Goal: Task Accomplishment & Management: Manage account settings

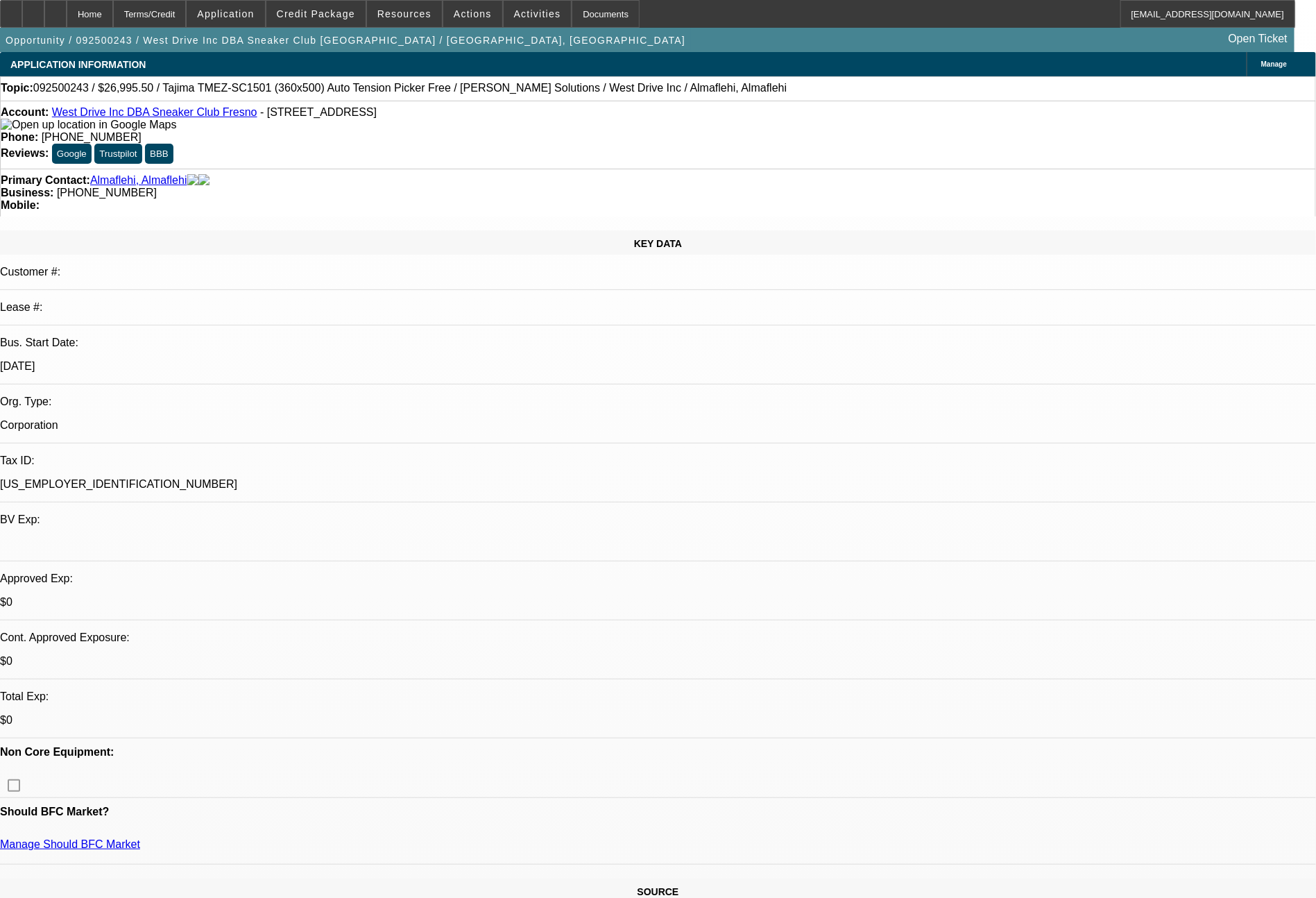
select select "0"
select select "0.1"
select select "5"
select select "0"
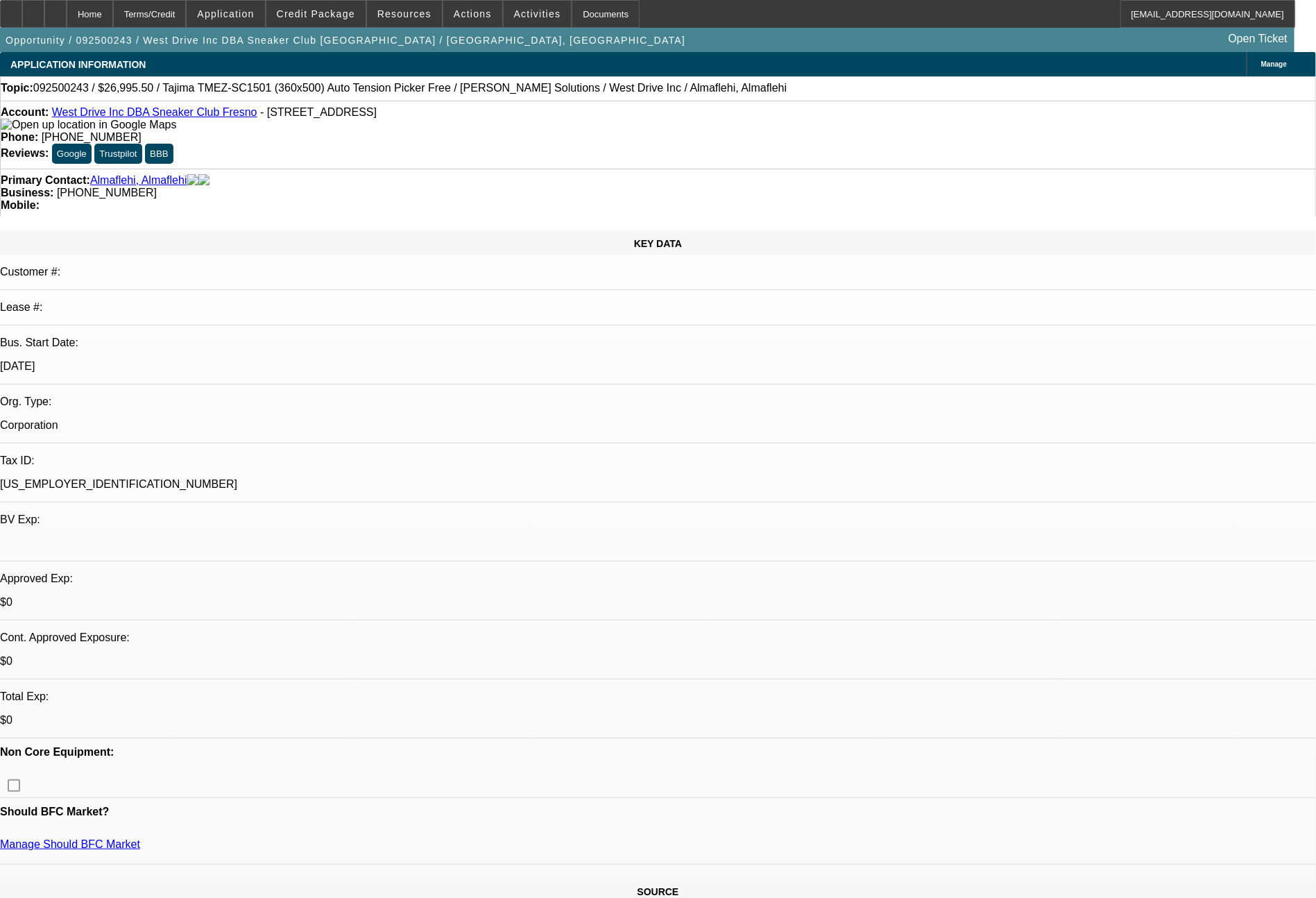
select select "2"
select select "0.1"
select select "4"
select select "0"
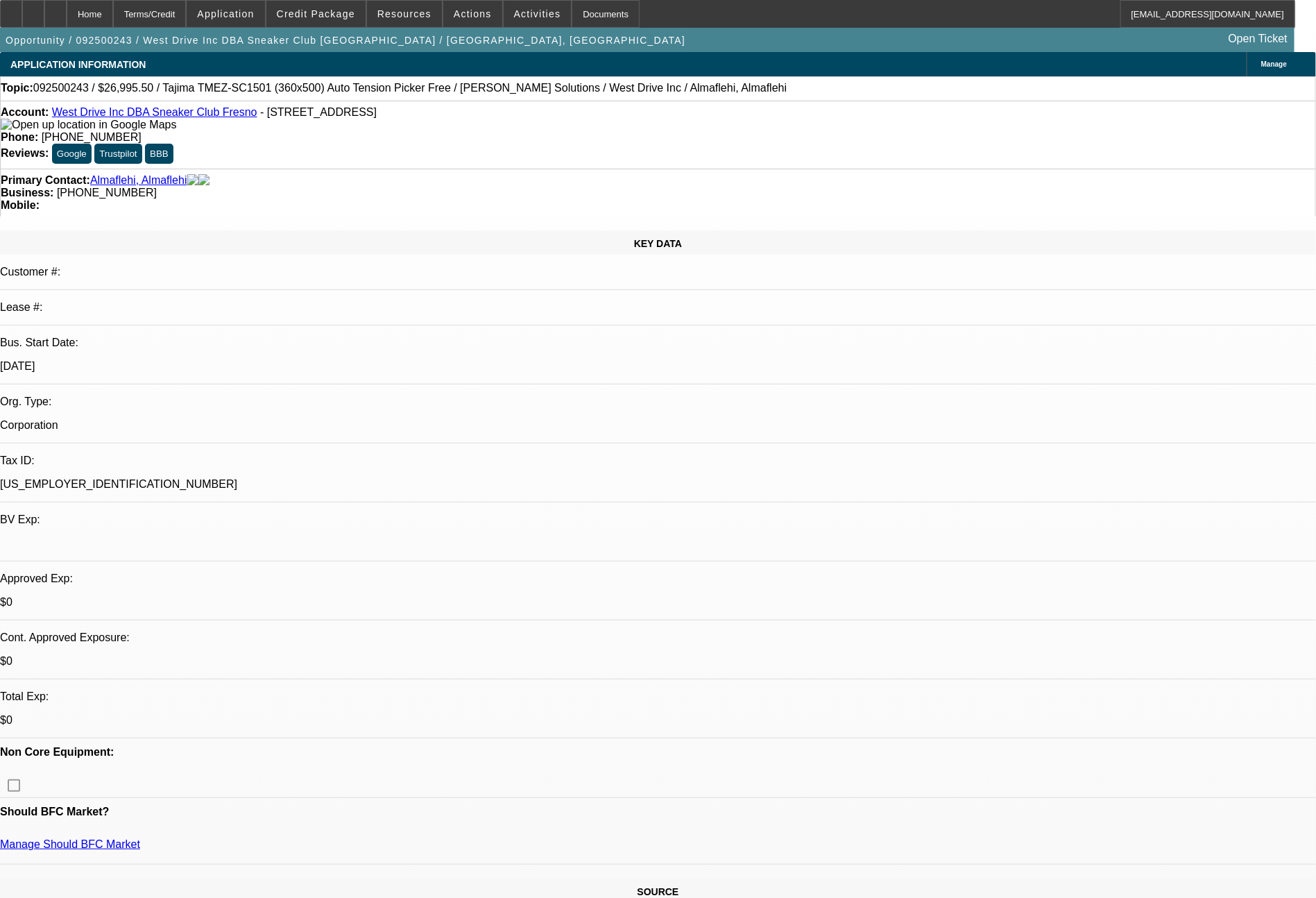
select select "0"
select select "0.1"
select select "5"
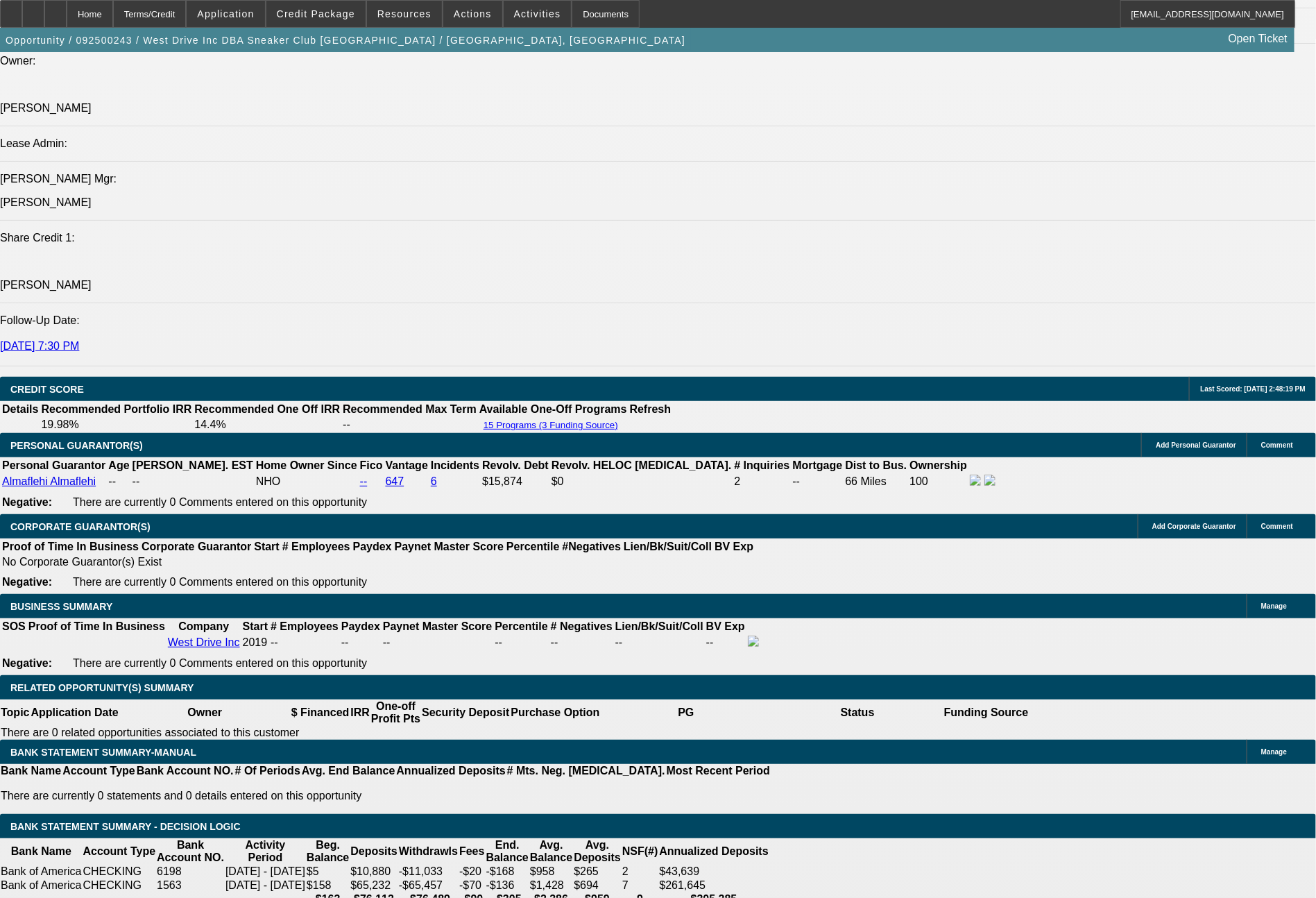
scroll to position [1804, 0]
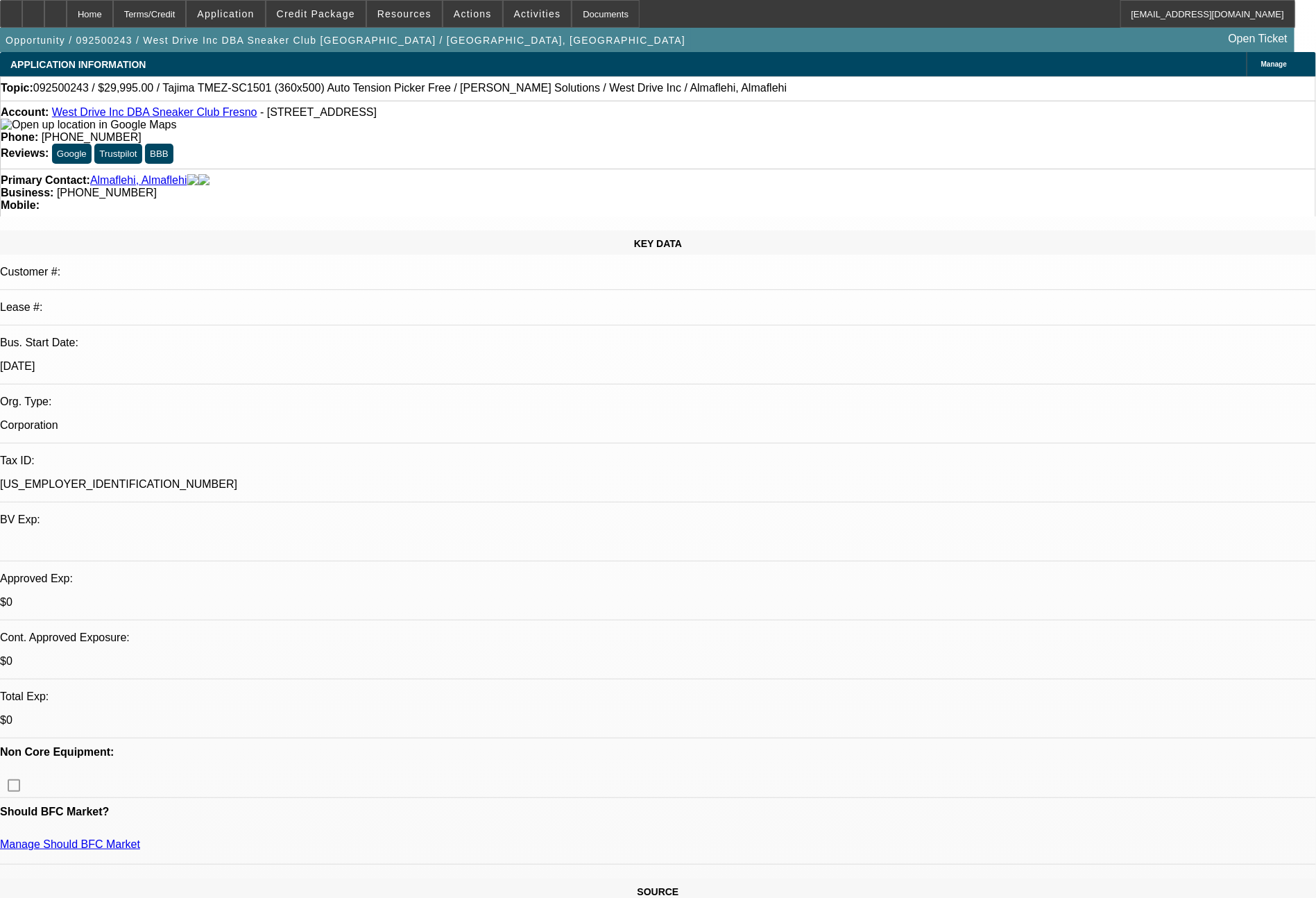
select select "0"
select select "2"
select select "0.1"
select select "4"
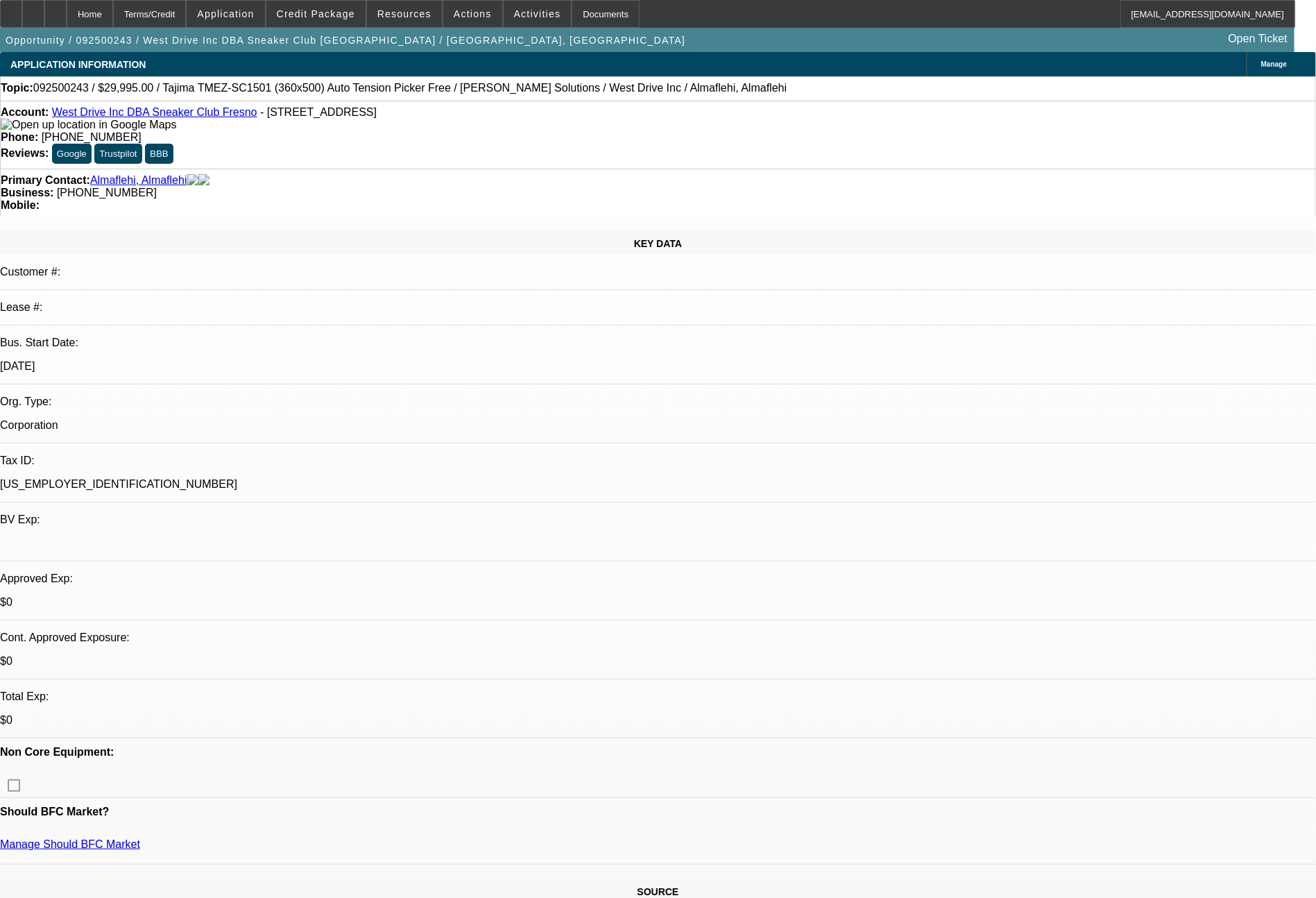
select select "0"
select select "0.1"
select select "5"
select select "0"
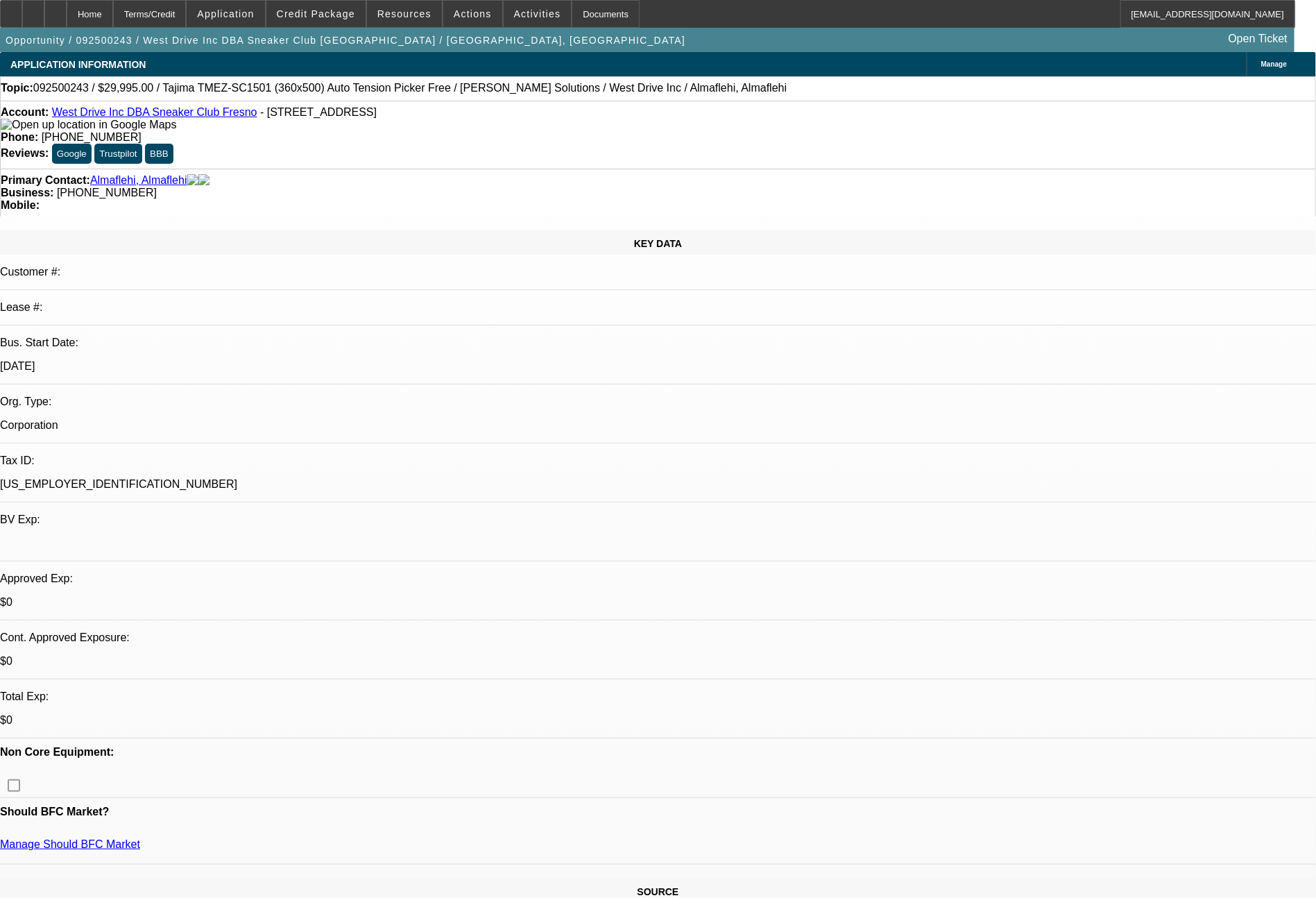
select select "2"
select select "0.1"
select select "4"
select select "0"
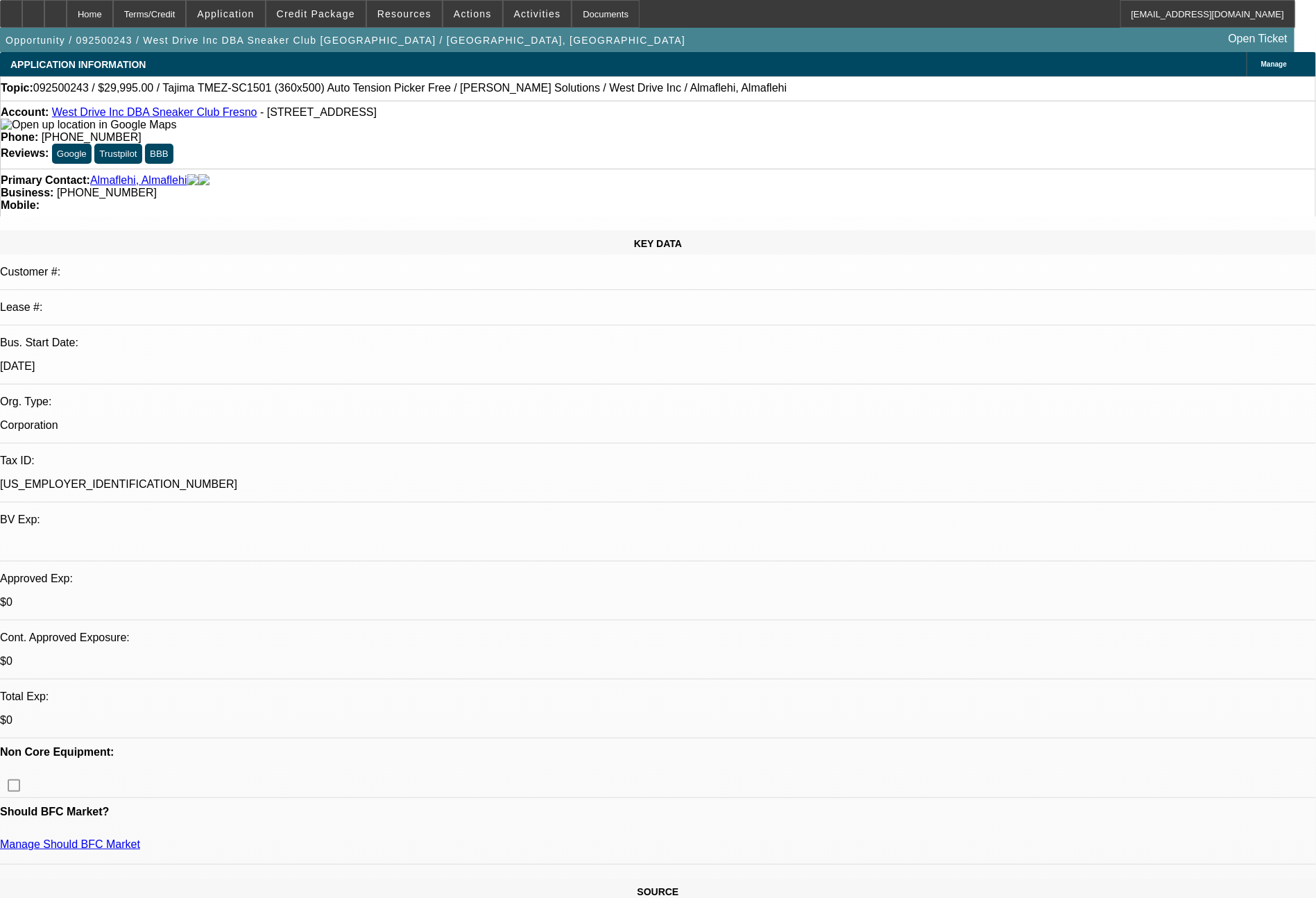
select select "0"
select select "0.1"
select select "5"
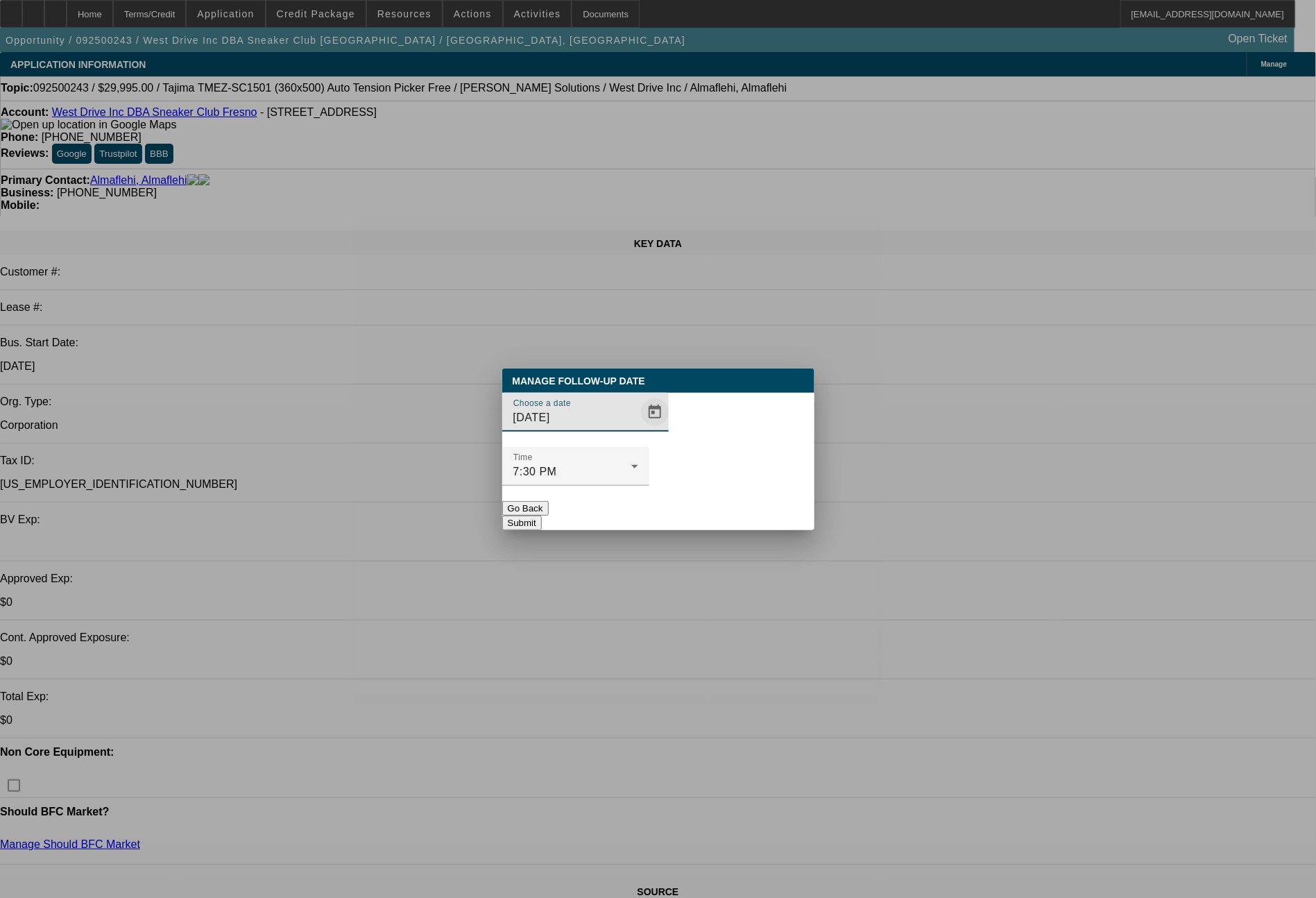
click at [639, 429] on span "Open calendar" at bounding box center [655, 413] width 33 height 33
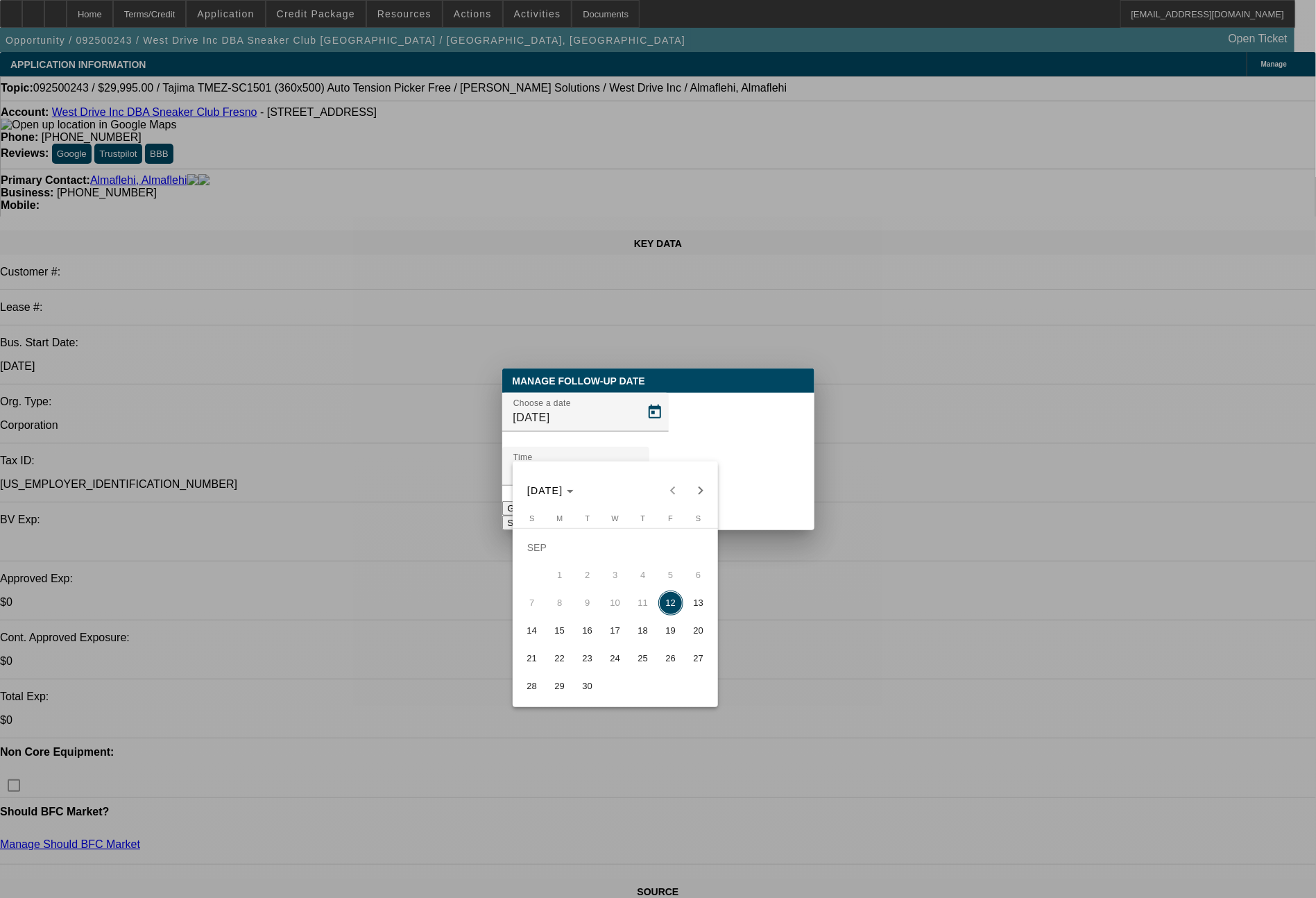
click at [551, 643] on span "15" at bounding box center [560, 631] width 25 height 25
type input "9/15/2025"
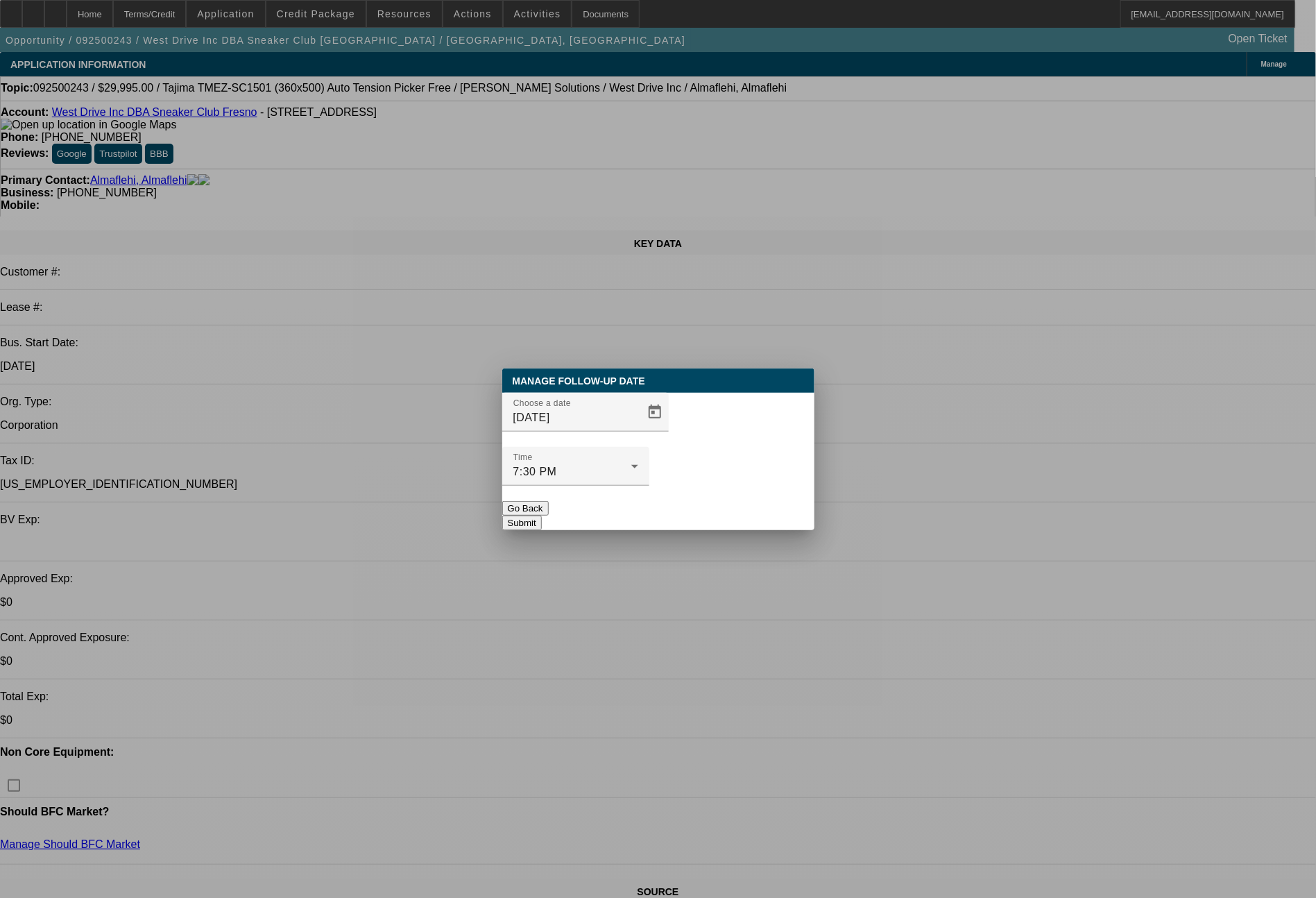
click at [542, 516] on button "Submit" at bounding box center [522, 523] width 39 height 14
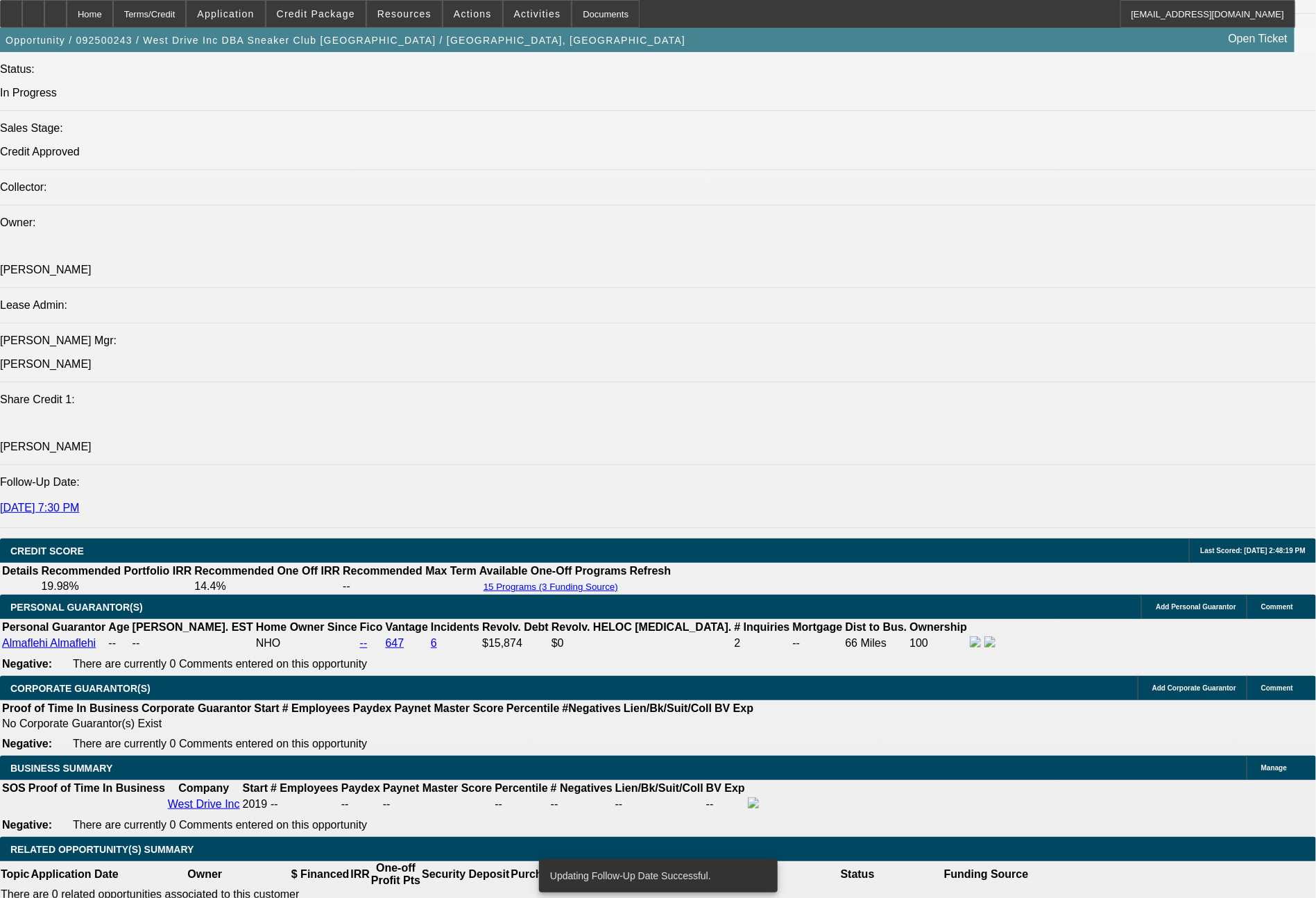
scroll to position [1624, 0]
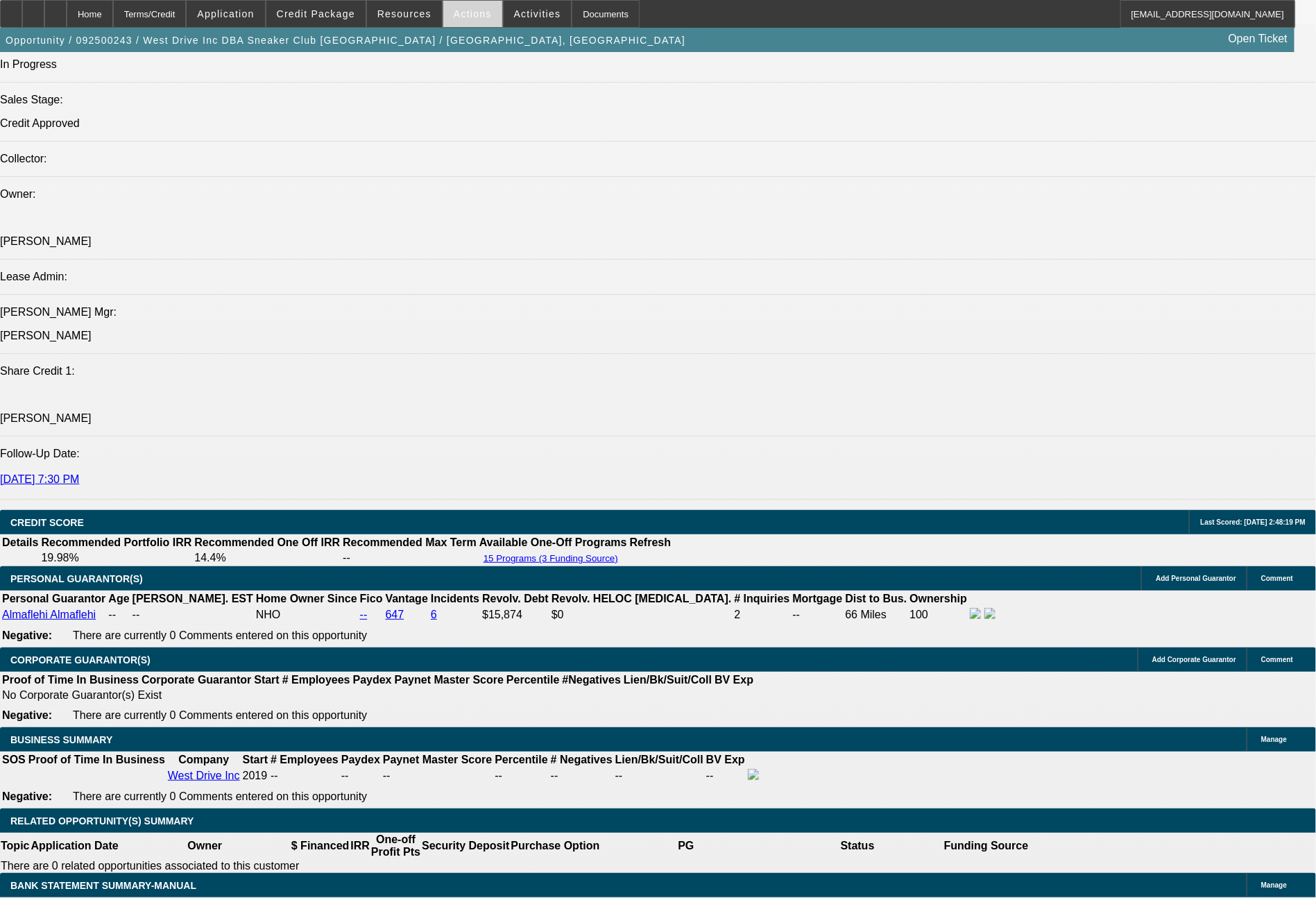
click at [471, 14] on span "Actions" at bounding box center [472, 14] width 38 height 11
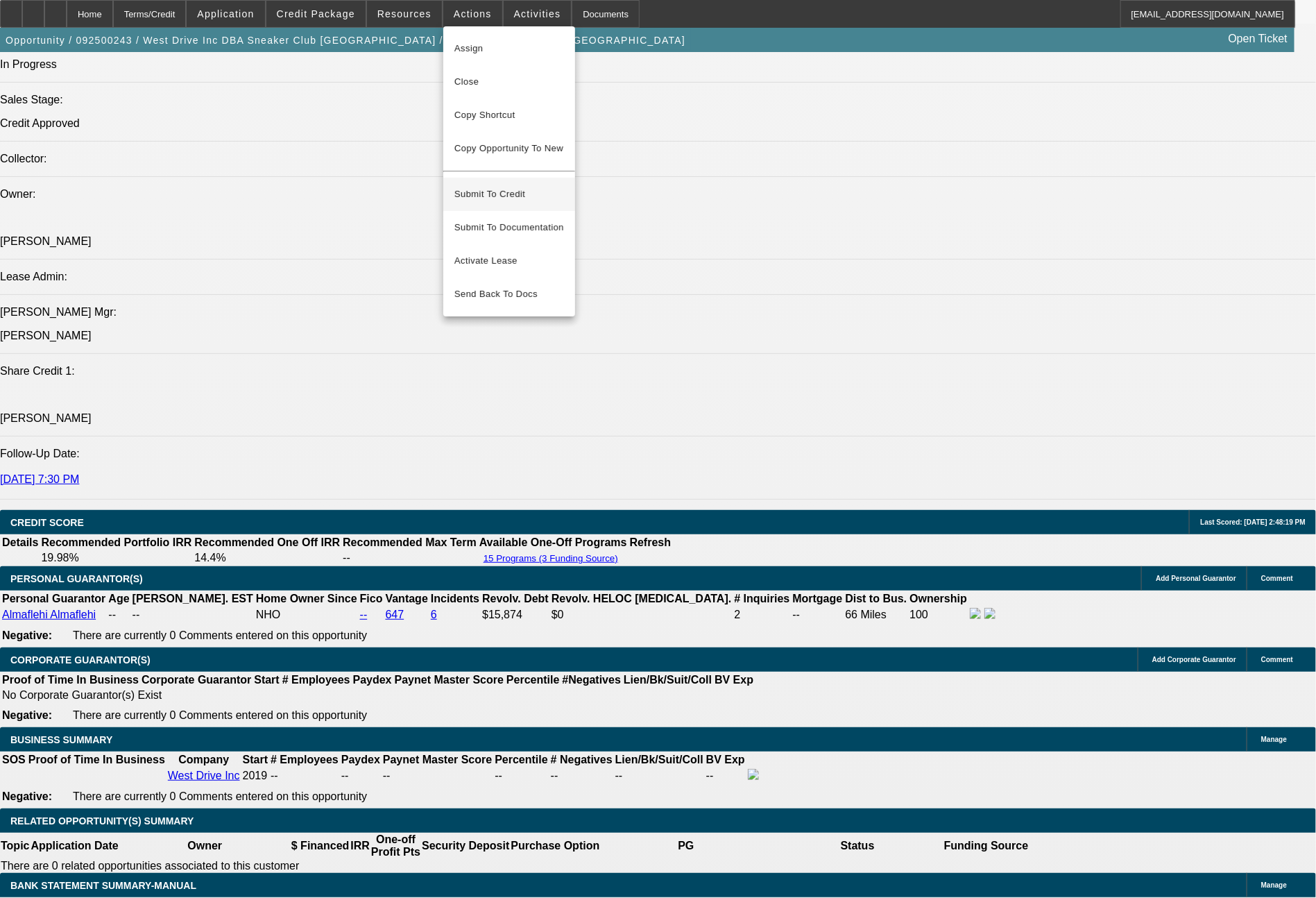
click at [519, 178] on button "Submit To Credit" at bounding box center [510, 194] width 132 height 33
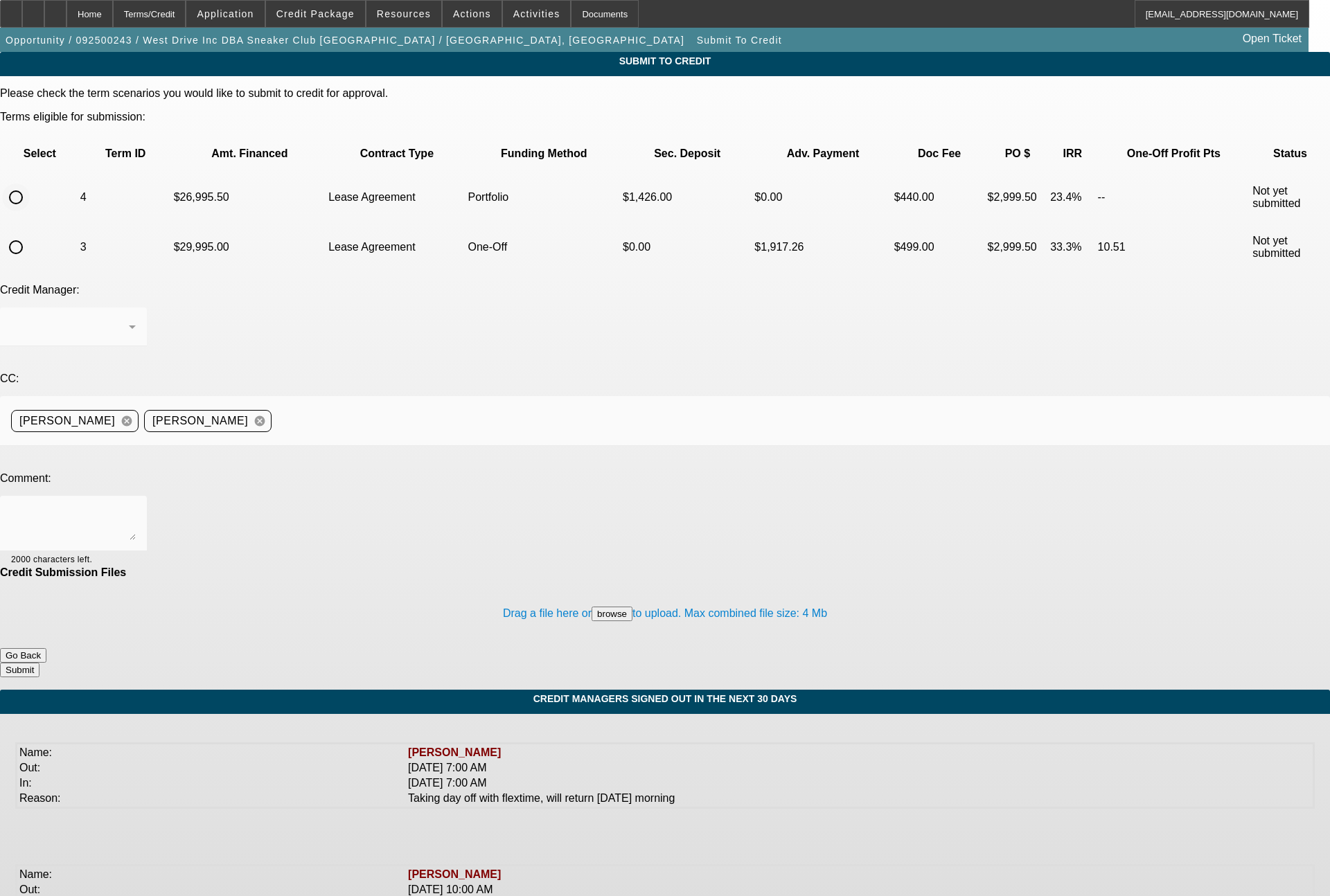
click at [30, 183] on input "radio" at bounding box center [16, 197] width 28 height 28
radio input "true"
click at [136, 308] on div "[PERSON_NAME]" at bounding box center [74, 327] width 124 height 39
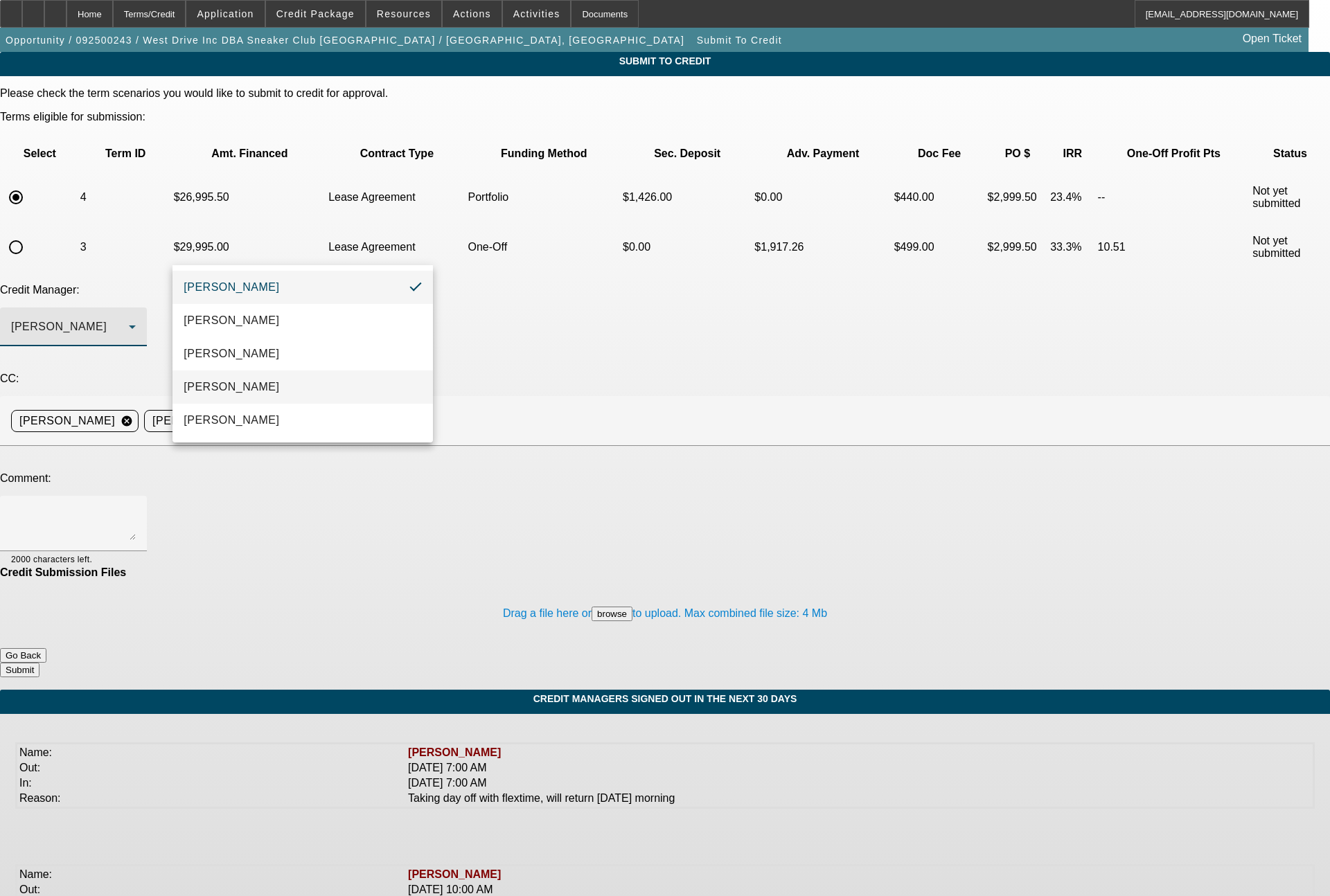
click at [242, 387] on span "Magner, Bill" at bounding box center [231, 387] width 96 height 17
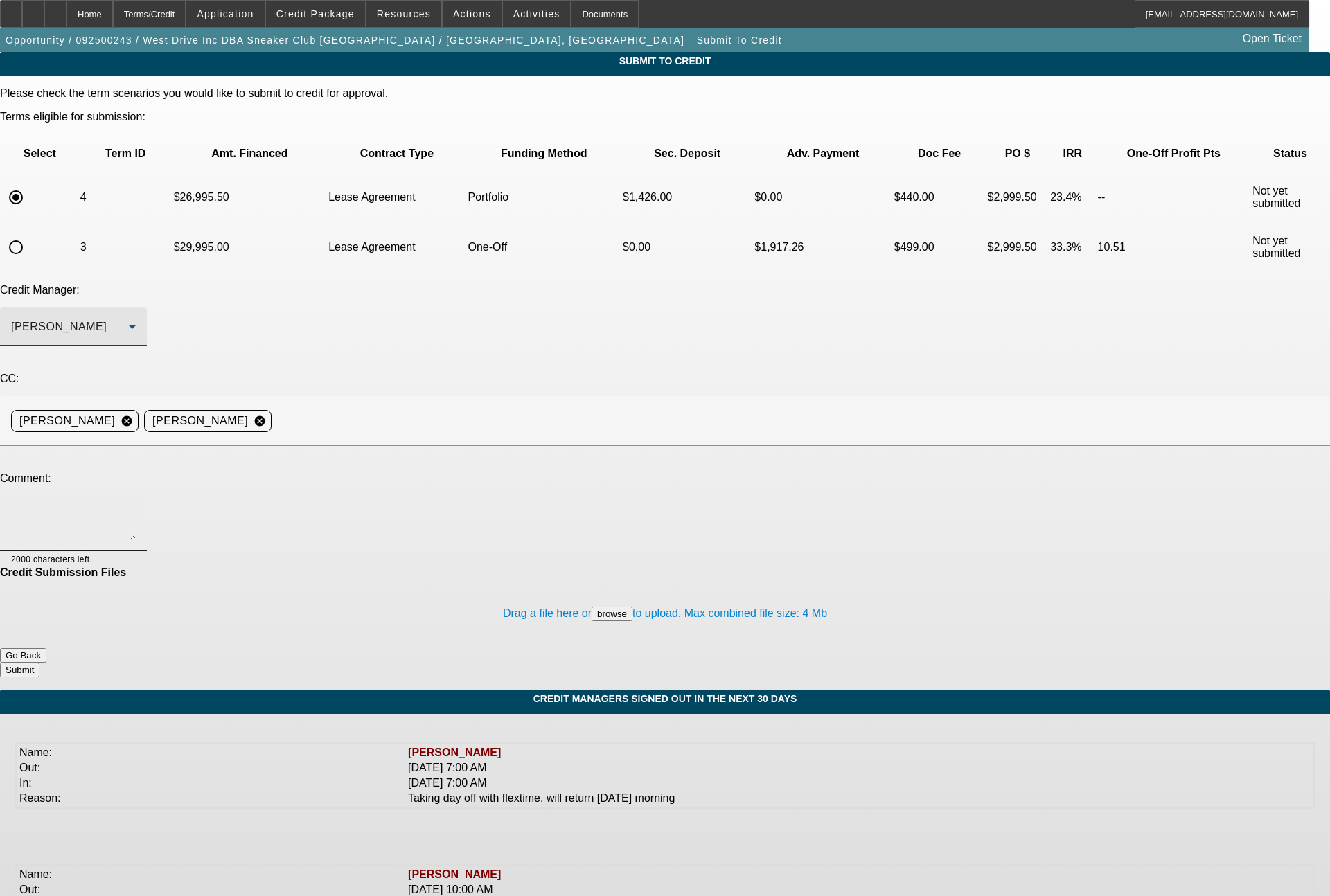
click at [136, 507] on textarea at bounding box center [74, 524] width 124 height 33
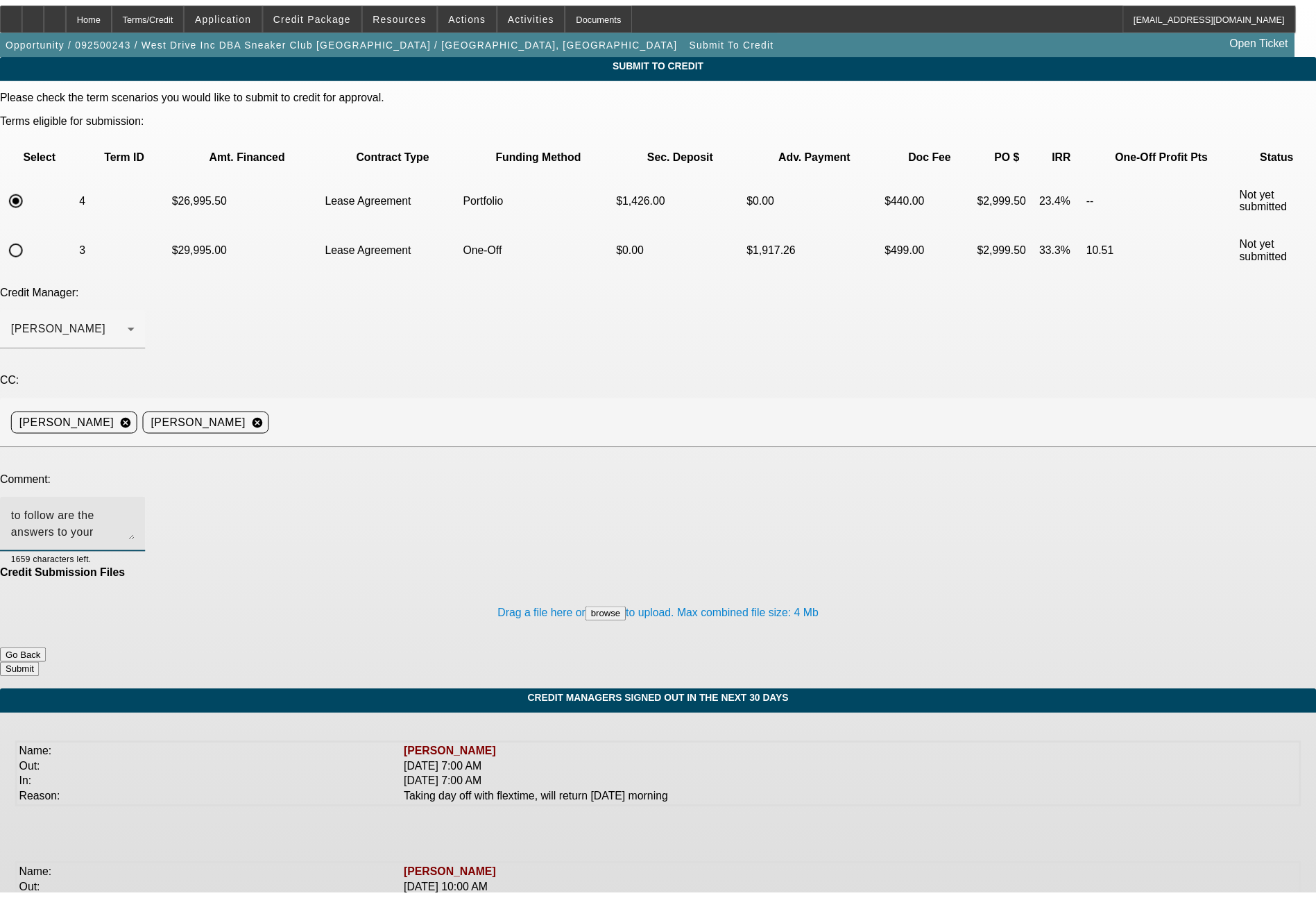
scroll to position [13, 0]
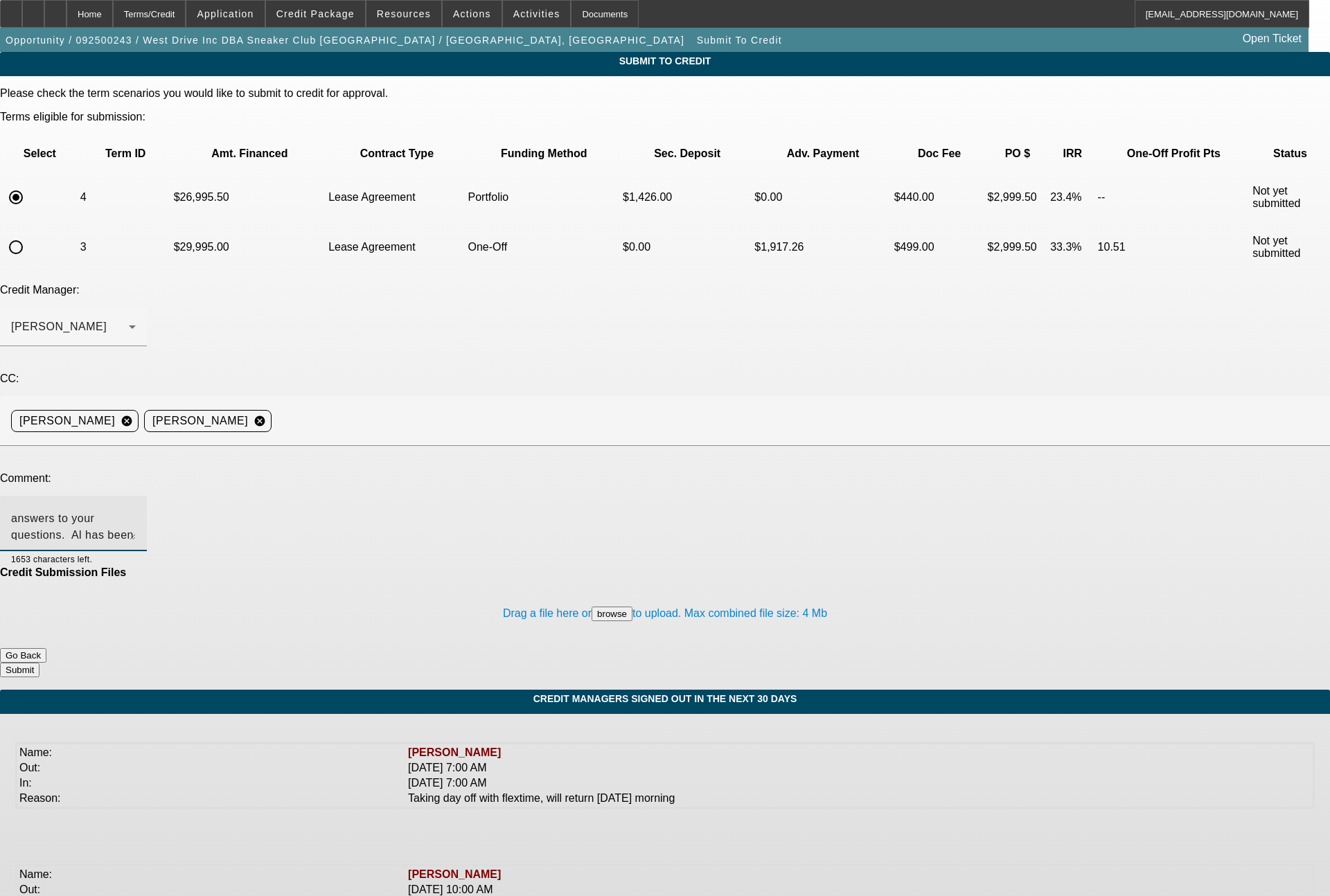
type textarea "to follow are the answers to your questions. Al has been in the US since 2017, …"
click at [39, 663] on button "Submit" at bounding box center [20, 669] width 39 height 14
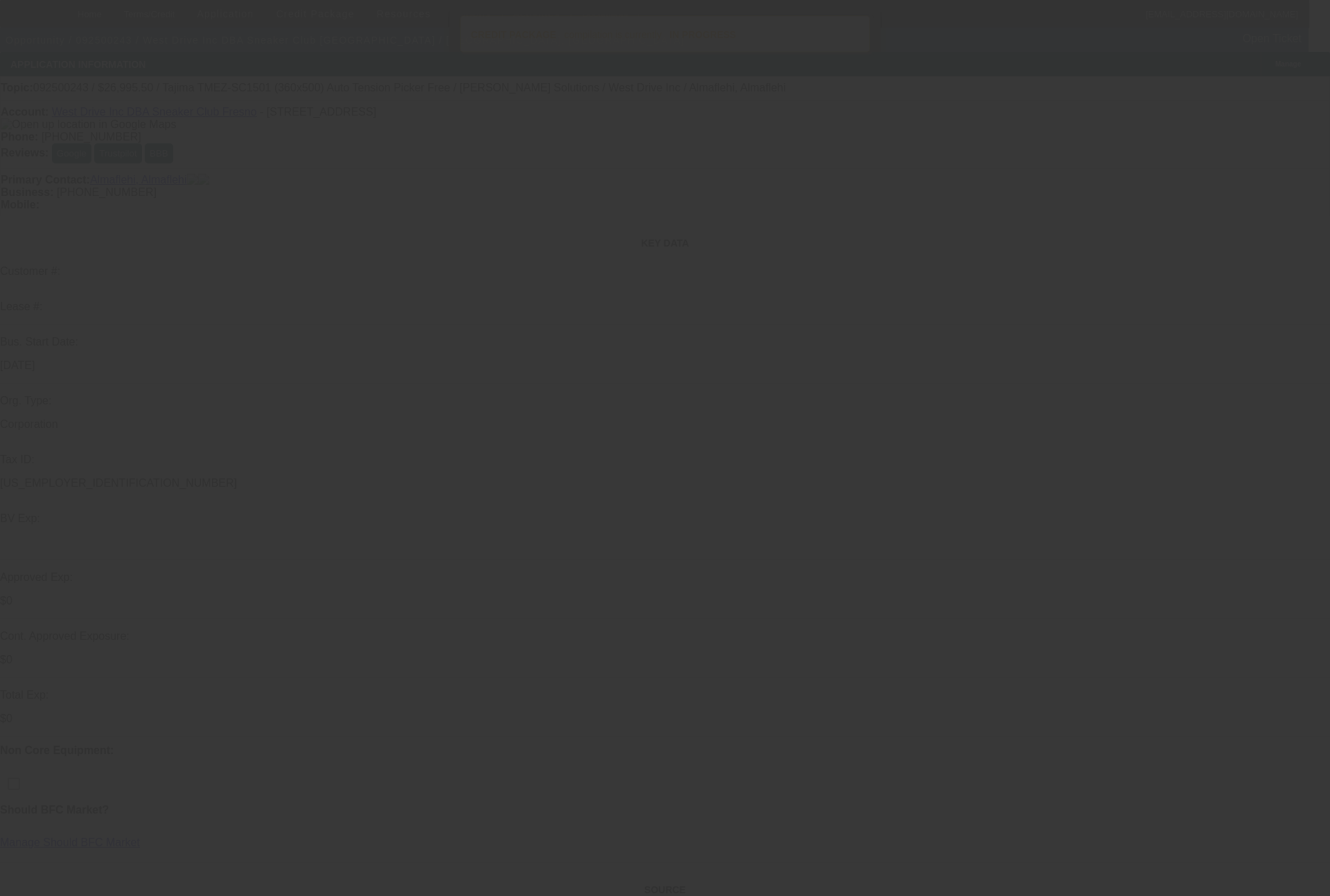
select select "0"
select select "2"
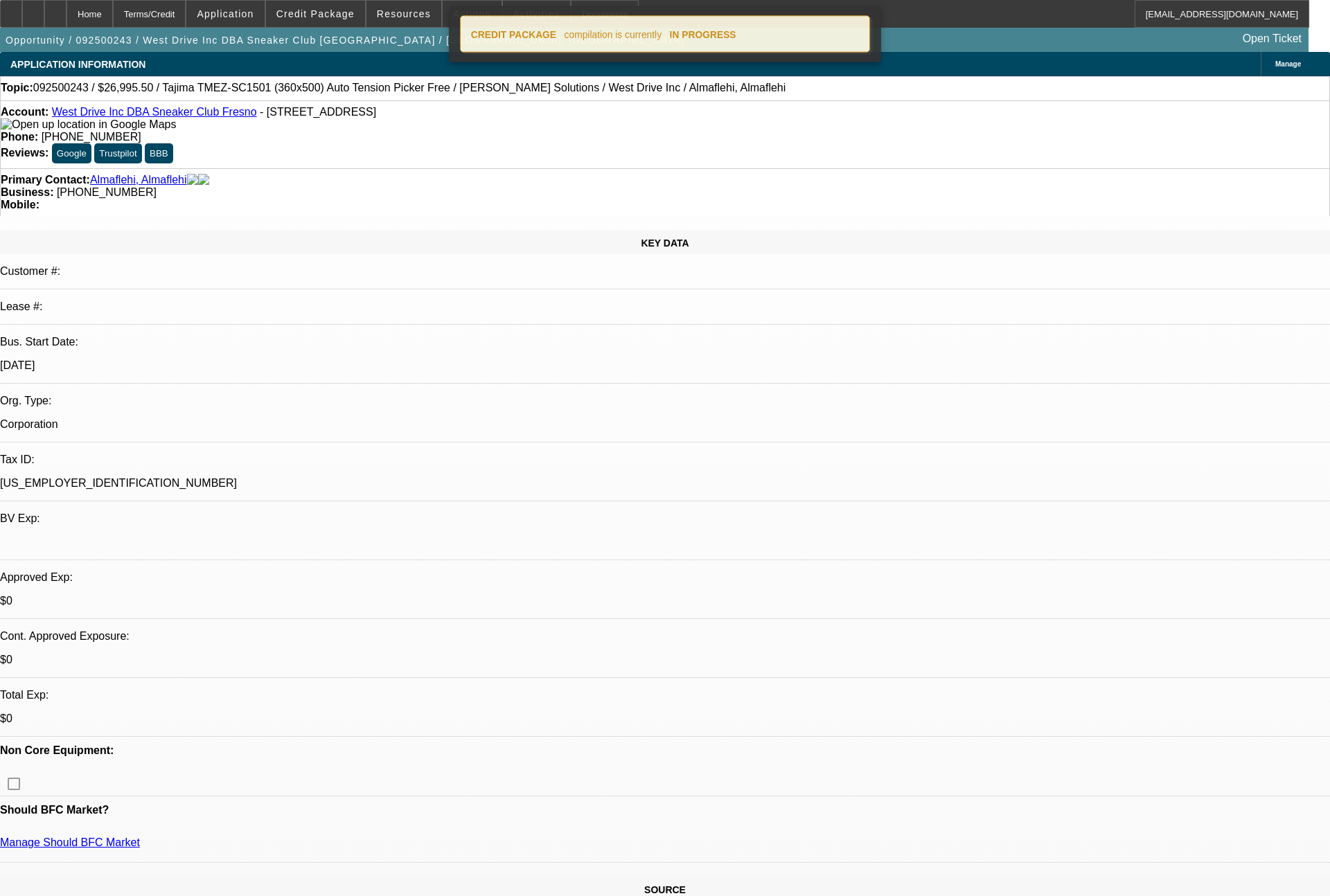
select select "2"
select select "0.1"
select select "4"
select select "0"
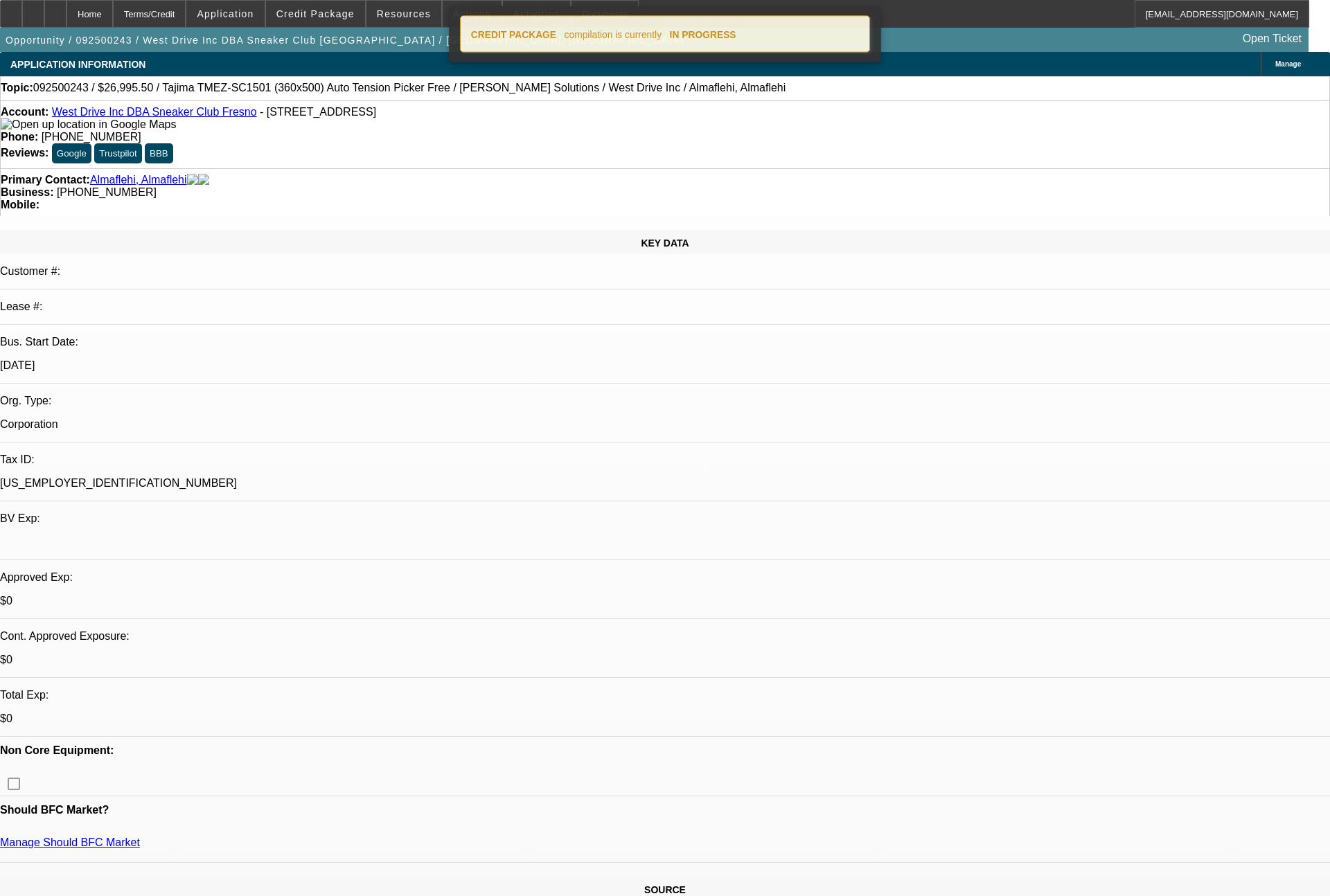
select select "0.1"
select select "5"
select select "0"
select select "2"
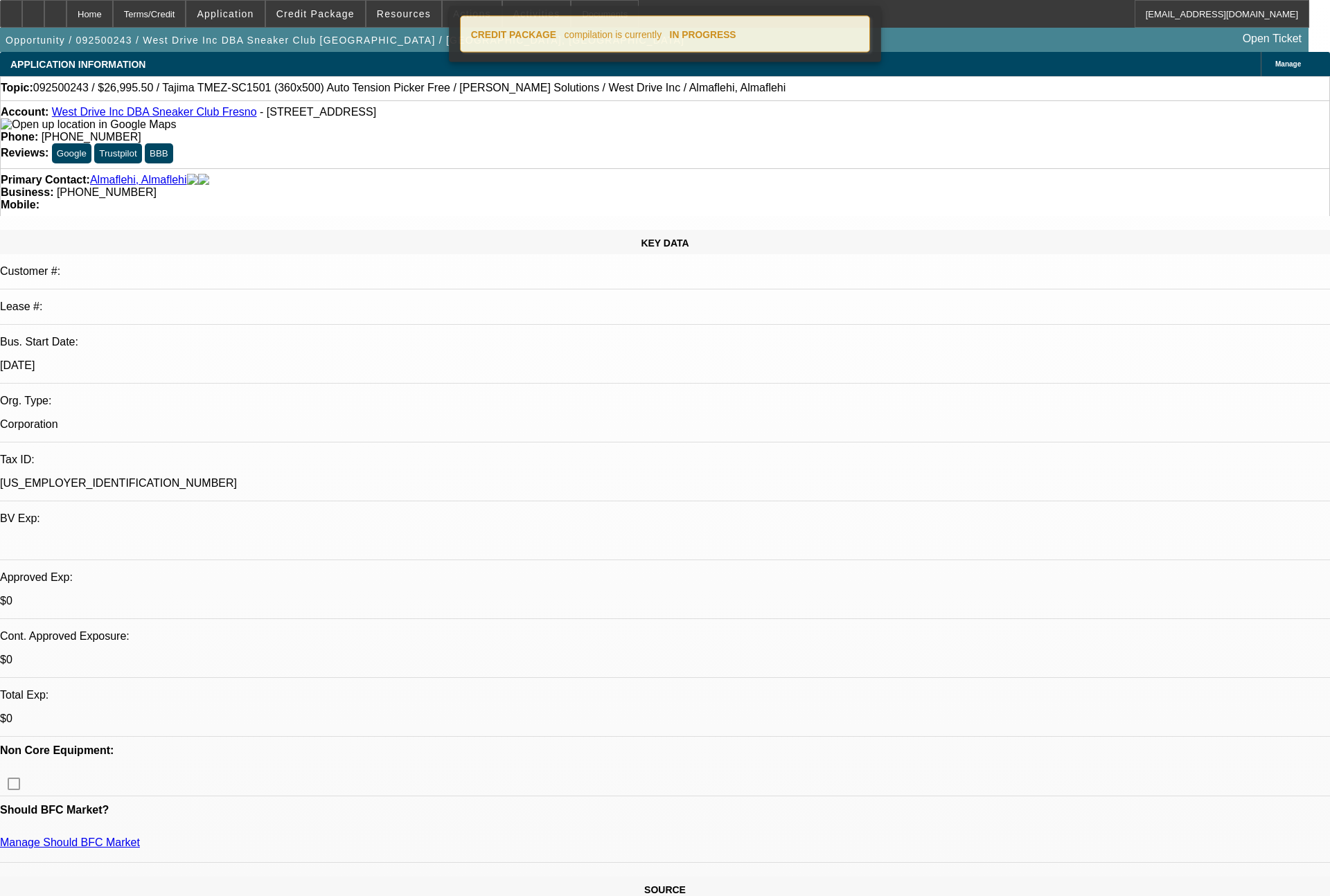
select select "0.1"
select select "4"
select select "0"
select select "0.1"
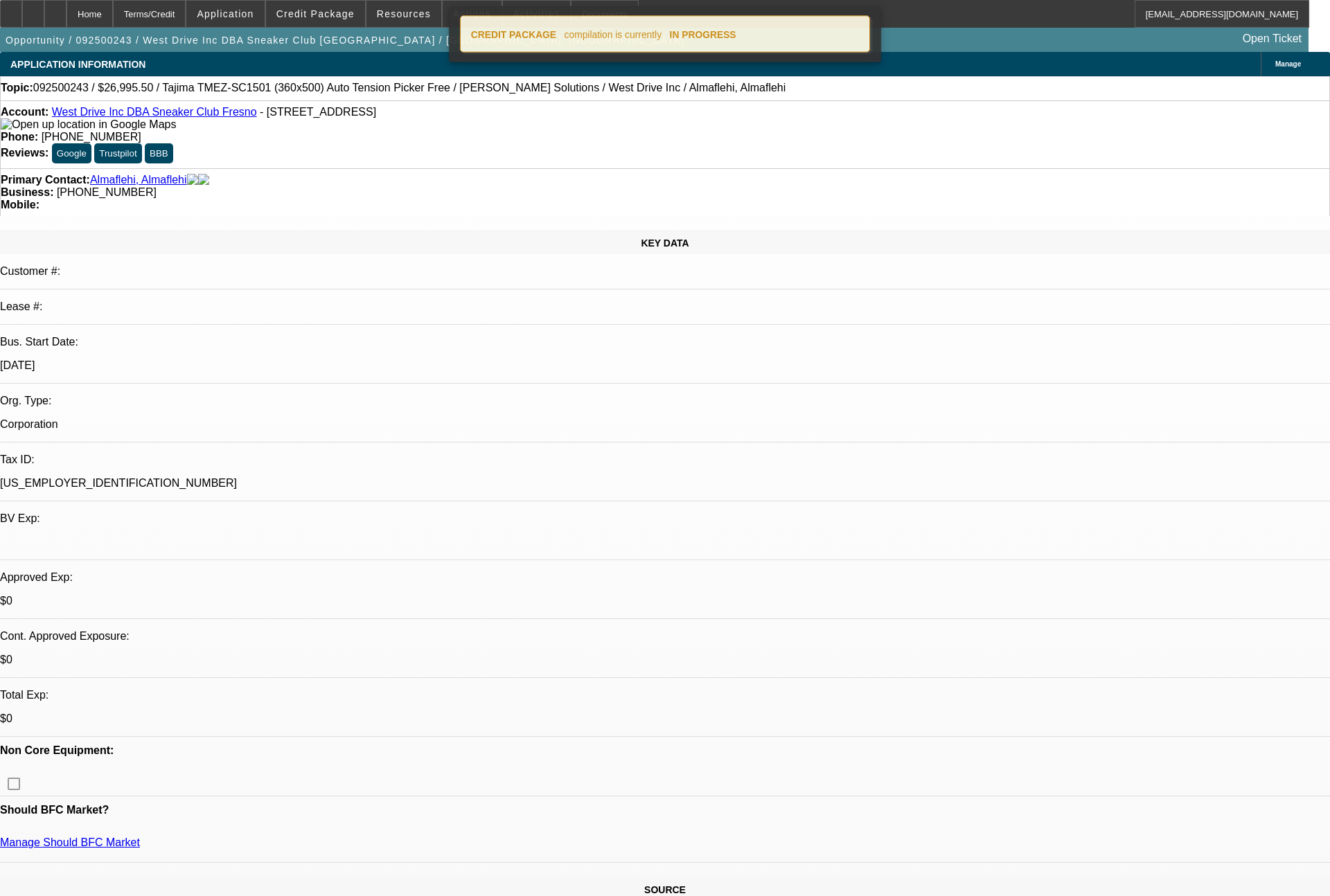
select select "5"
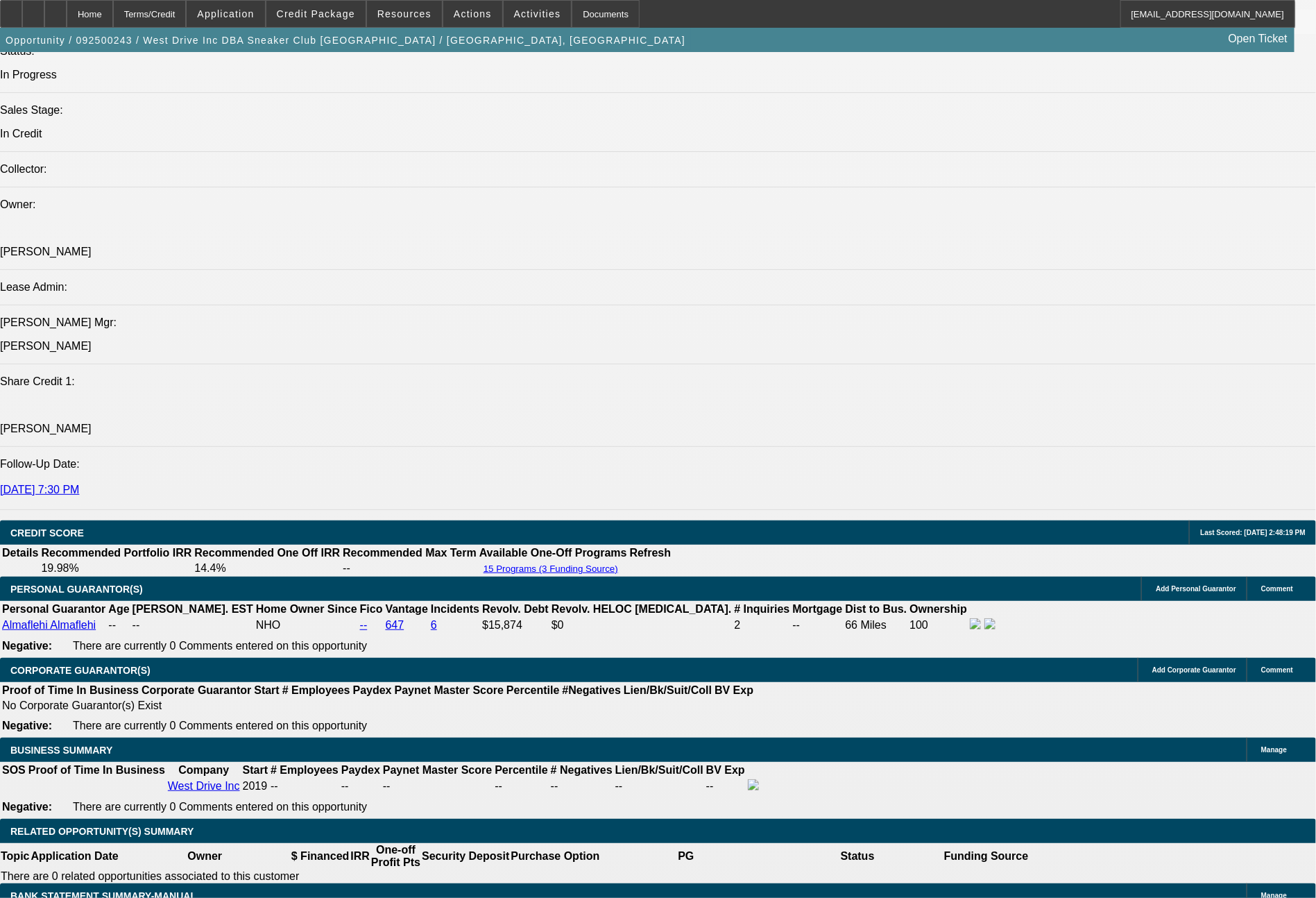
scroll to position [1668, 0]
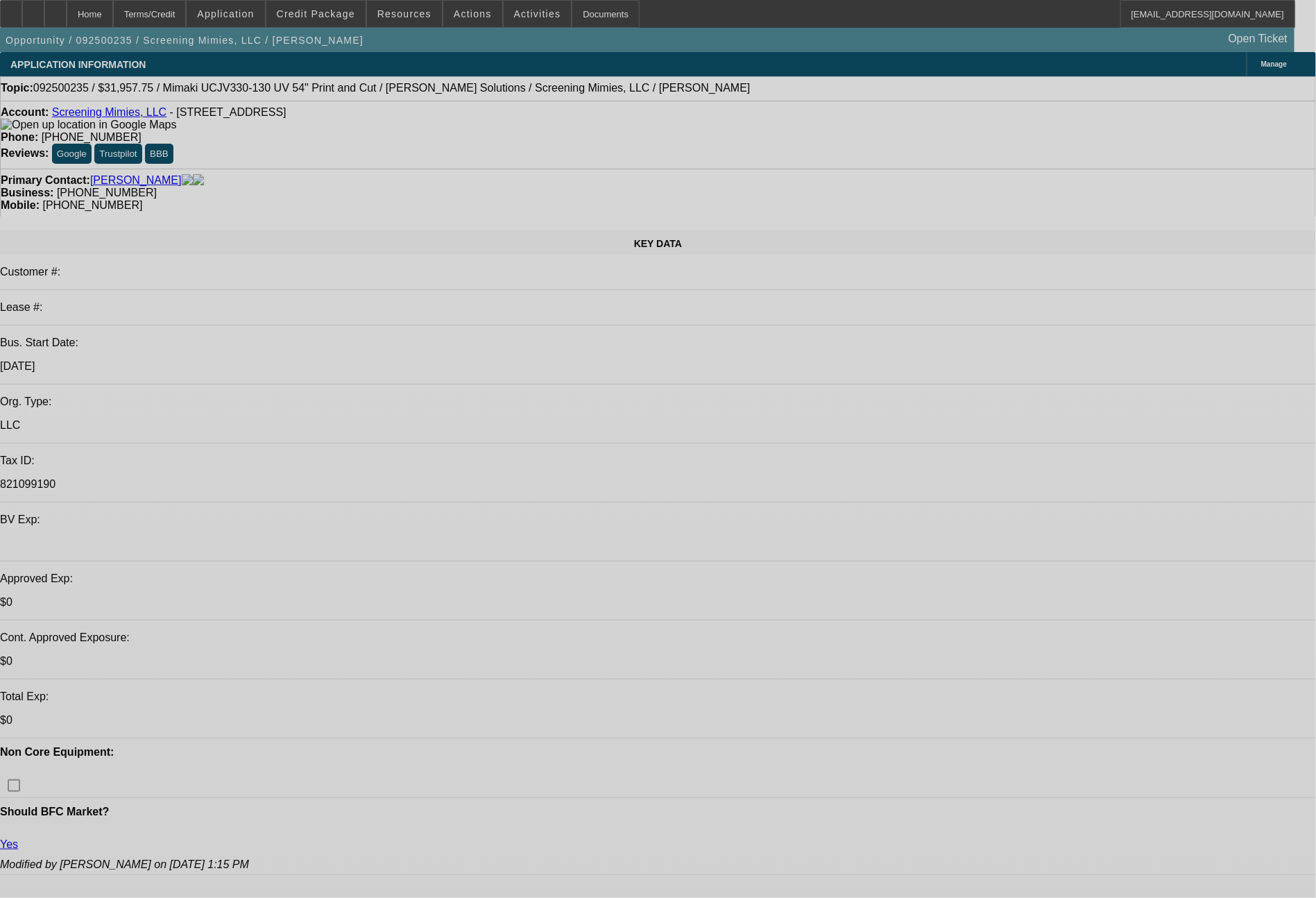
select select "0"
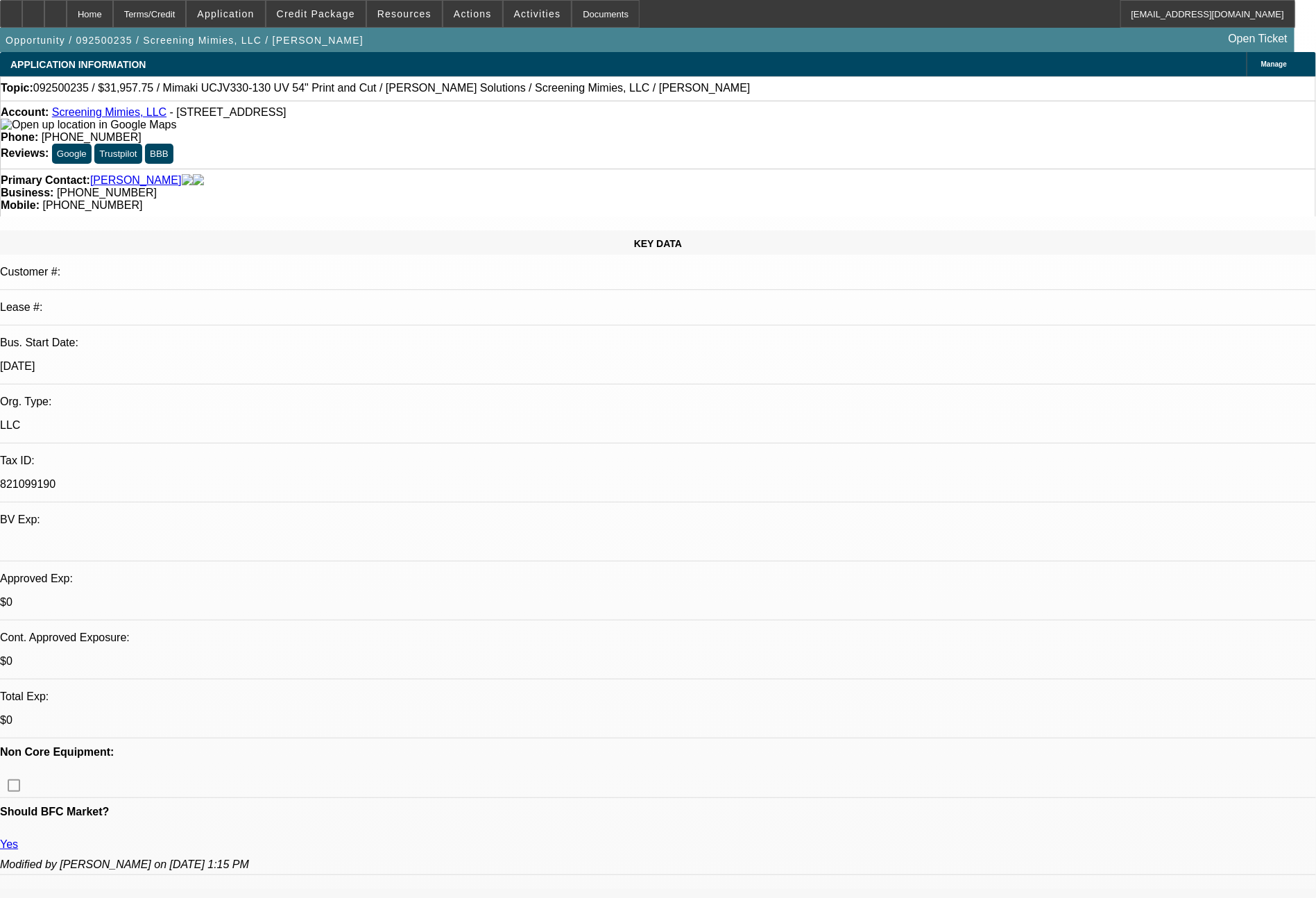
select select "2"
select select "0"
select select "6"
select select "0"
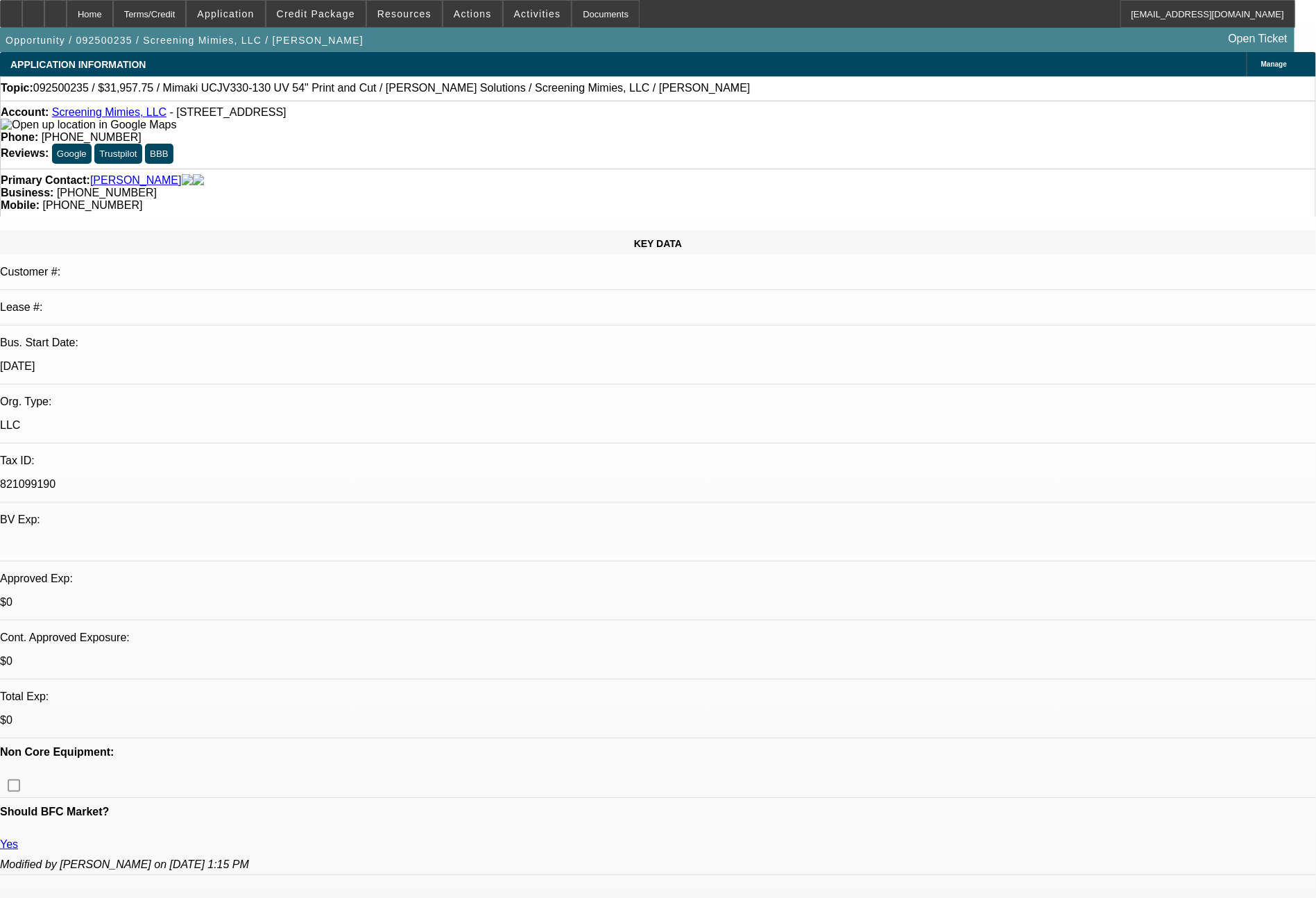
select select "2"
select select "0"
select select "6"
select select "0"
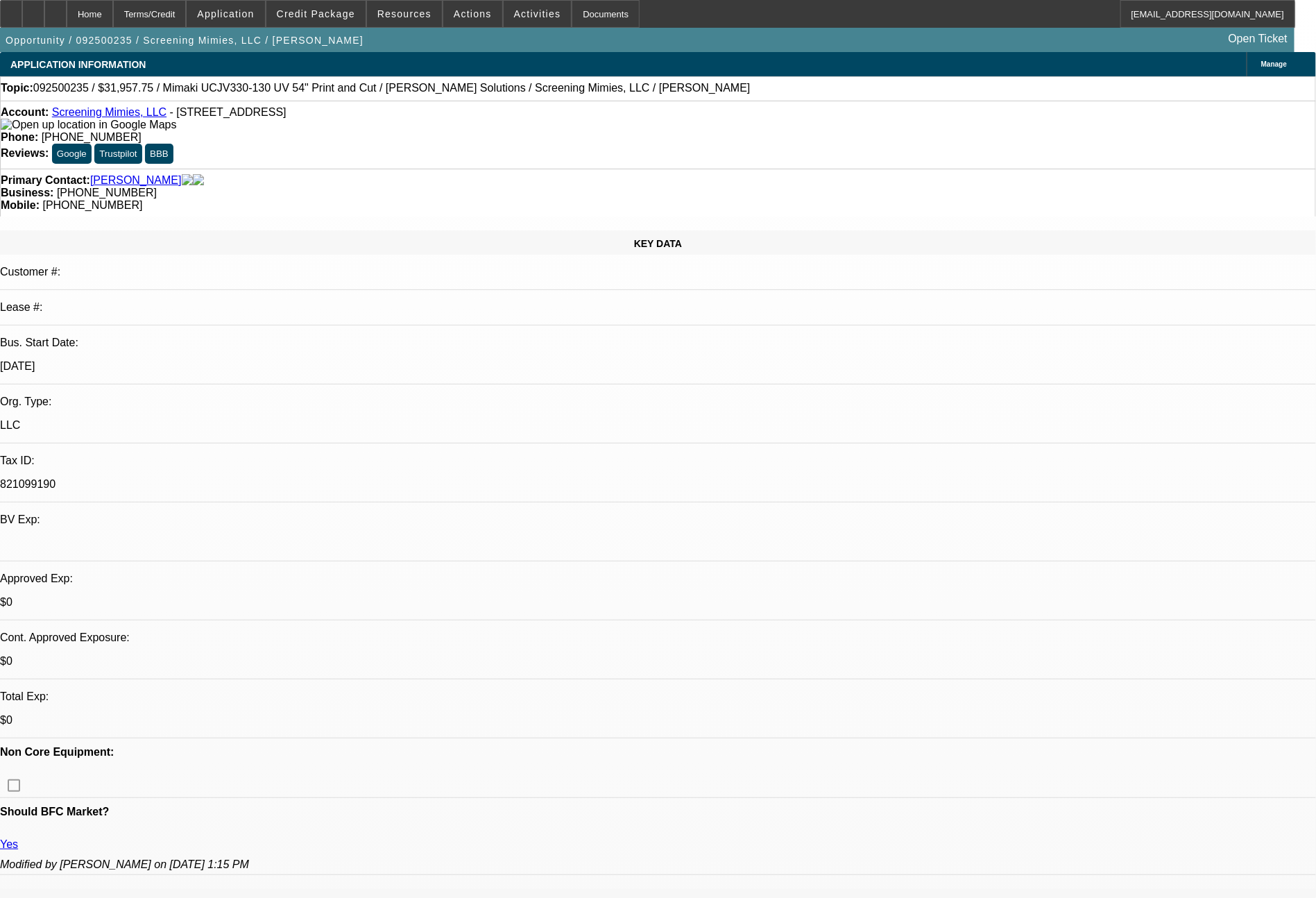
select select "2"
select select "0"
select select "6"
select select "0"
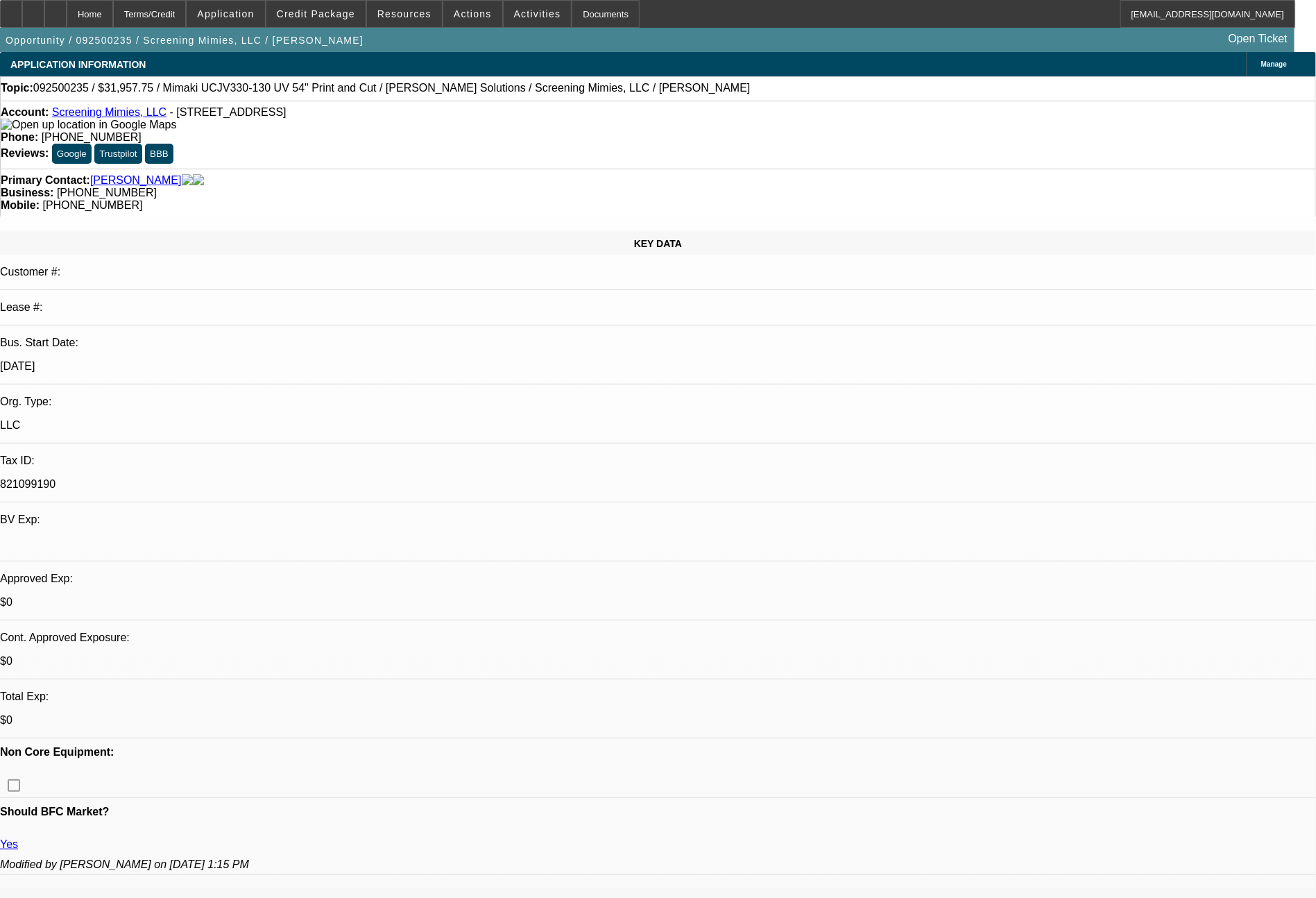
select select "2"
select select "0"
select select "6"
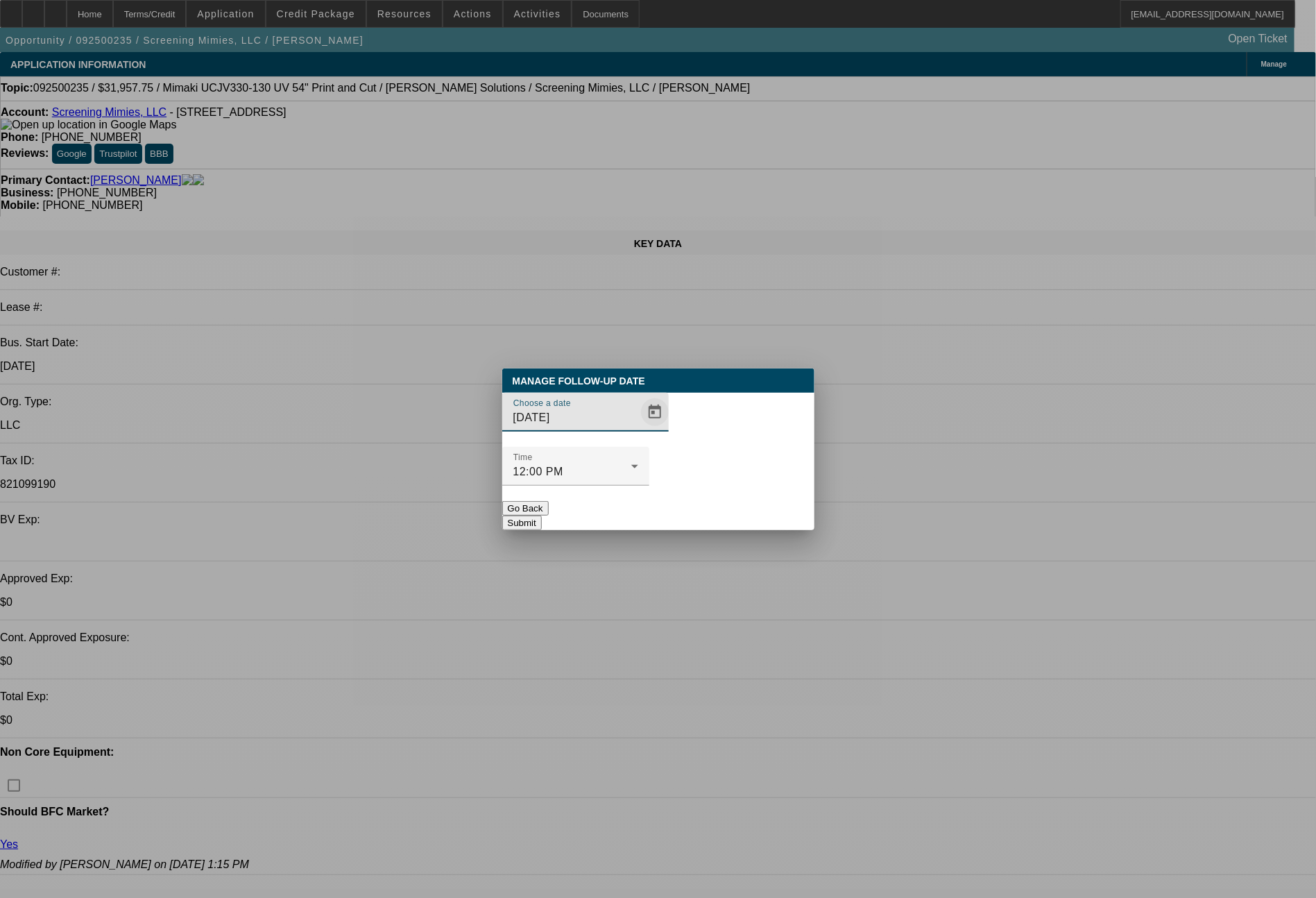
click at [639, 429] on span "Open calendar" at bounding box center [655, 413] width 33 height 33
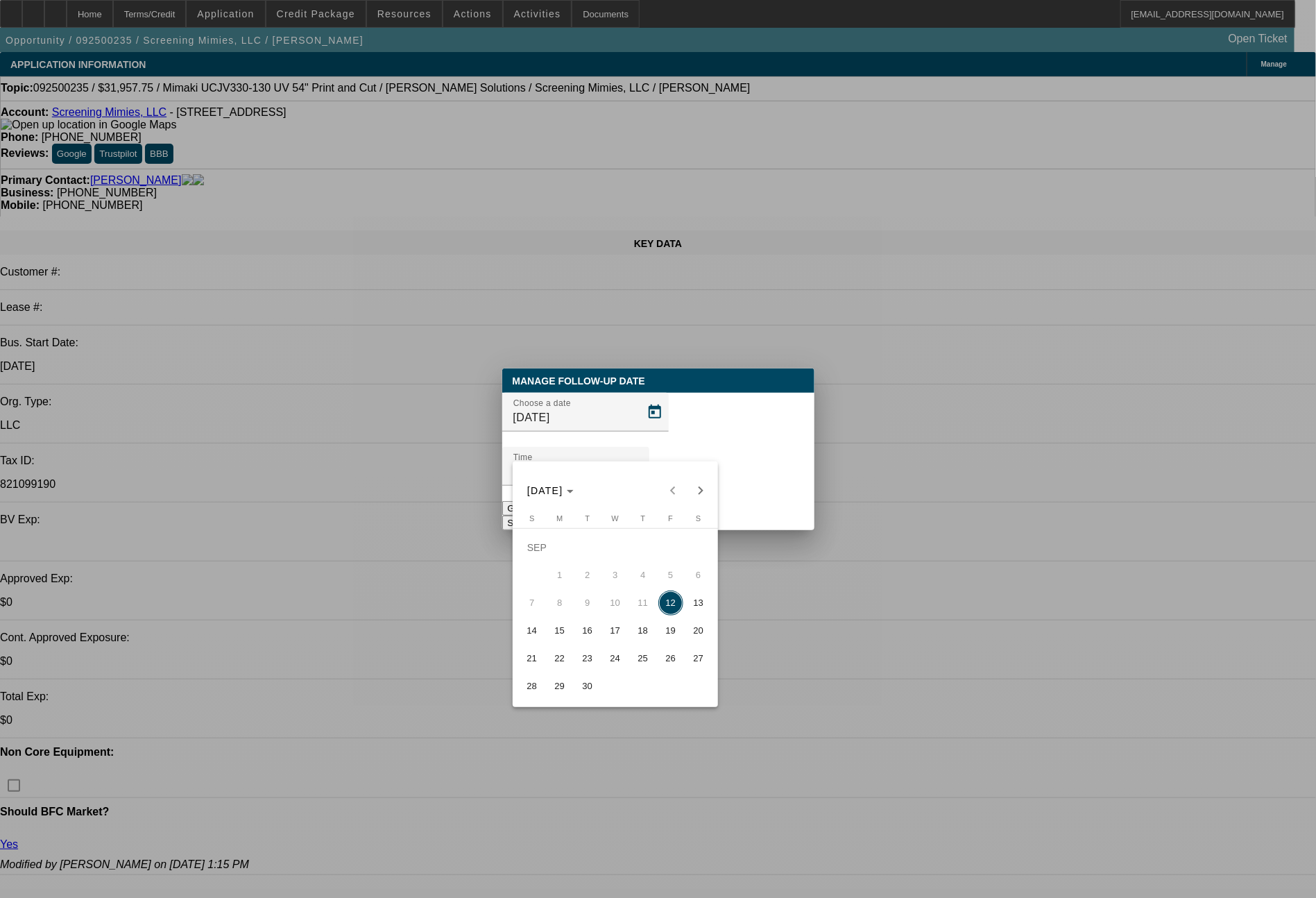
click at [564, 640] on span "15" at bounding box center [560, 631] width 25 height 25
type input "9/15/2025"
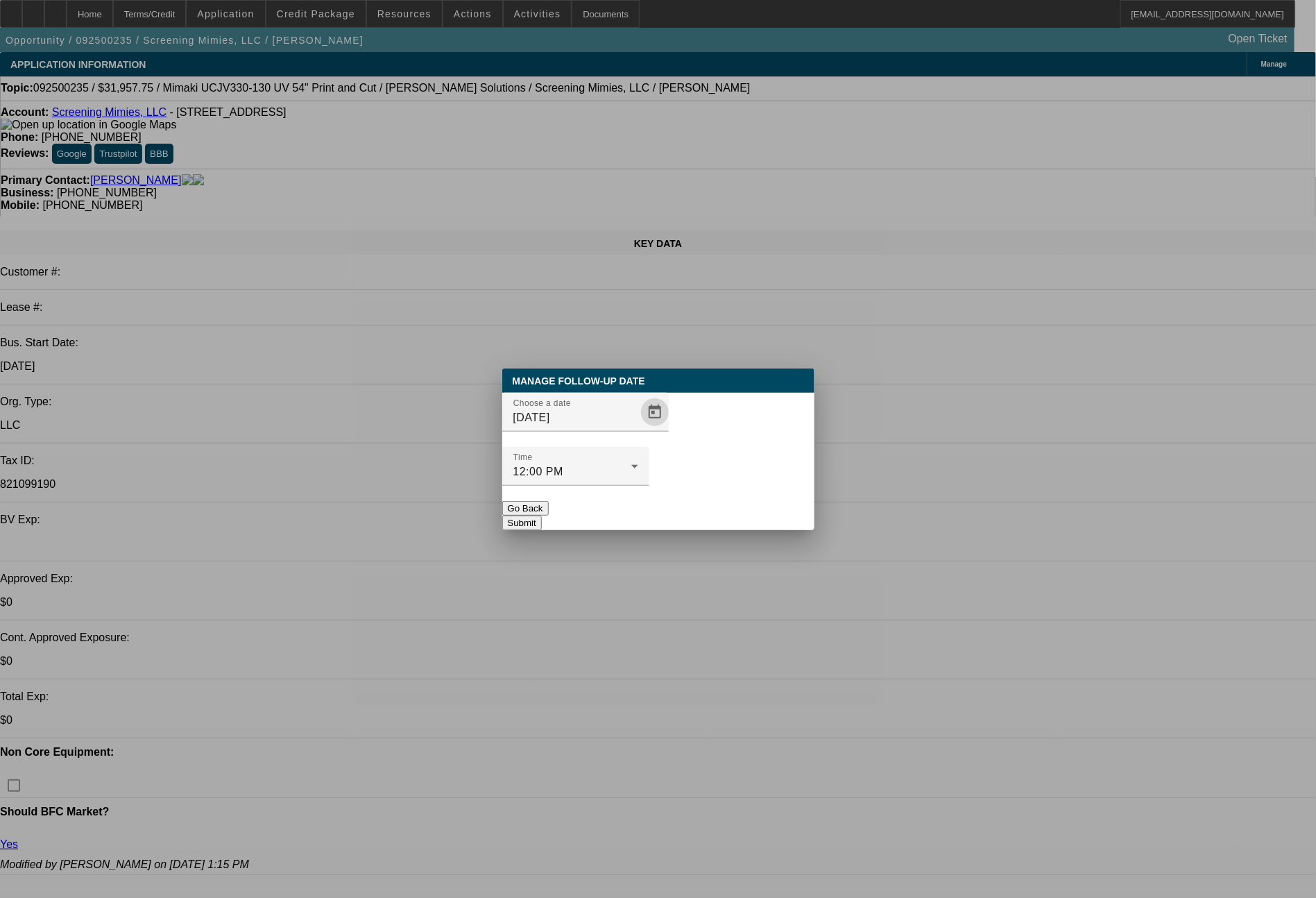
click at [542, 516] on button "Submit" at bounding box center [522, 523] width 39 height 14
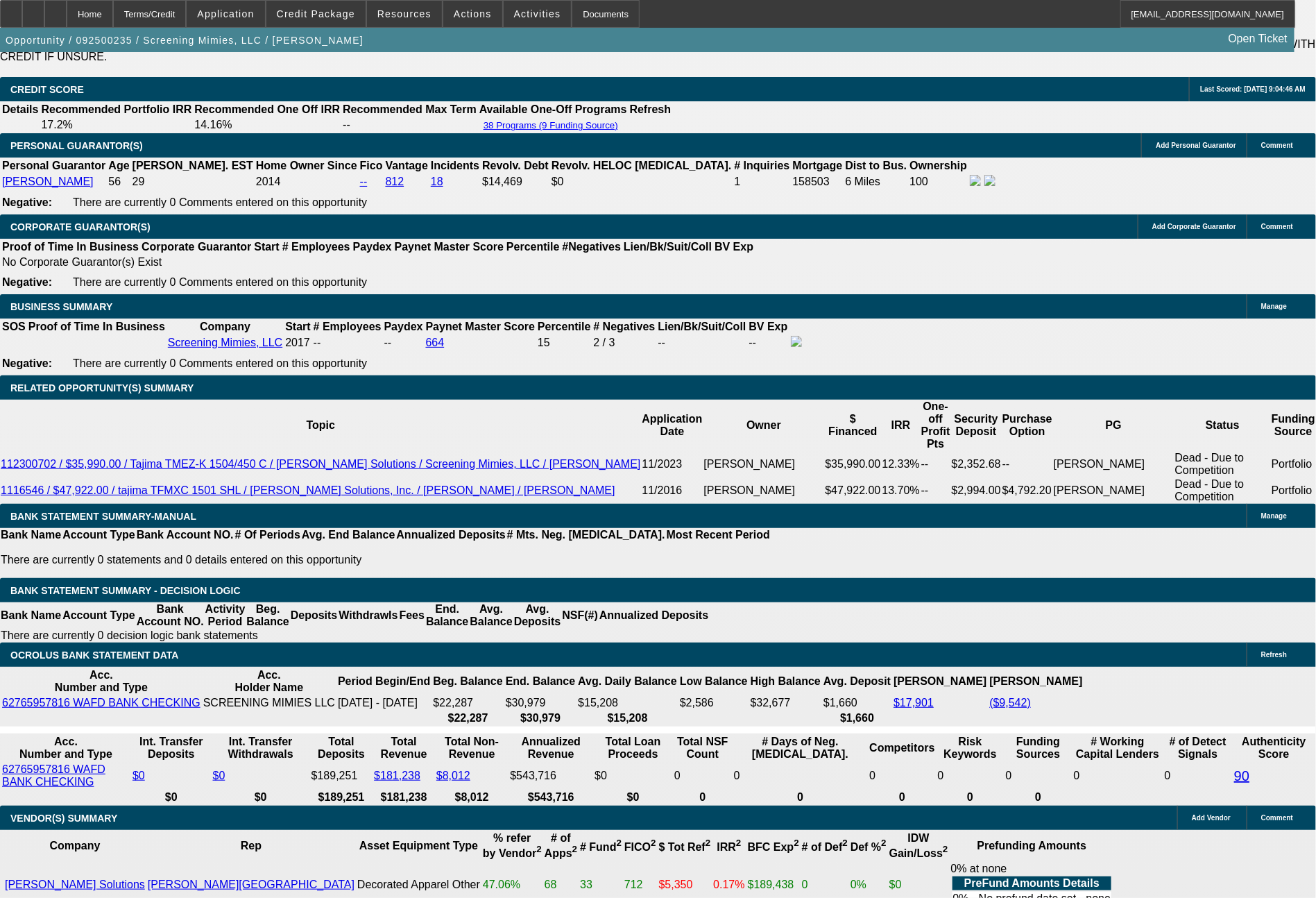
scroll to position [2108, 0]
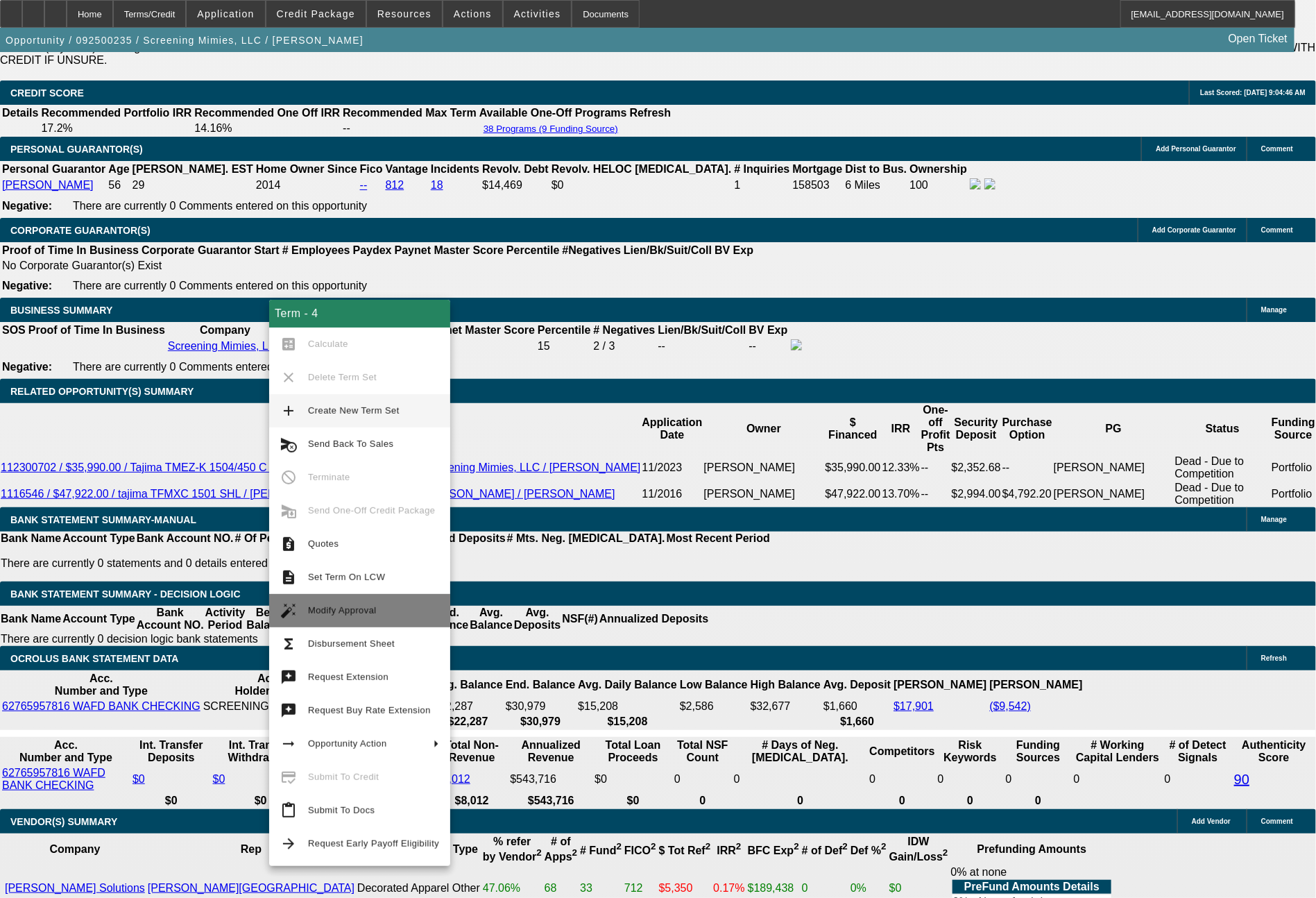
click at [344, 615] on span "Modify Approval" at bounding box center [342, 611] width 68 height 11
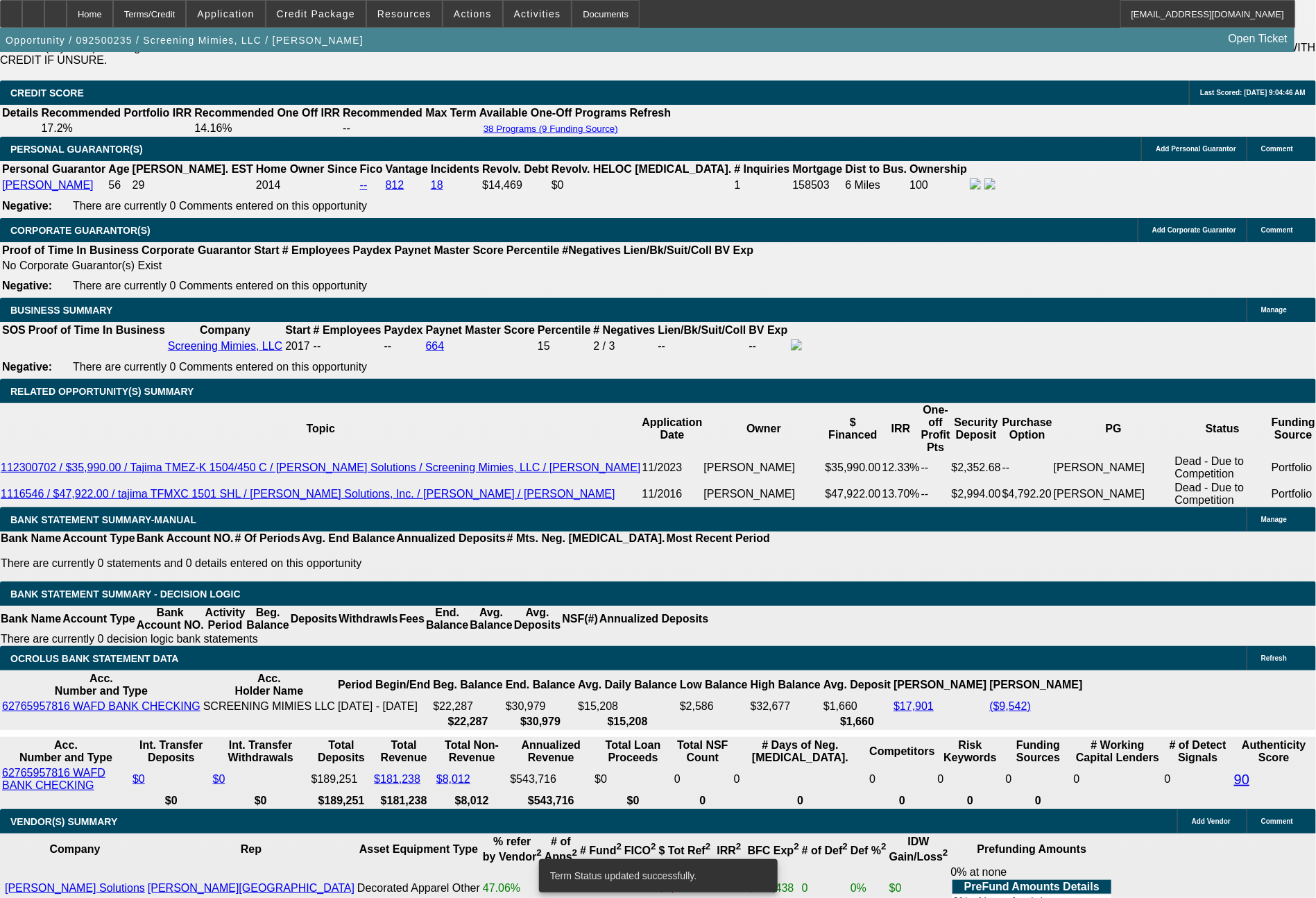
select select "0"
select select "2"
select select "0"
select select "6"
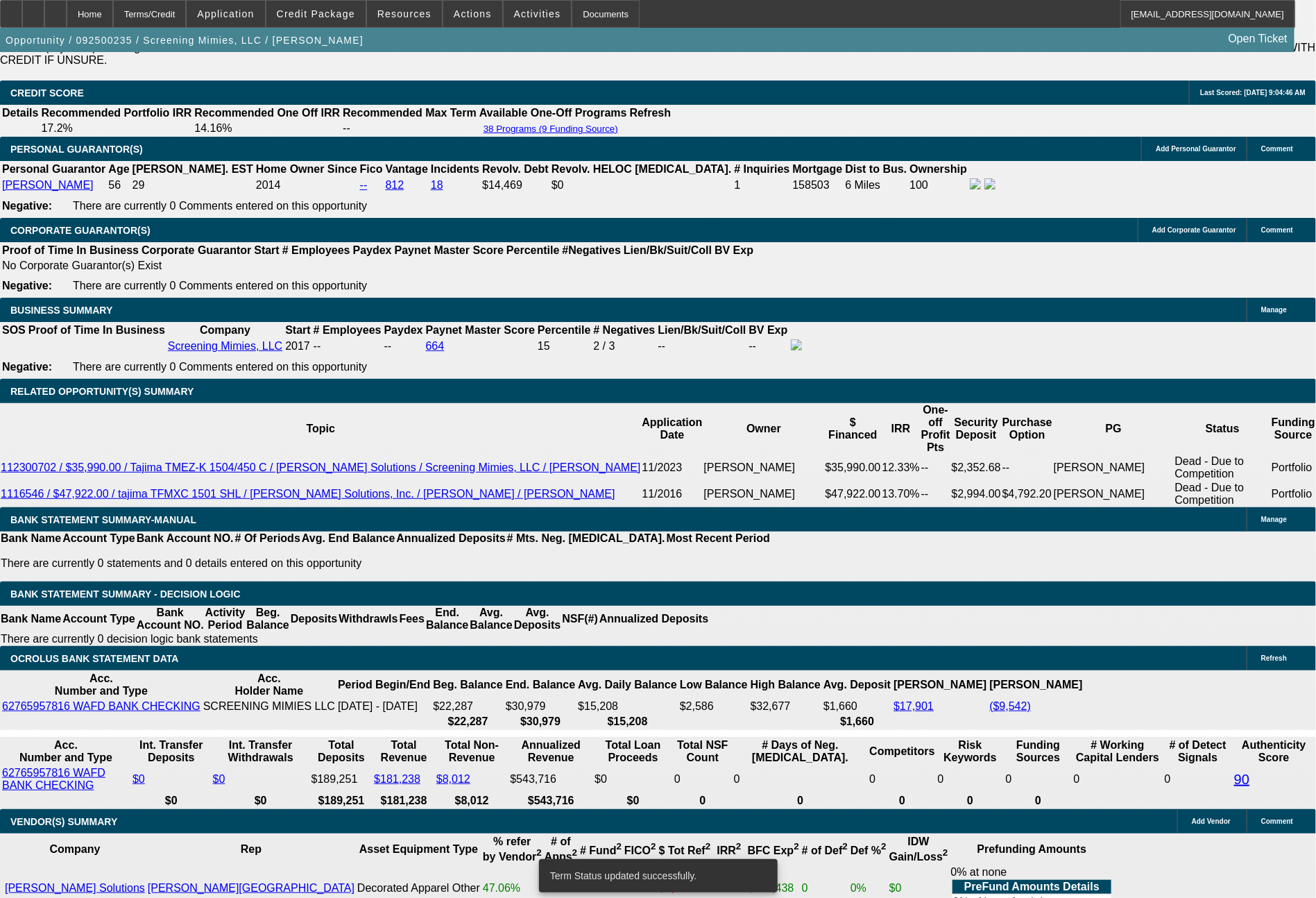
select select "0"
select select "2"
select select "0"
select select "6"
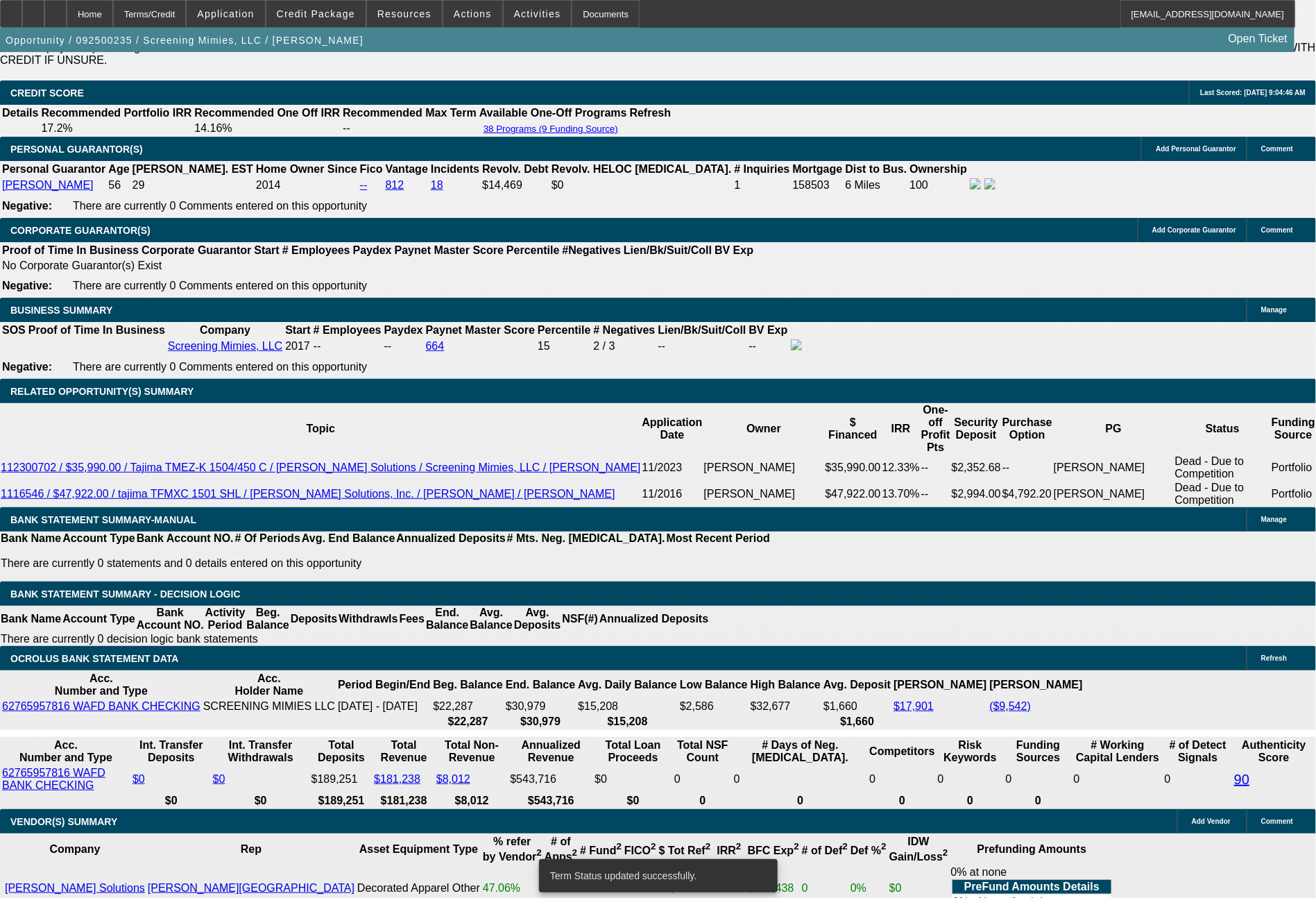
select select "0"
select select "2"
select select "0"
select select "6"
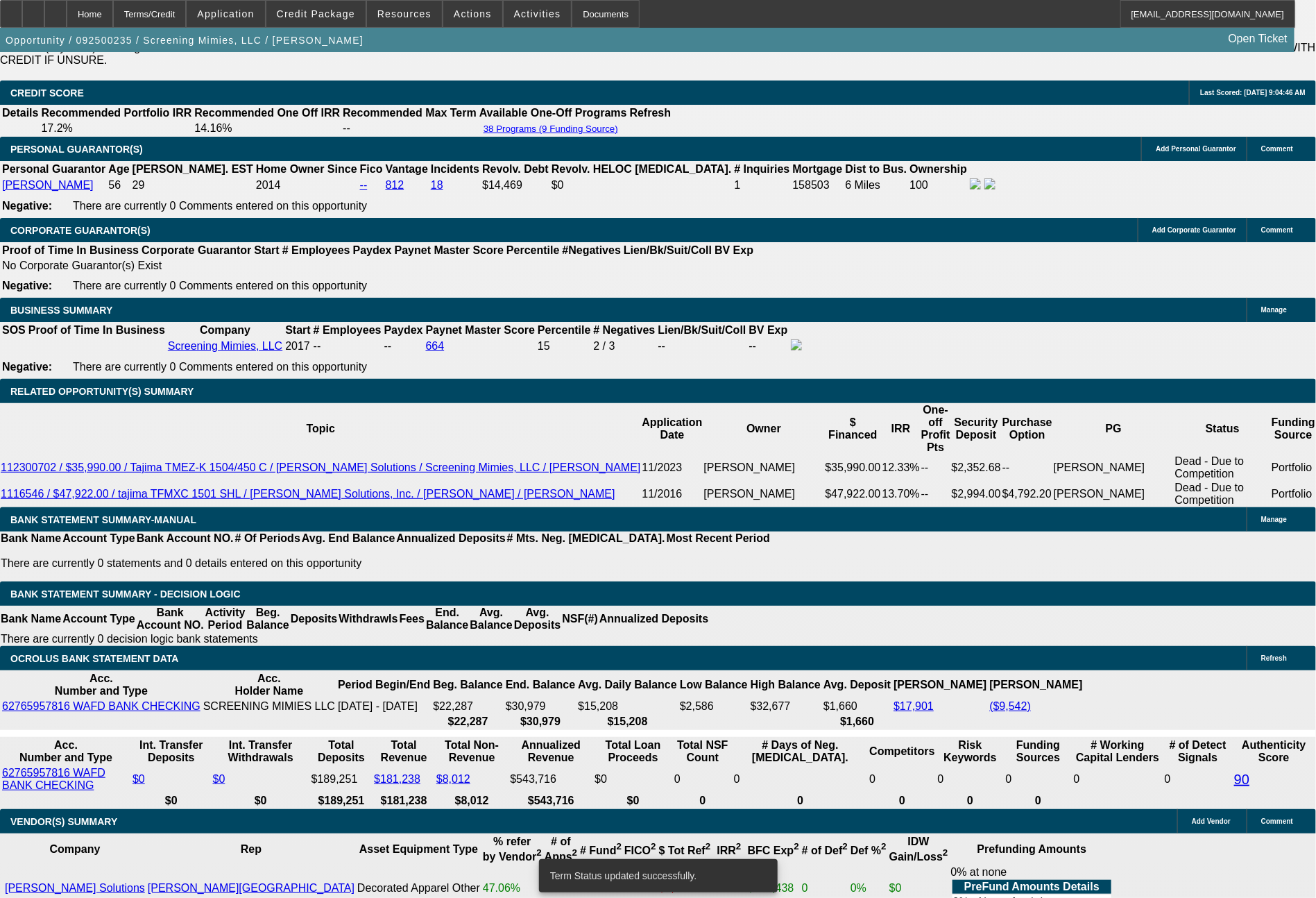
select select "0"
select select "2"
select select "0"
select select "6"
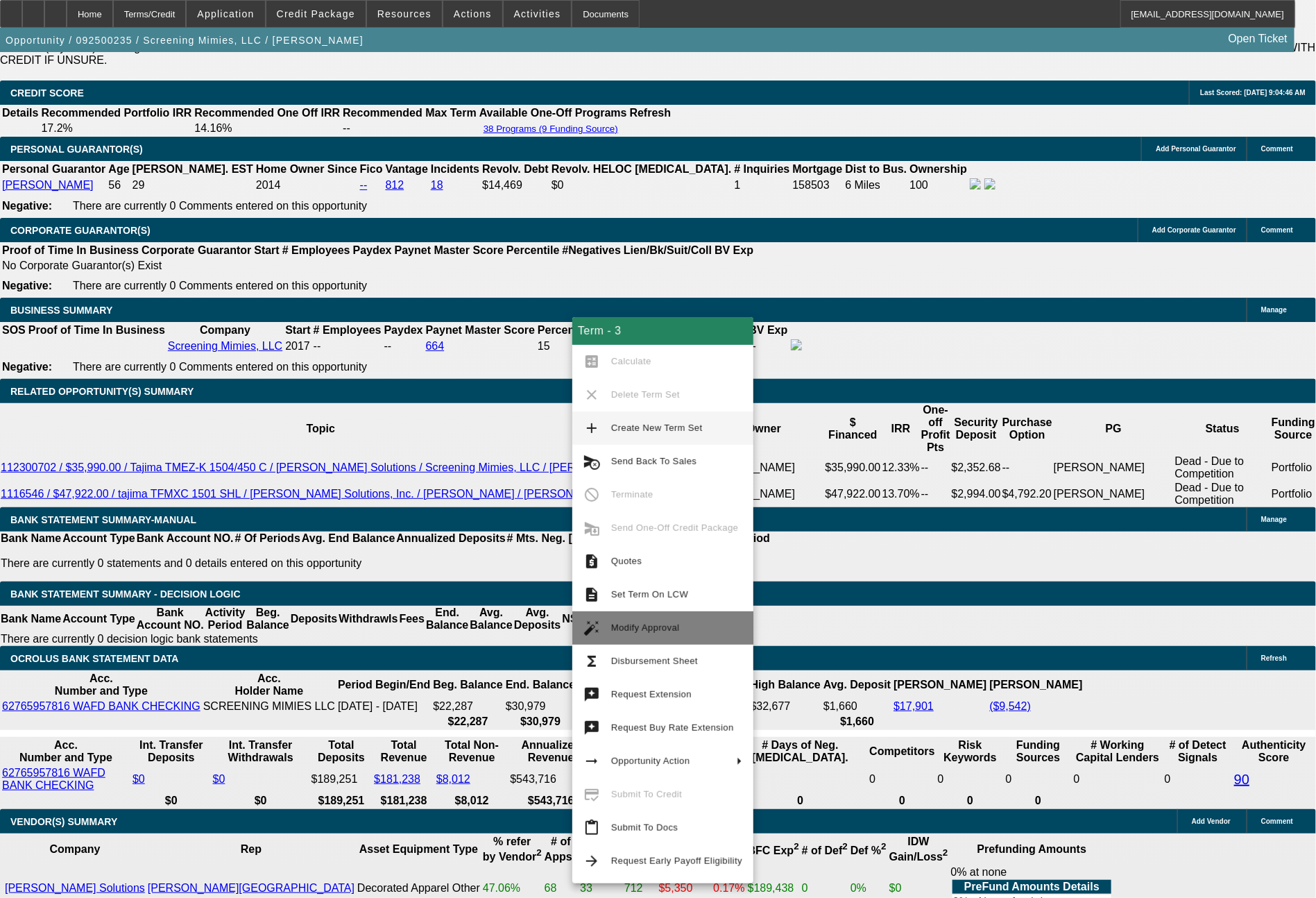
click at [644, 631] on span "Modify Approval" at bounding box center [645, 628] width 68 height 11
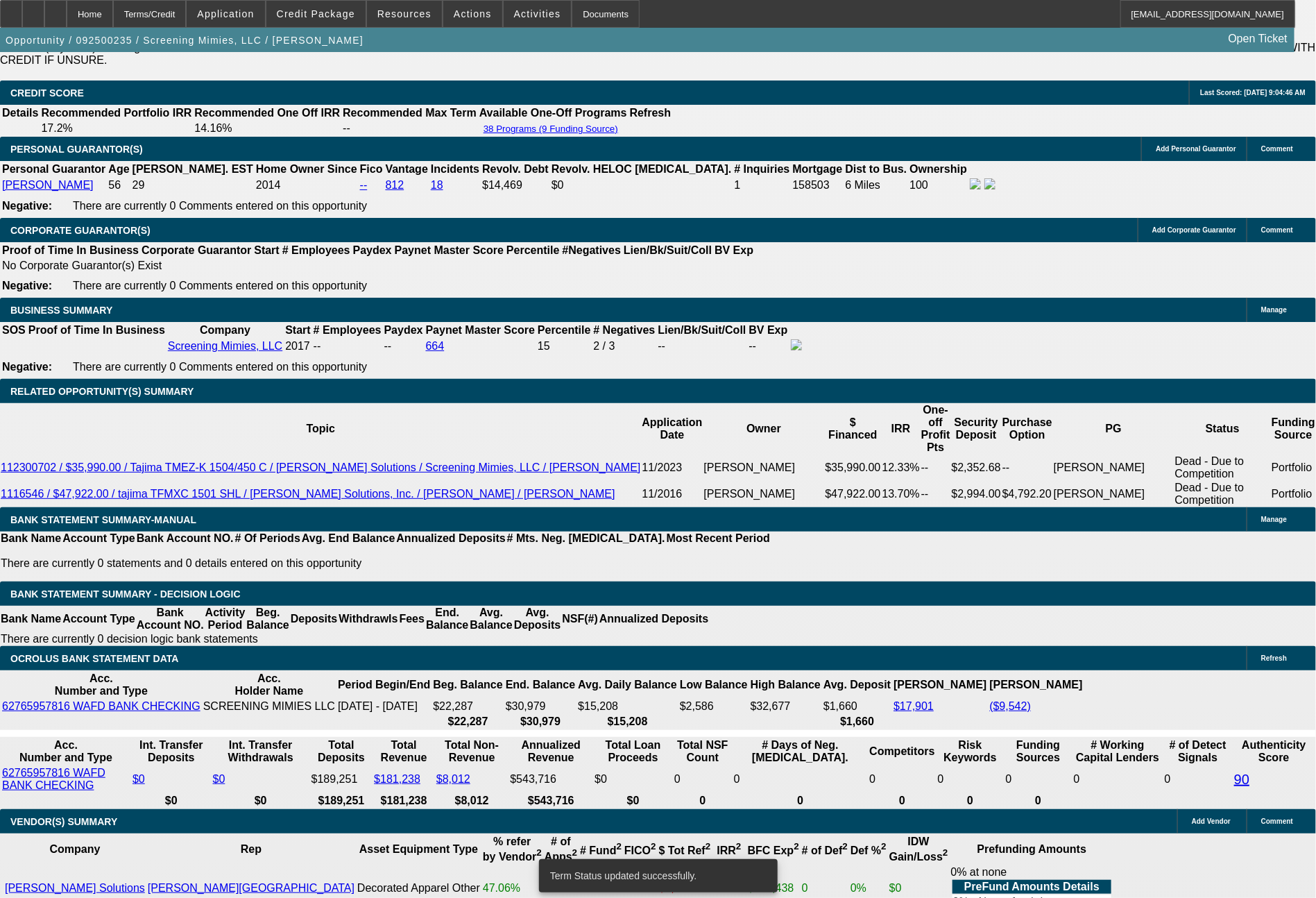
select select "0"
select select "2"
select select "0"
select select "6"
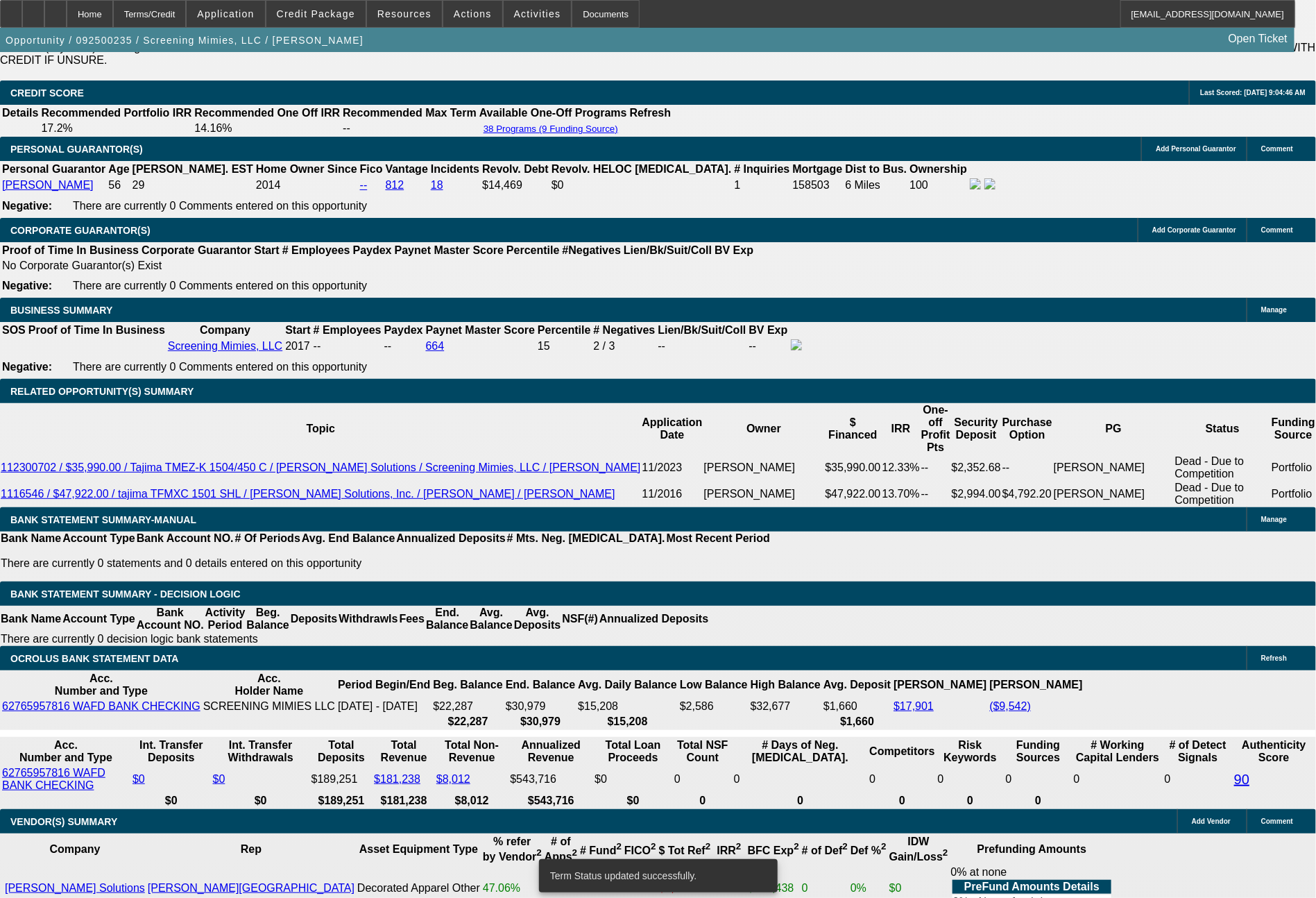
select select "0"
select select "2"
select select "0"
select select "6"
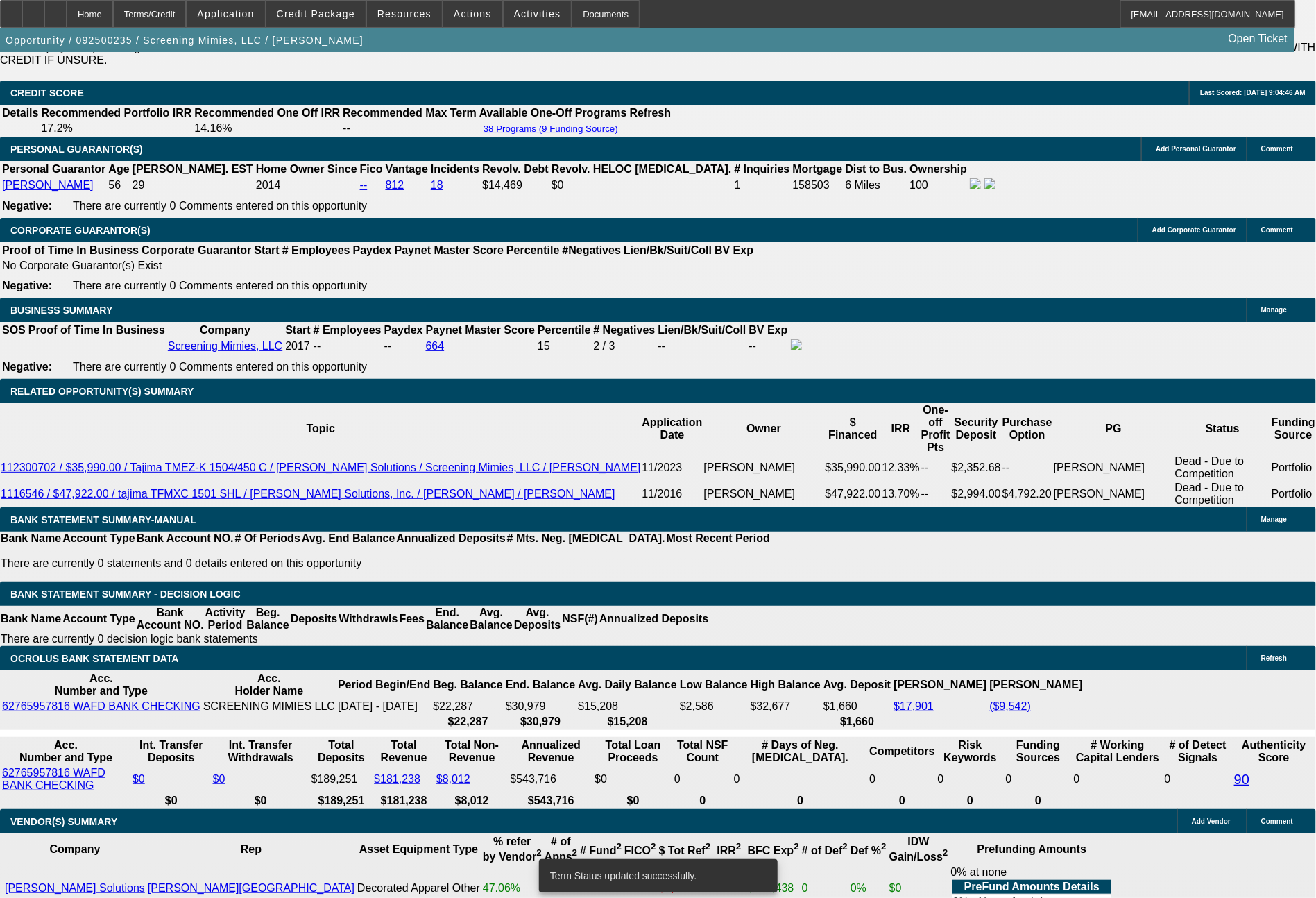
select select "0"
select select "2"
select select "0"
select select "6"
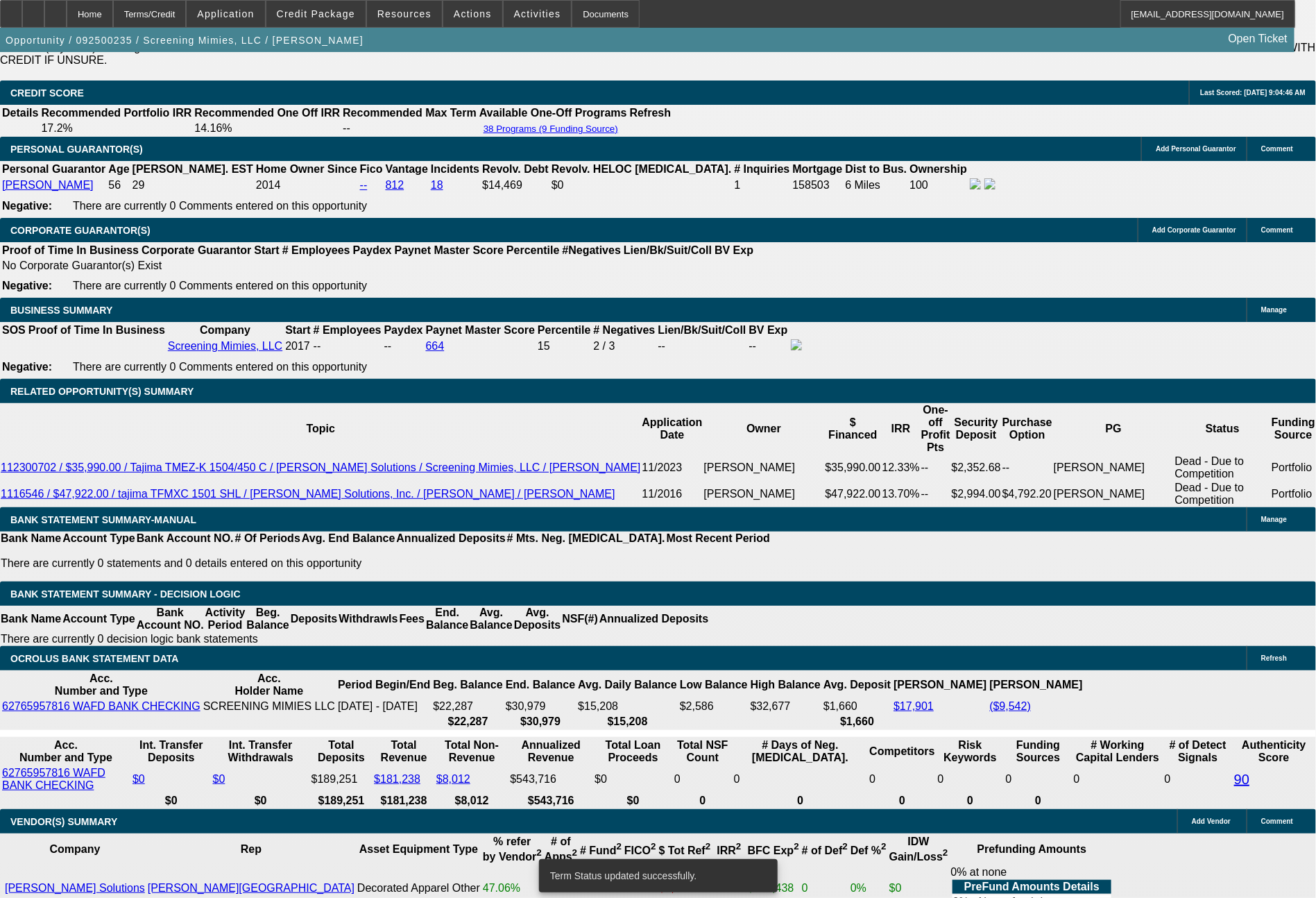
select select "0"
select select "2"
select select "0"
select select "6"
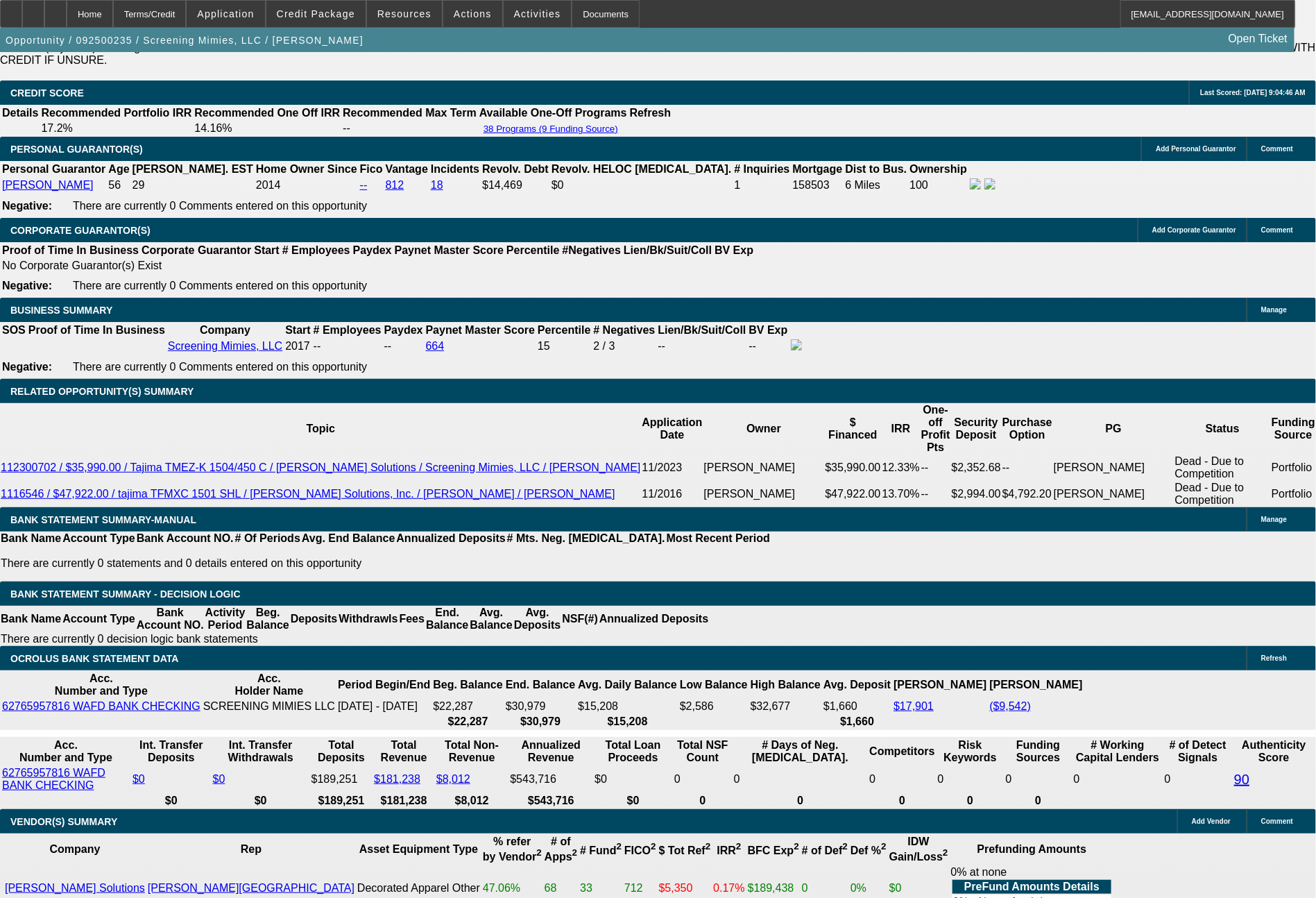
drag, startPoint x: 381, startPoint y: 484, endPoint x: 442, endPoint y: 481, distance: 61.1
type input "10"
type input "$20.00"
type input "UNKNOWN"
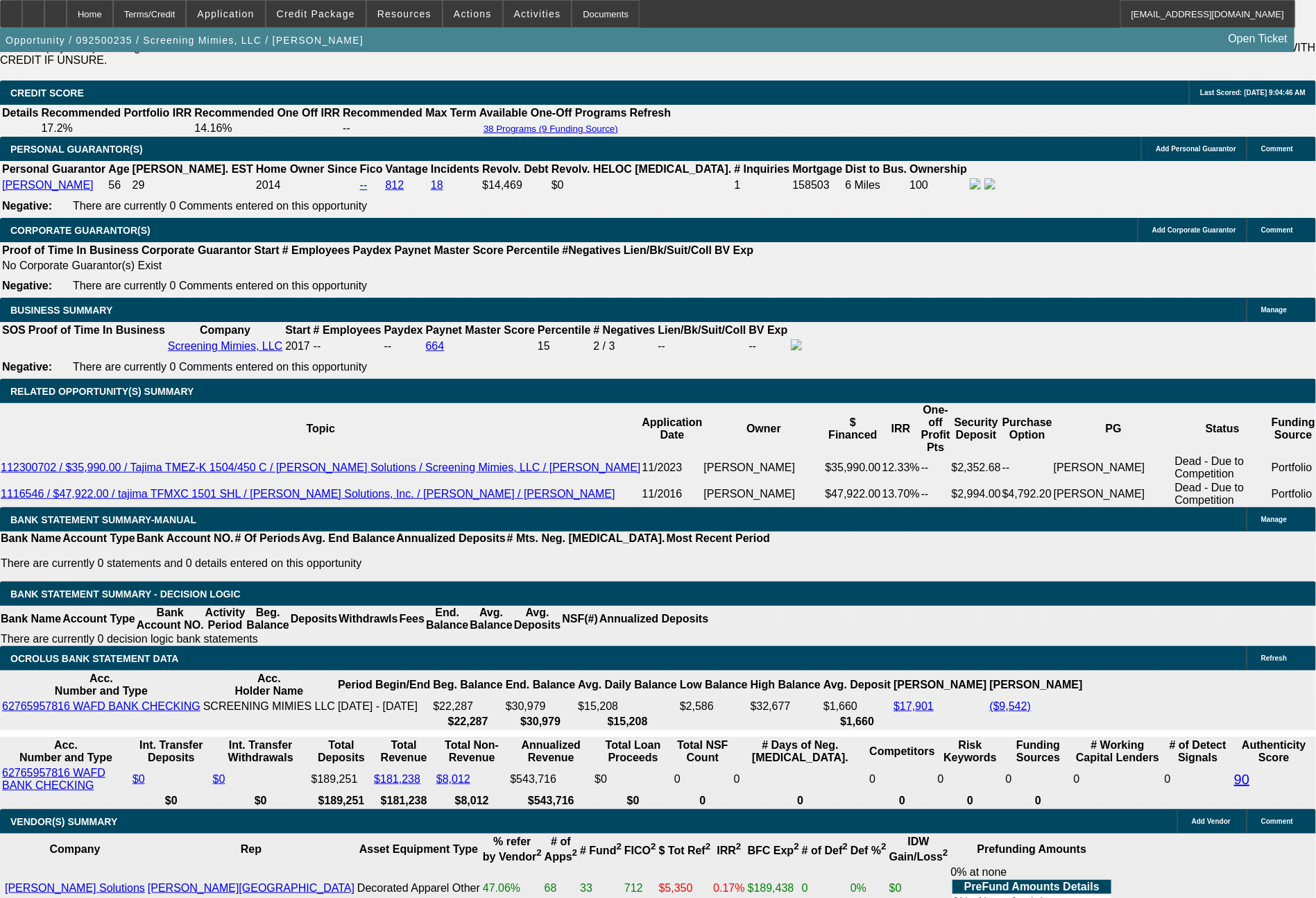
type input "1094"
type input "14.1"
type input "$2,188.00"
type input "109"
type input "$218.00"
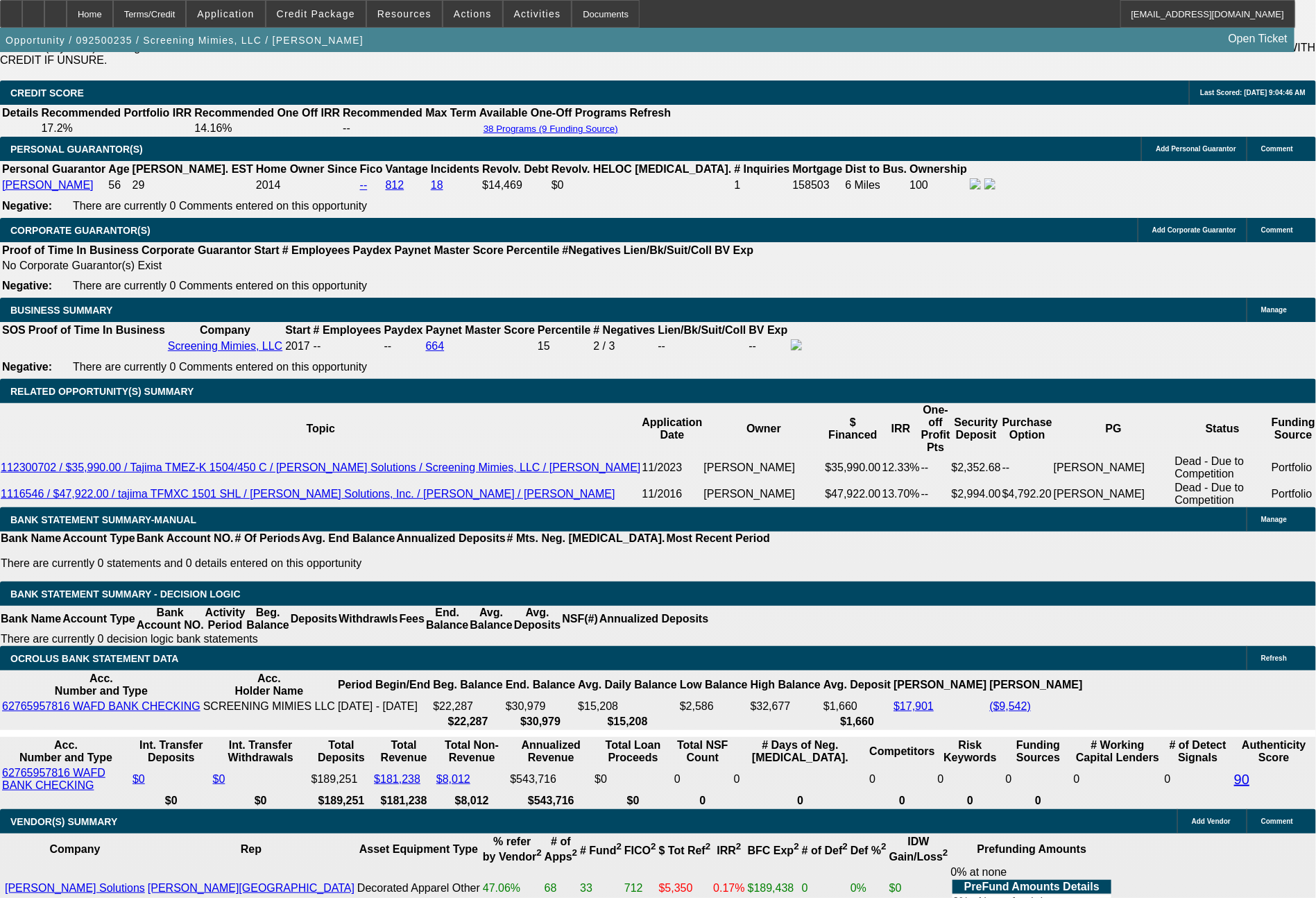
type input "1091"
type input "13.9"
type input "$2,182.00"
type input "1091.4"
type input "$2,182.80"
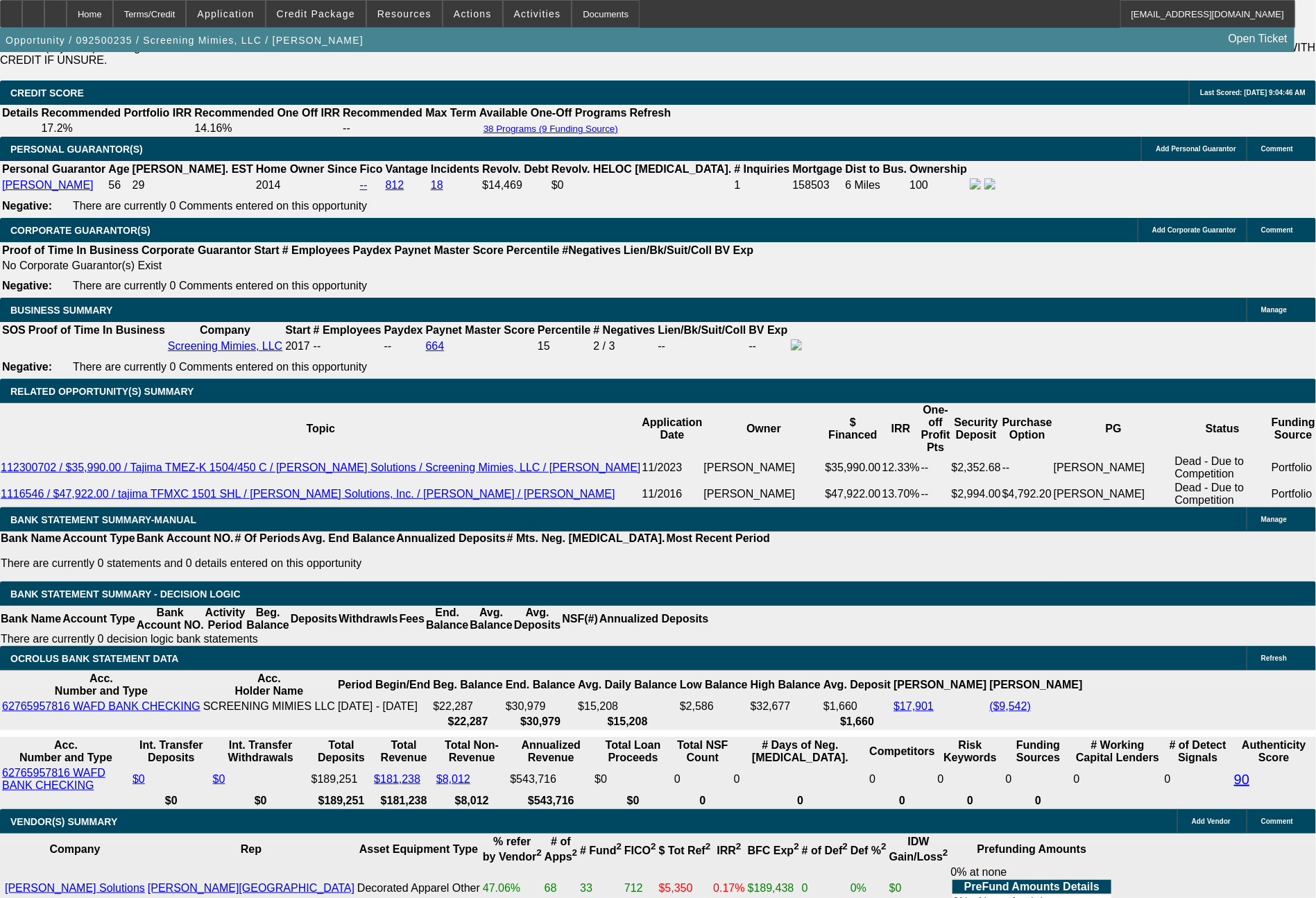
type input "1091.47"
type input "14"
type input "$2,182.94"
type input "1091."
type input "13.9"
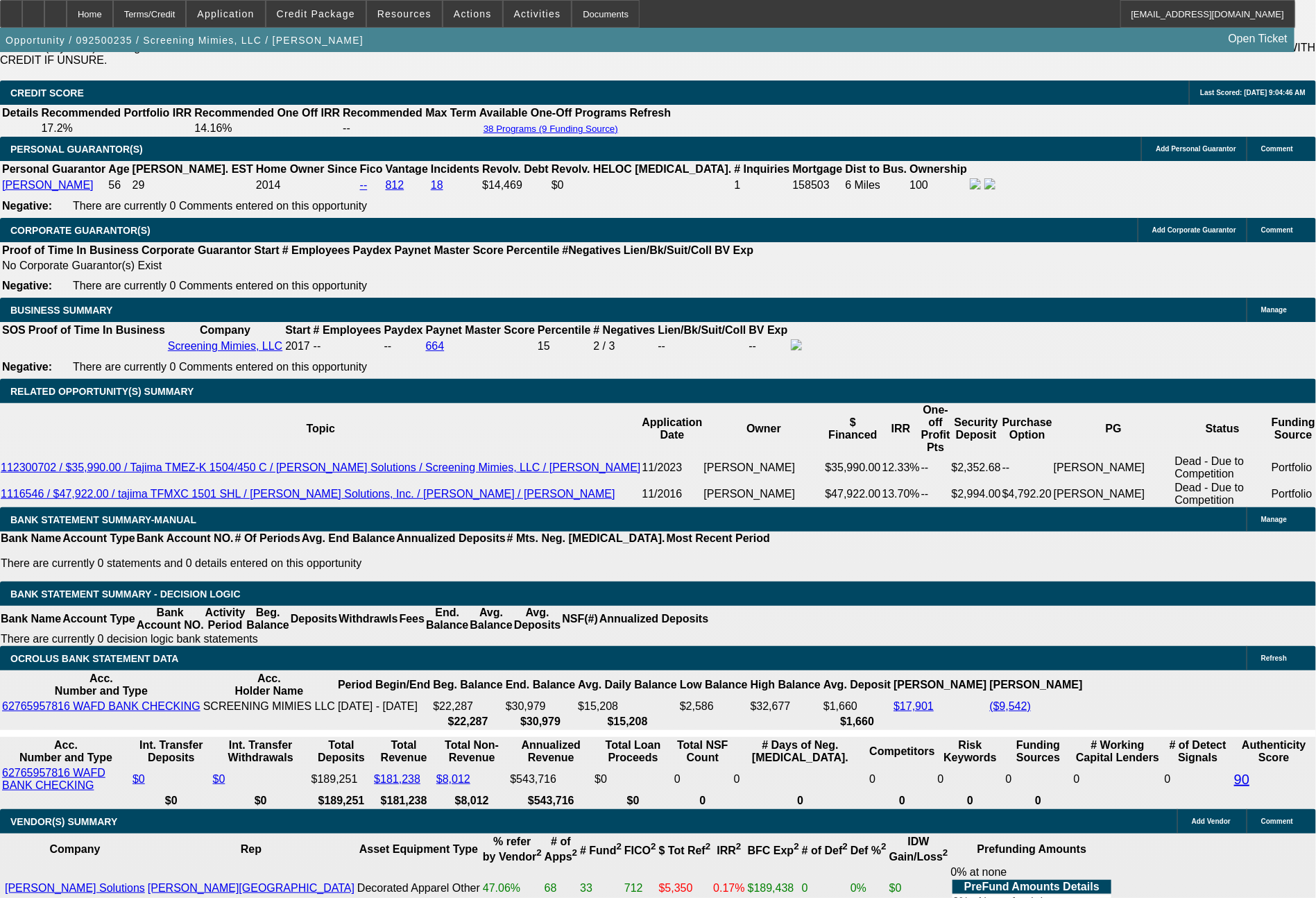
type input "$2,182.00"
type input "1091.27"
type input "$2,182.54"
type input "$1,091.27"
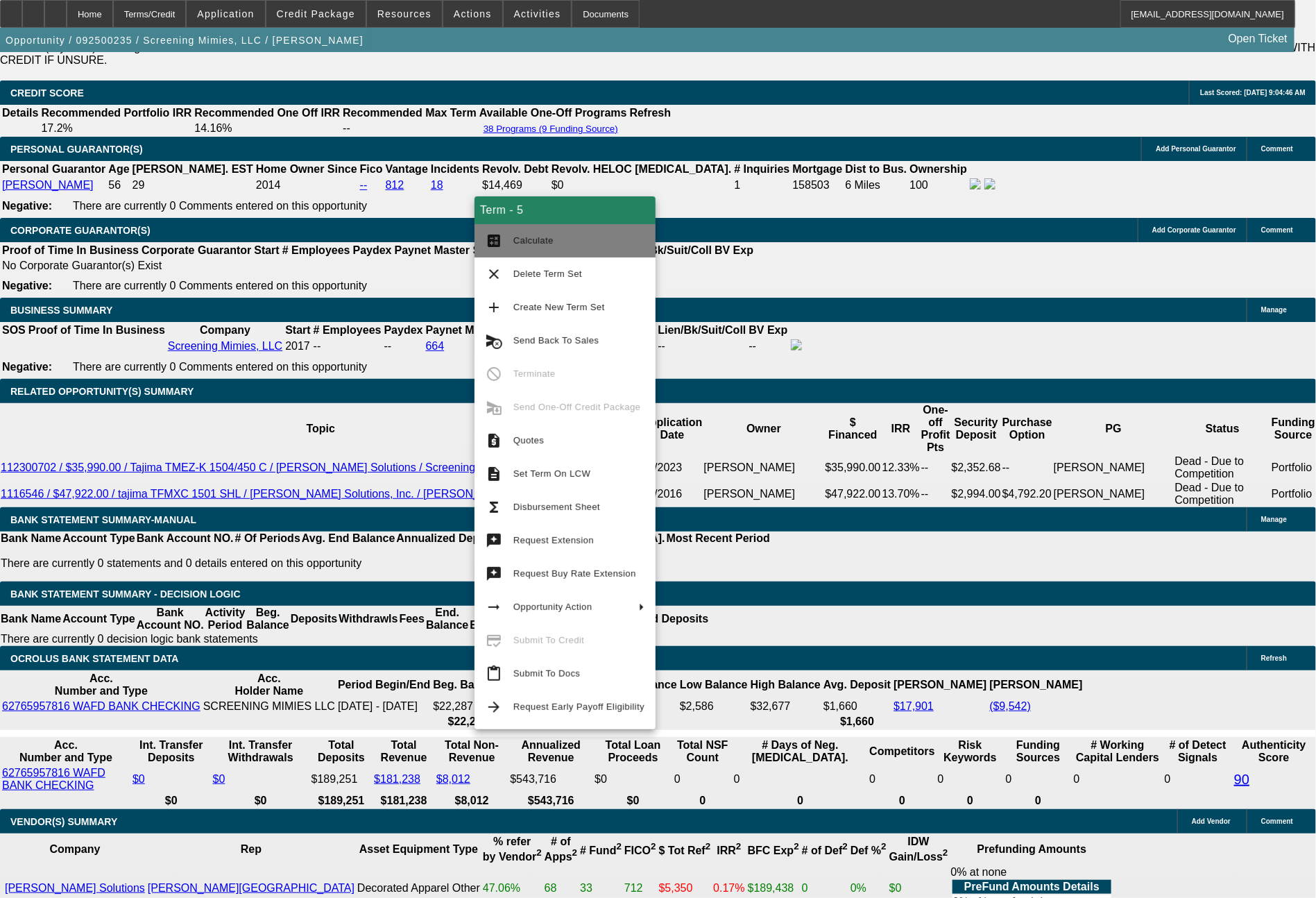
click at [537, 246] on span "Calculate" at bounding box center [579, 241] width 131 height 17
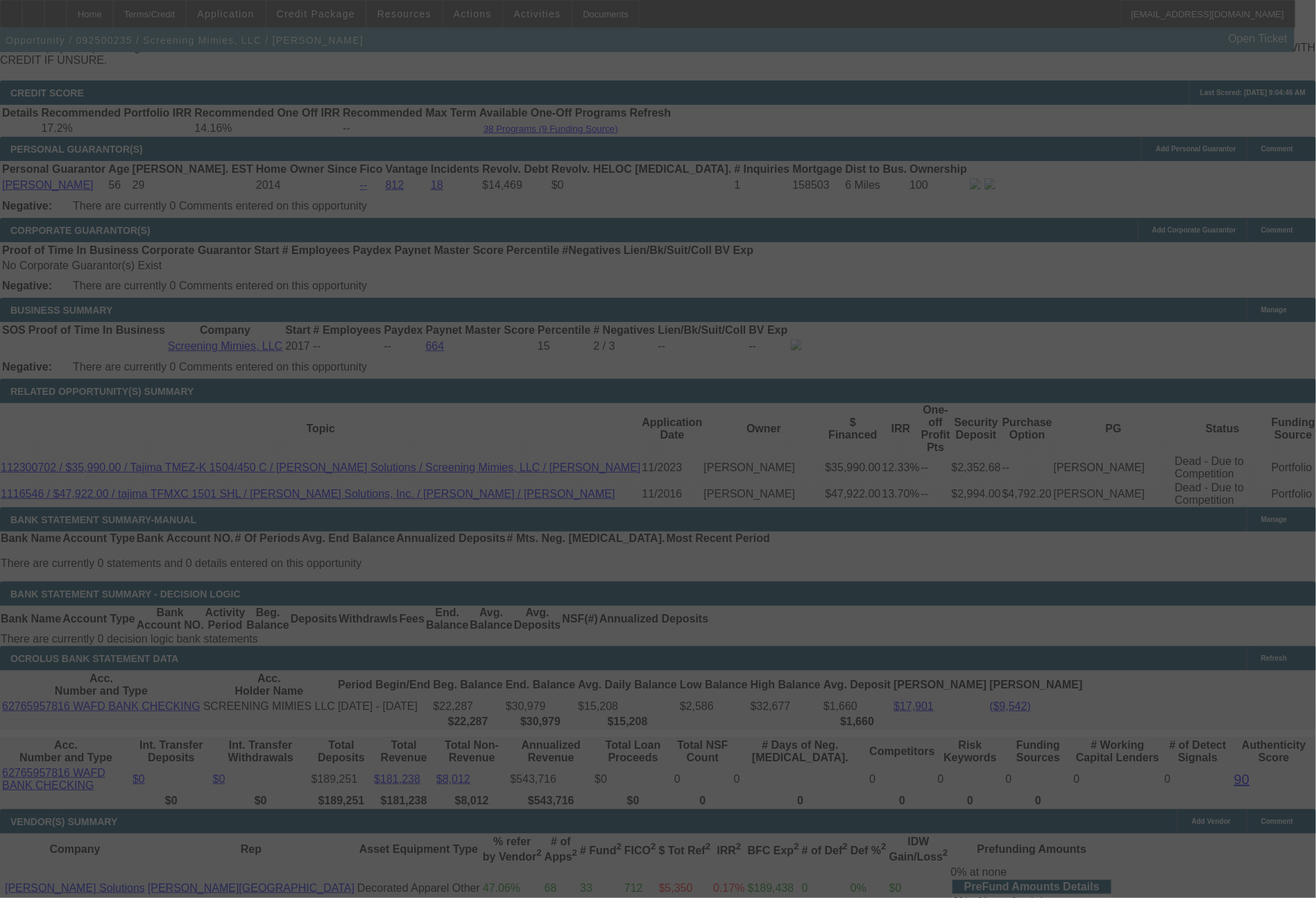
select select "0"
select select "2"
select select "0"
select select "6"
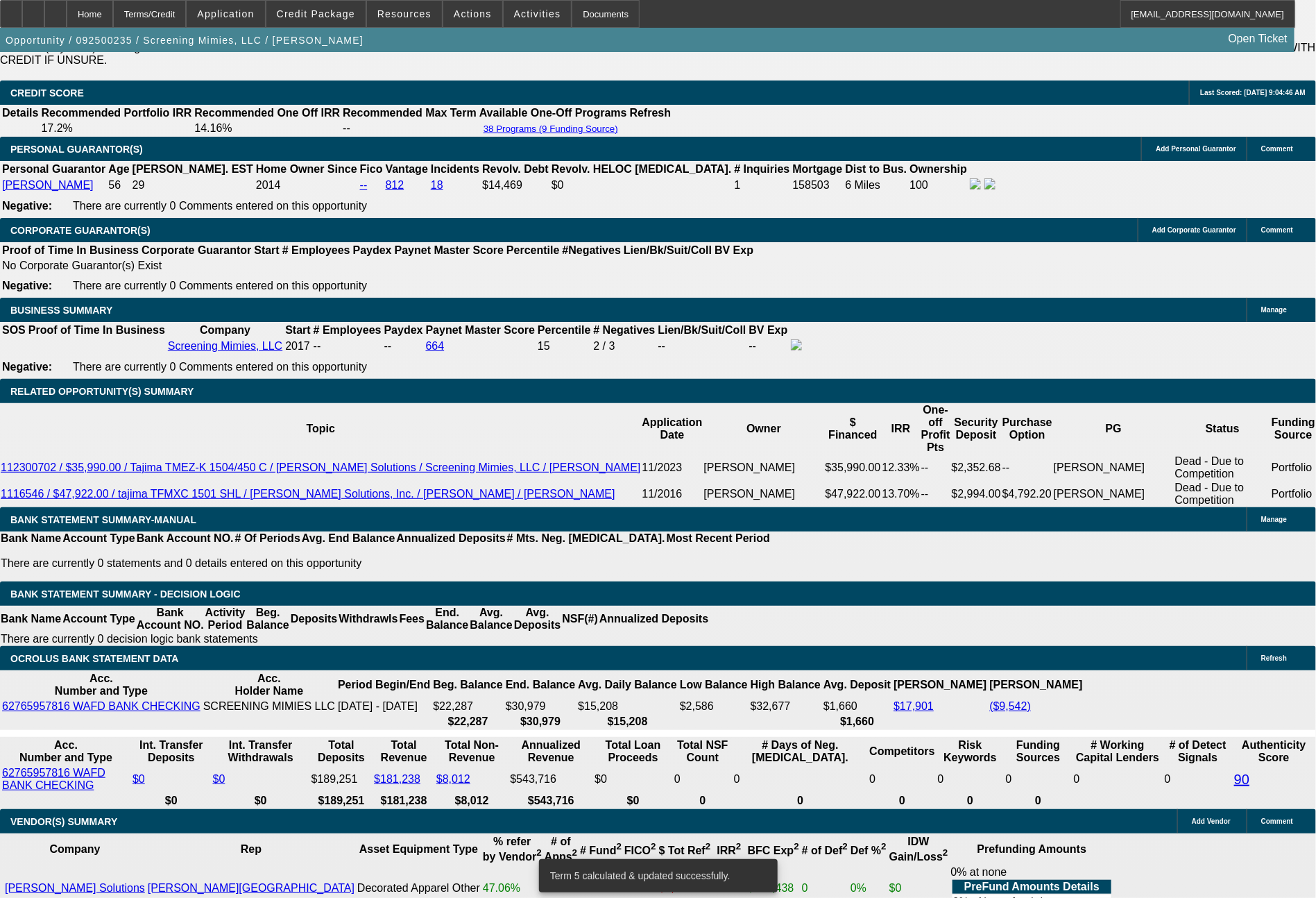
drag, startPoint x: 368, startPoint y: 487, endPoint x: 465, endPoint y: 485, distance: 97.0
type input "1097."
type input "$2,194.00"
type input "UNKNOWN"
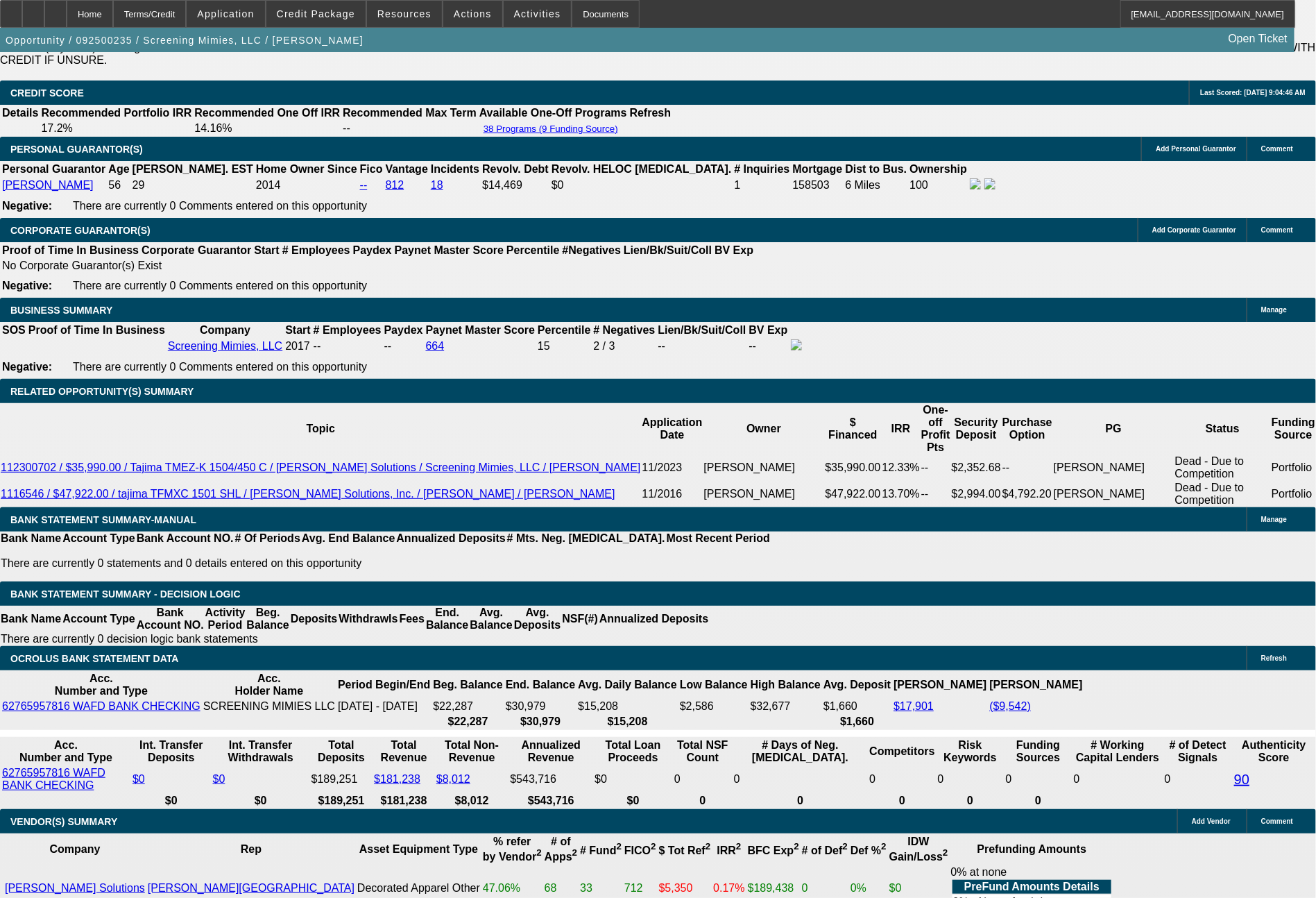
type input "$1,097.41"
type input "$2,194.82"
type input "14.3"
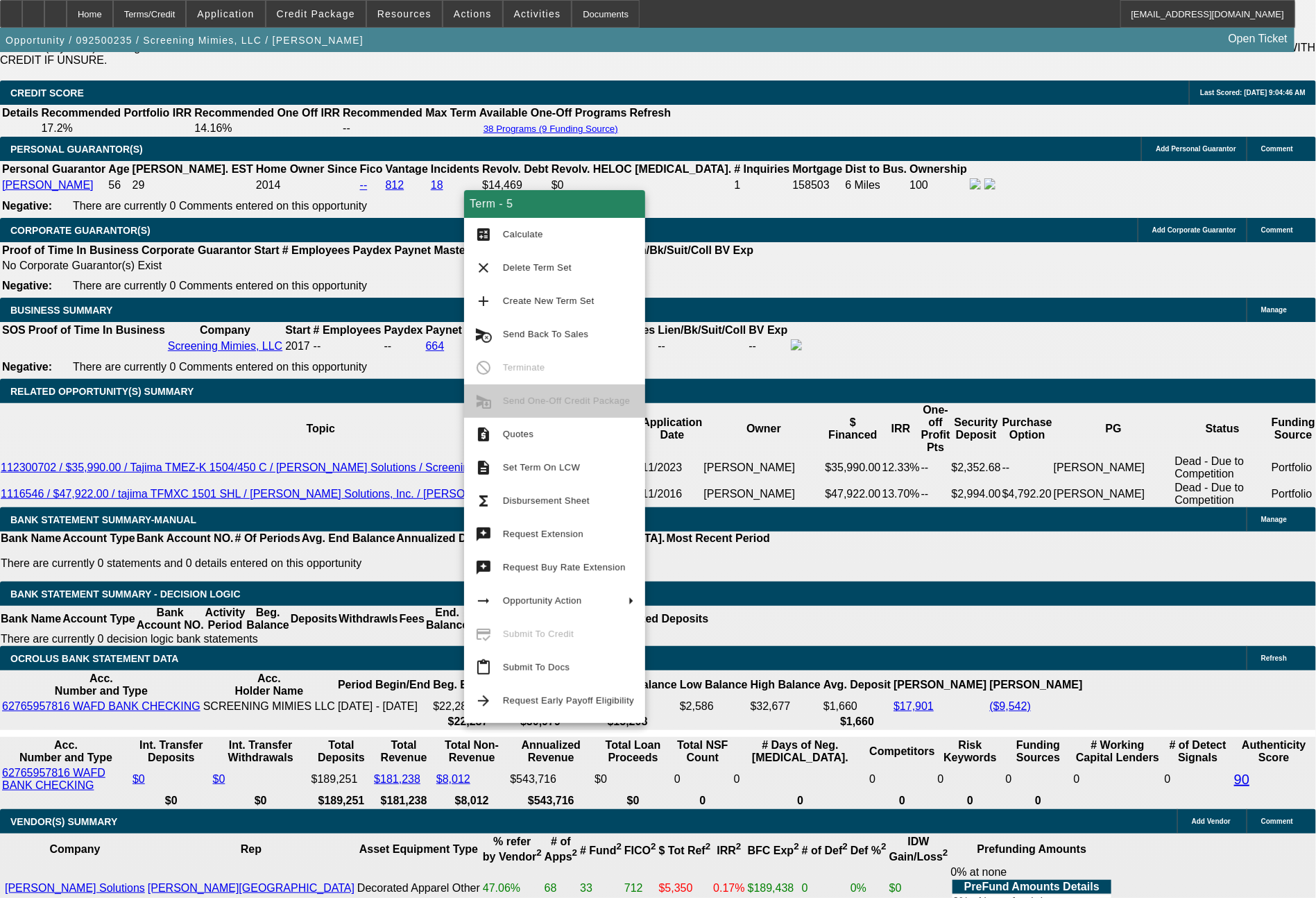
type input "14.3"
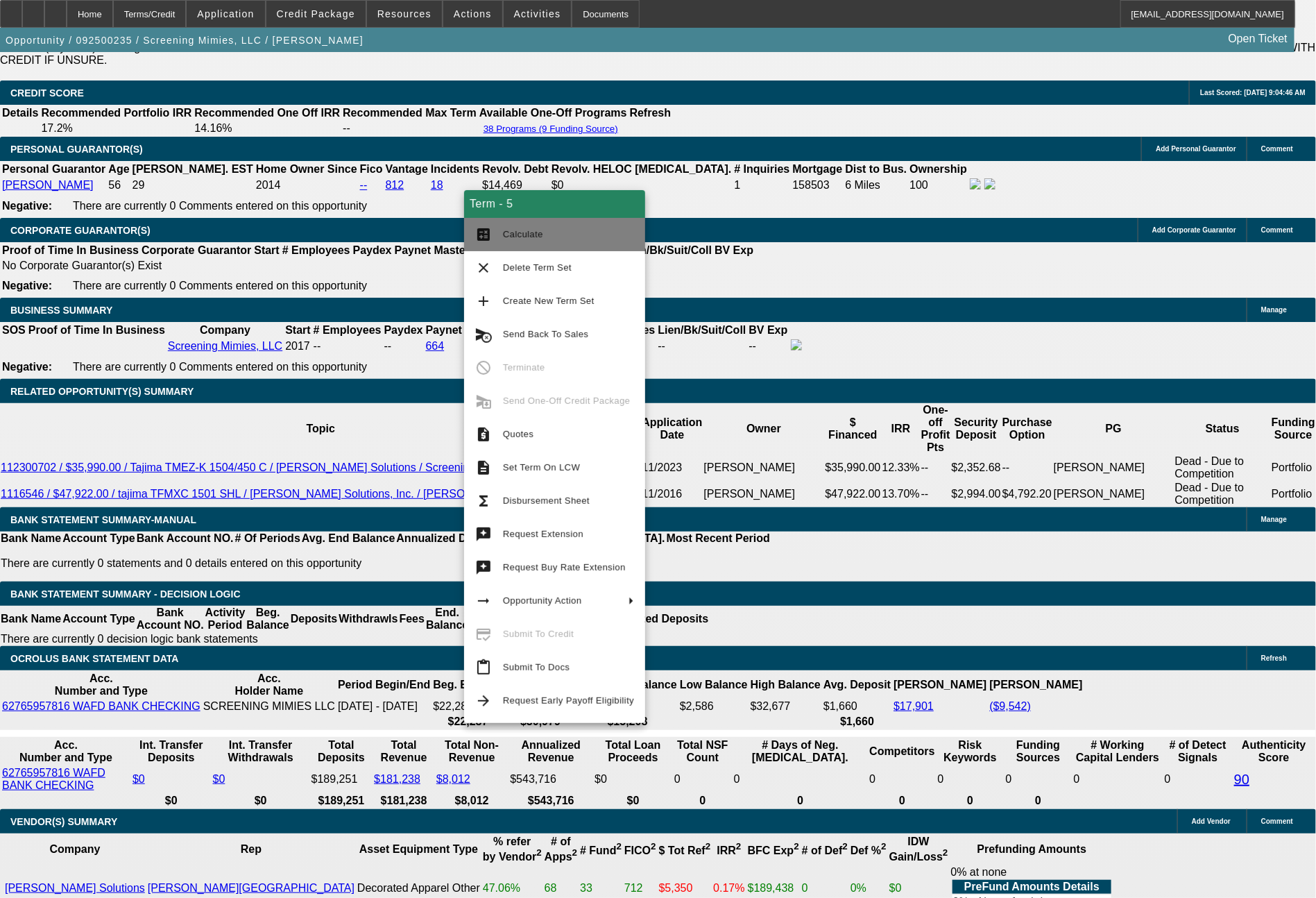
click at [503, 237] on span "Calculate" at bounding box center [522, 234] width 40 height 11
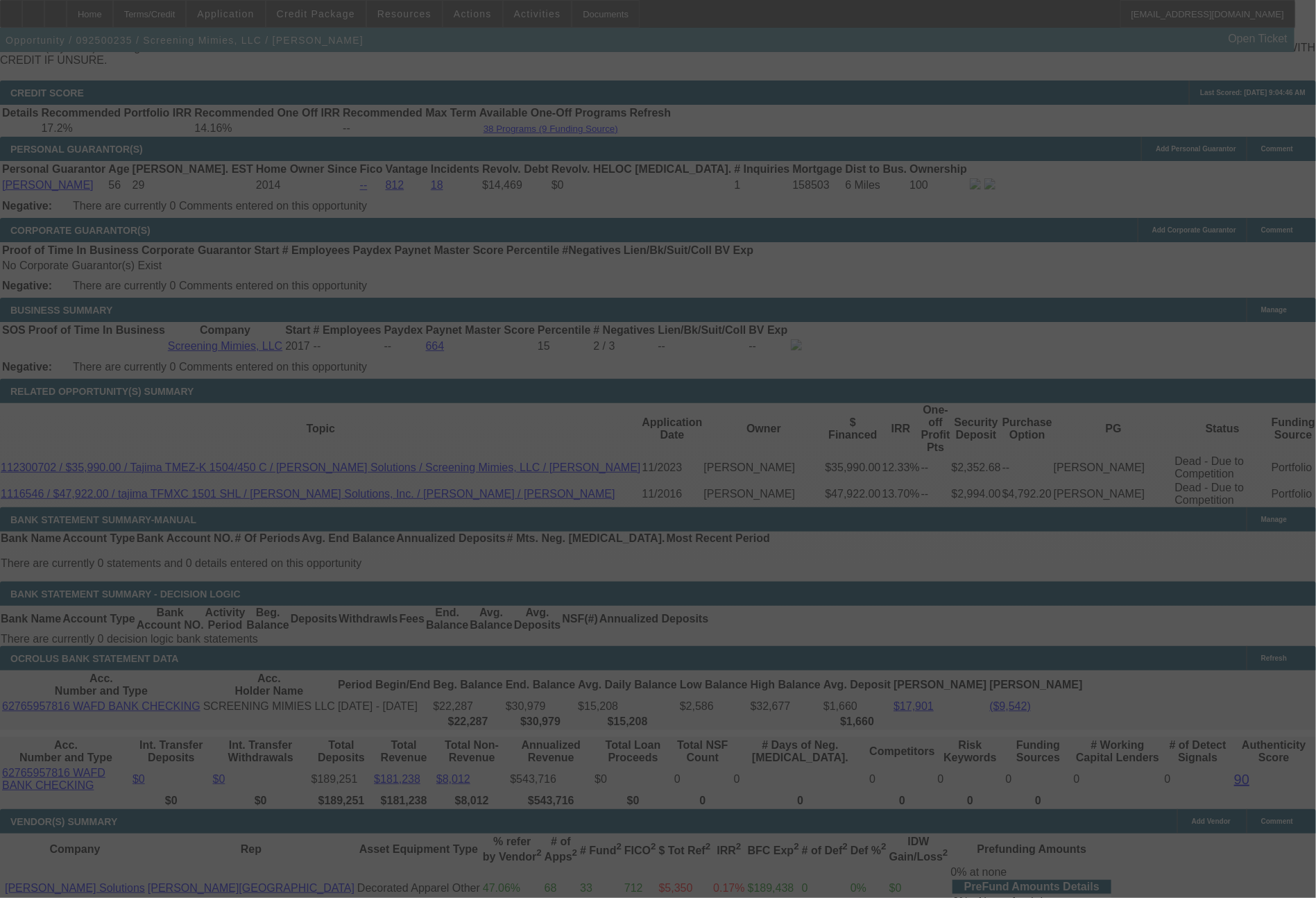
select select "0"
select select "2"
select select "0"
select select "6"
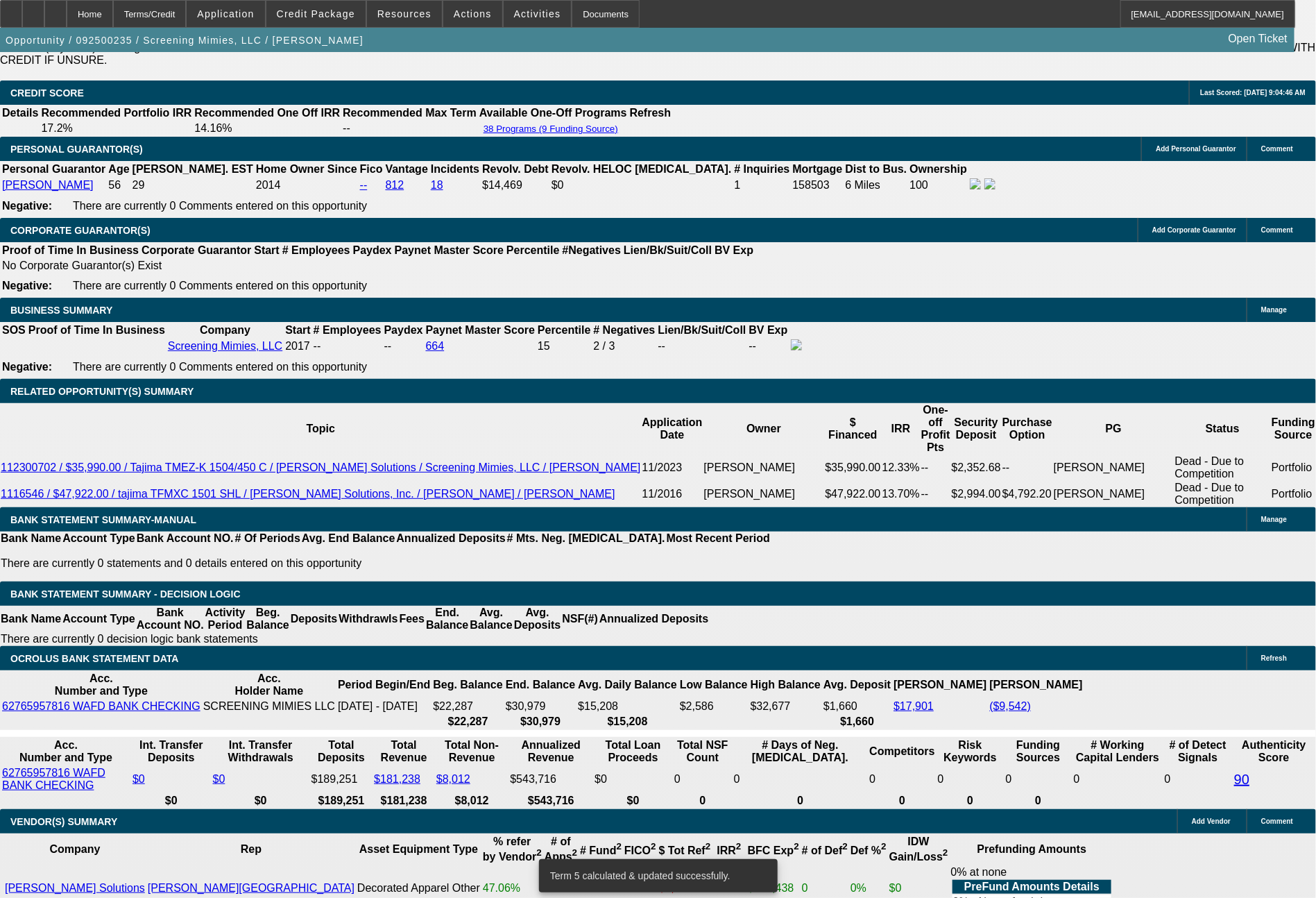
drag, startPoint x: 200, startPoint y: 504, endPoint x: 290, endPoint y: 508, distance: 90.1
type input "12"
type input "$24.00"
type input "UNKNOWN"
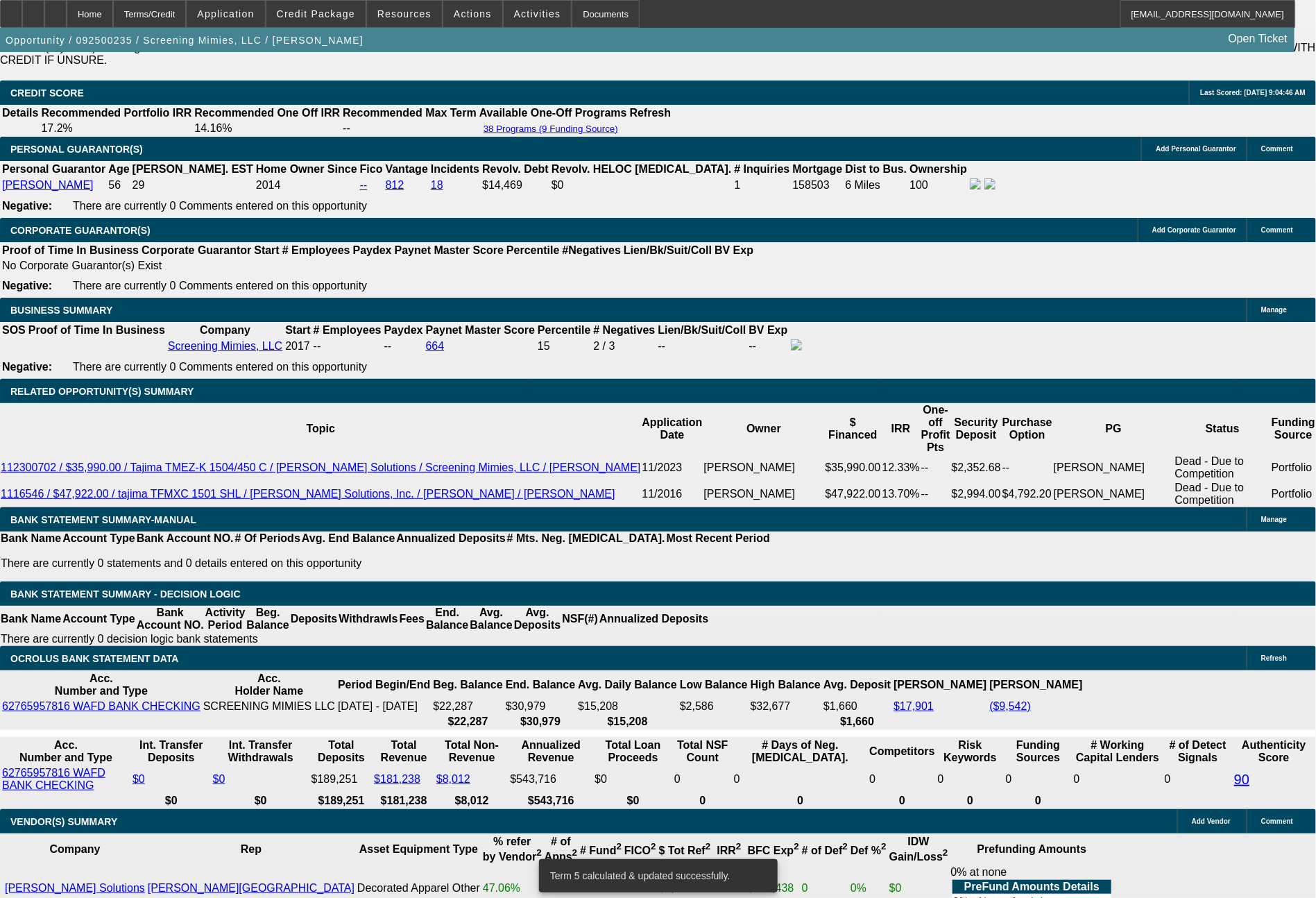
type input "1213"
type input "16.6"
type input "$2,426.00"
type input "1213.47"
type input "$2,426.94"
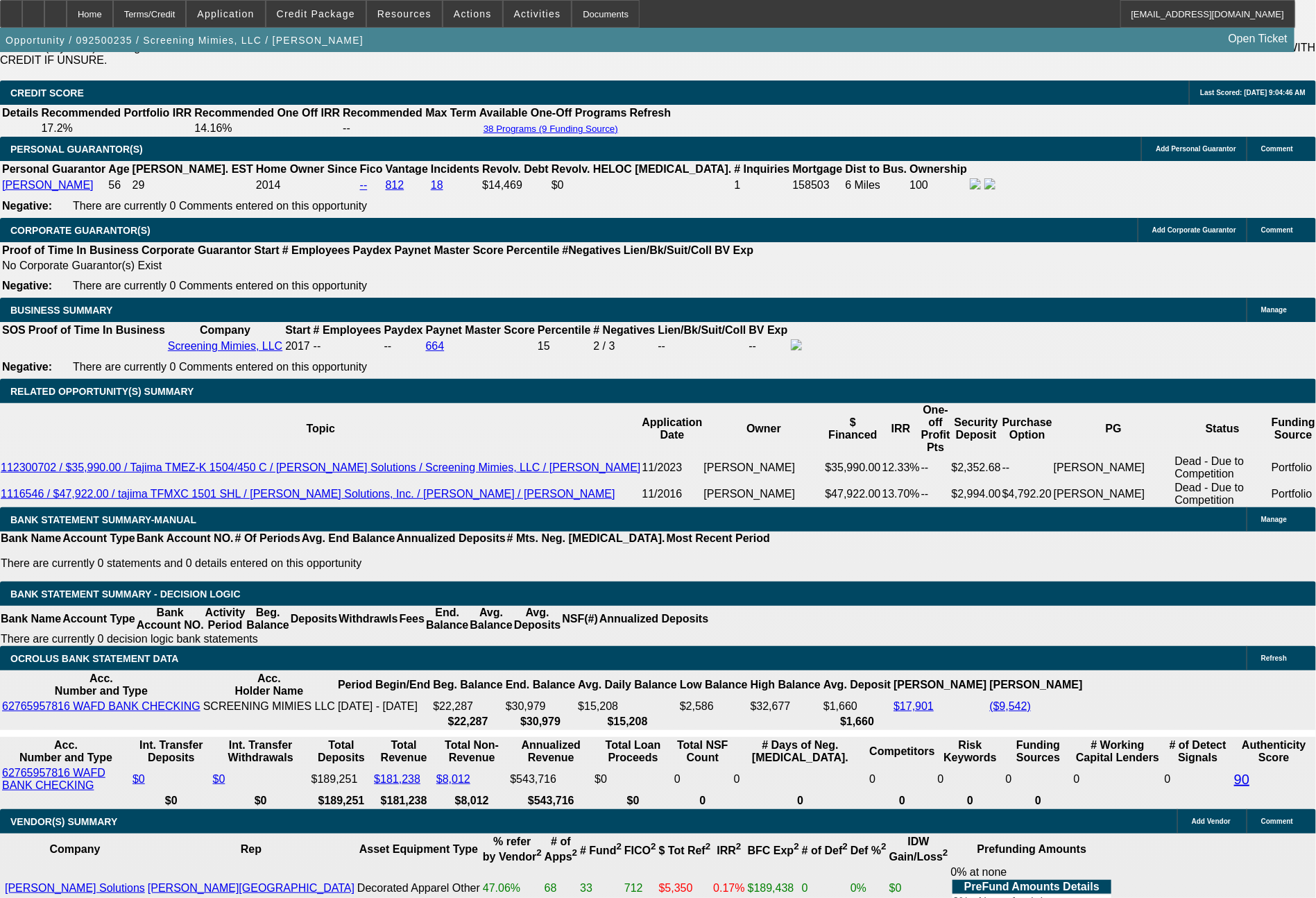
type input "1213.4"
type input "$2,426.80"
type input "1213.43"
type input "$2,426.86"
type input "1213.4"
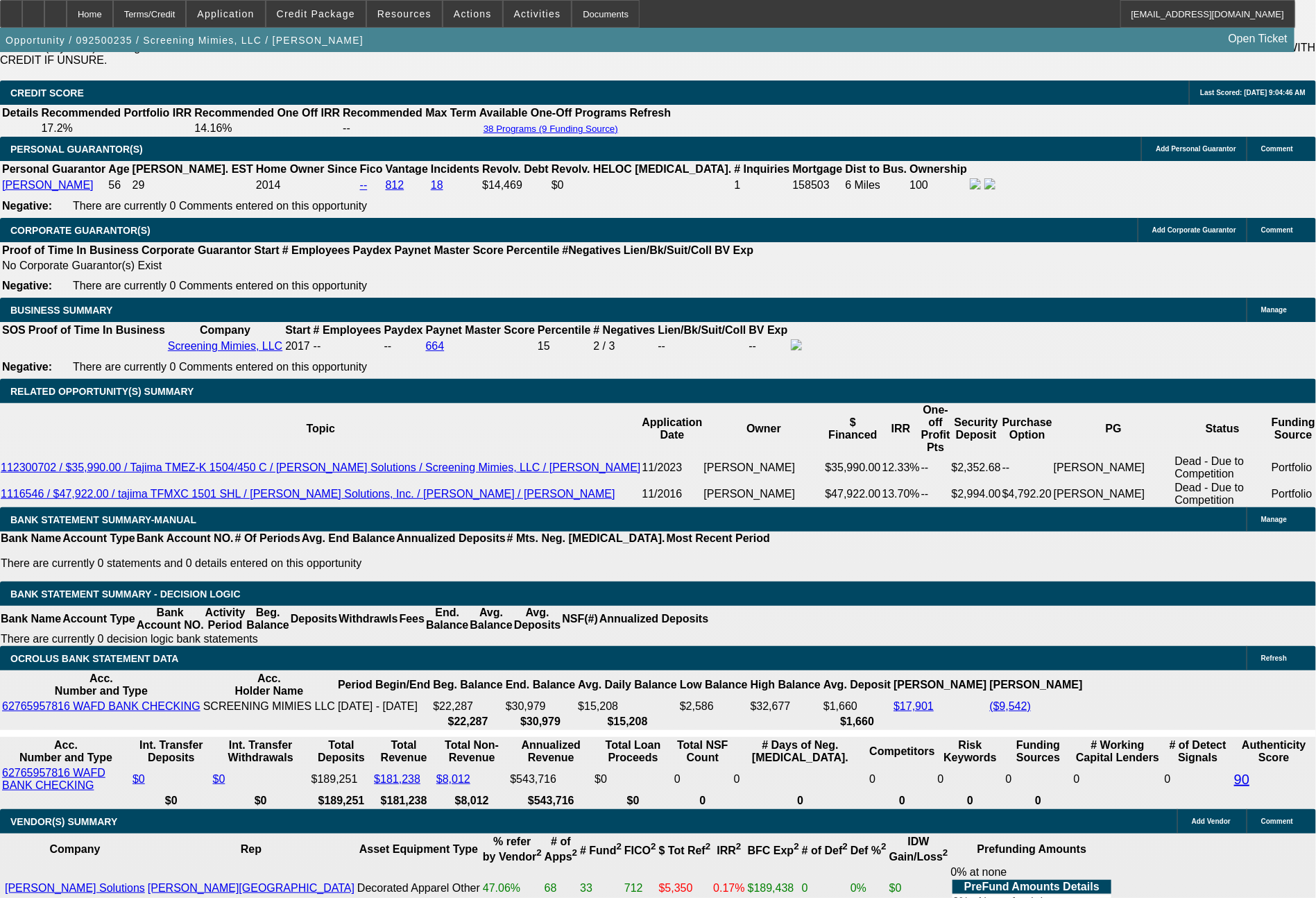
type input "$2,426.80"
type input "1213."
type input "$2,426.00"
type input "1213.7"
type input "16.7"
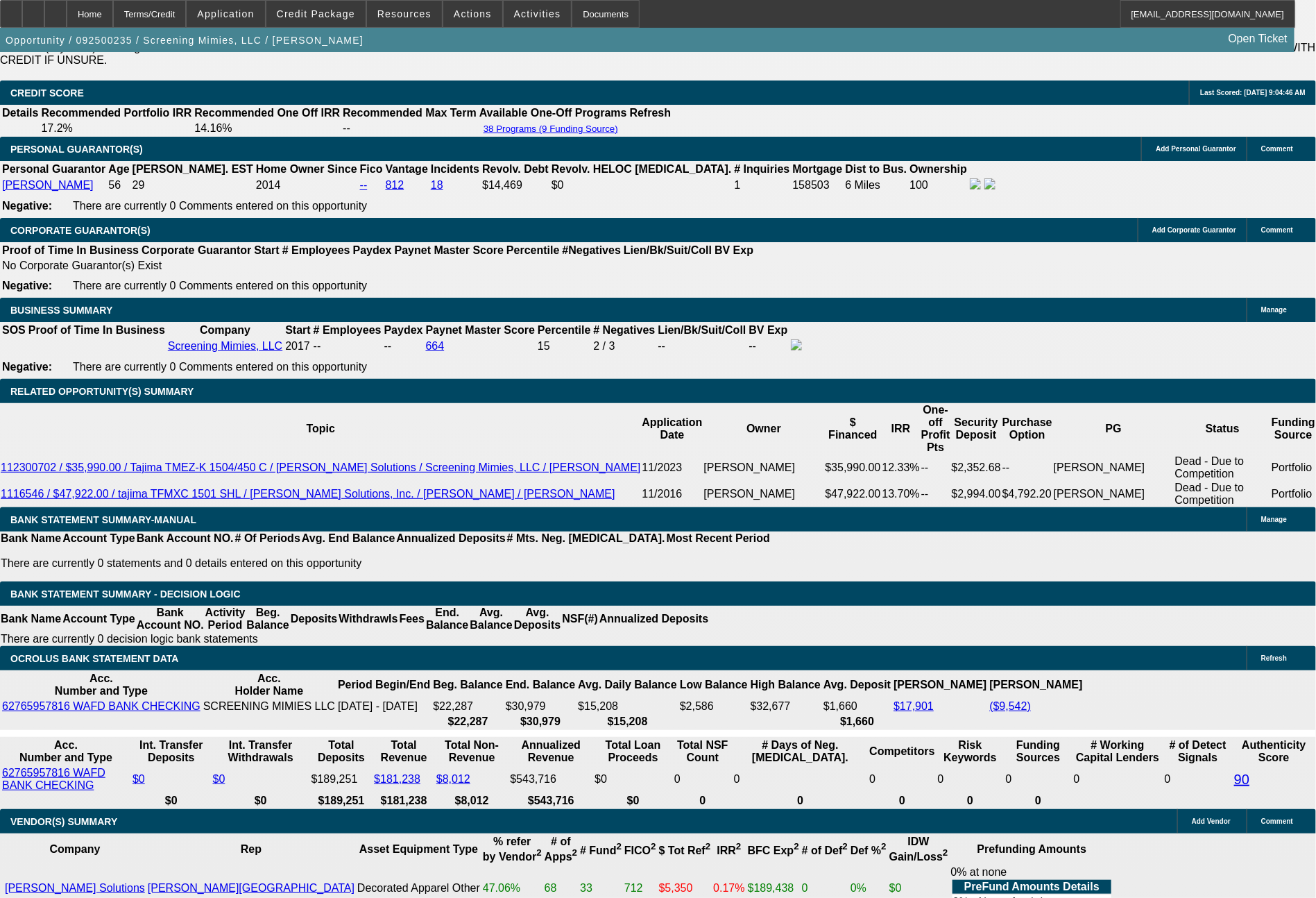
type input "$2,427.40"
type input "1213.74"
type input "$2,427.48"
type input "$1,213.74"
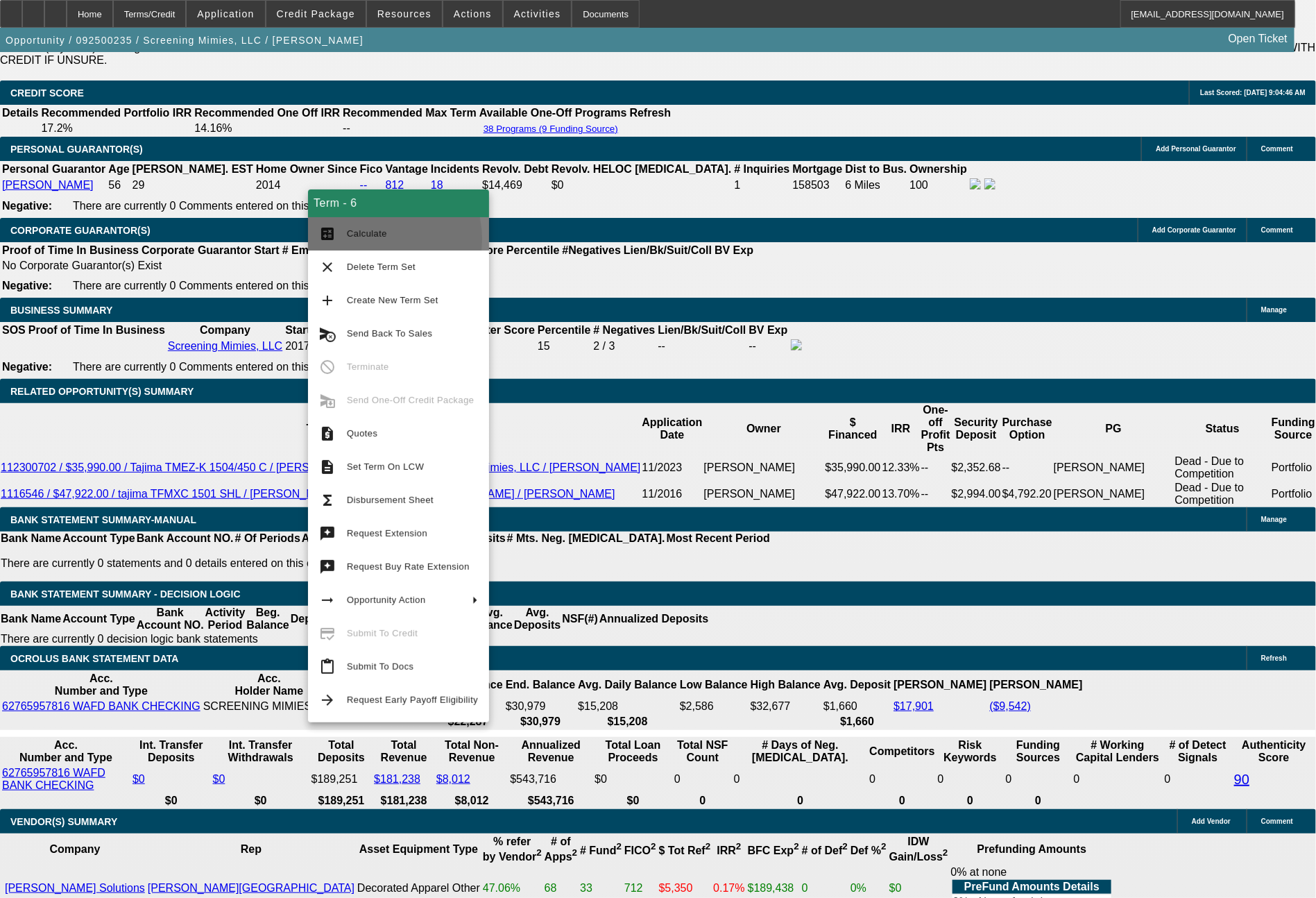
click at [377, 239] on span "Calculate" at bounding box center [412, 234] width 131 height 17
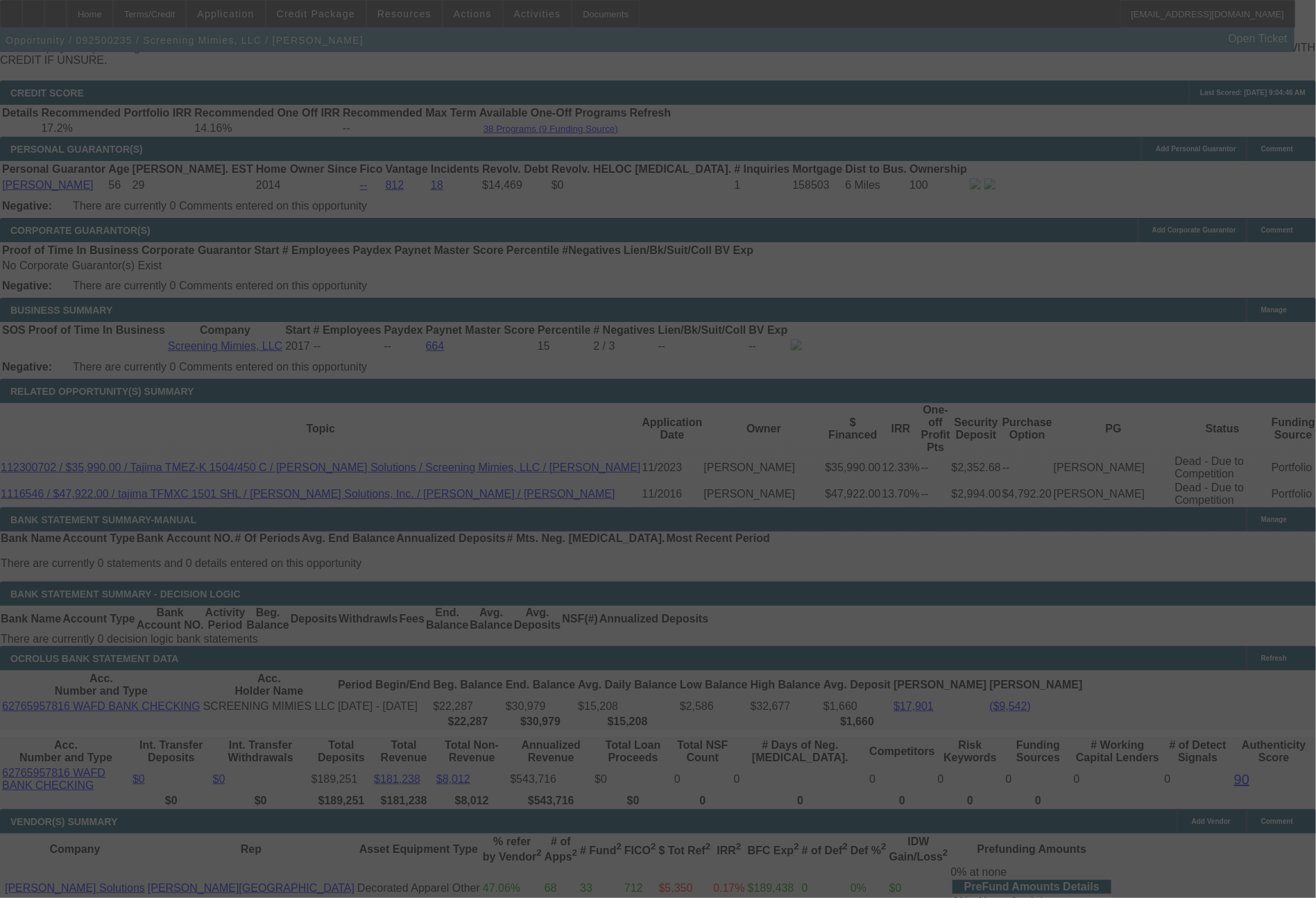
select select "0"
select select "2"
select select "0"
select select "6"
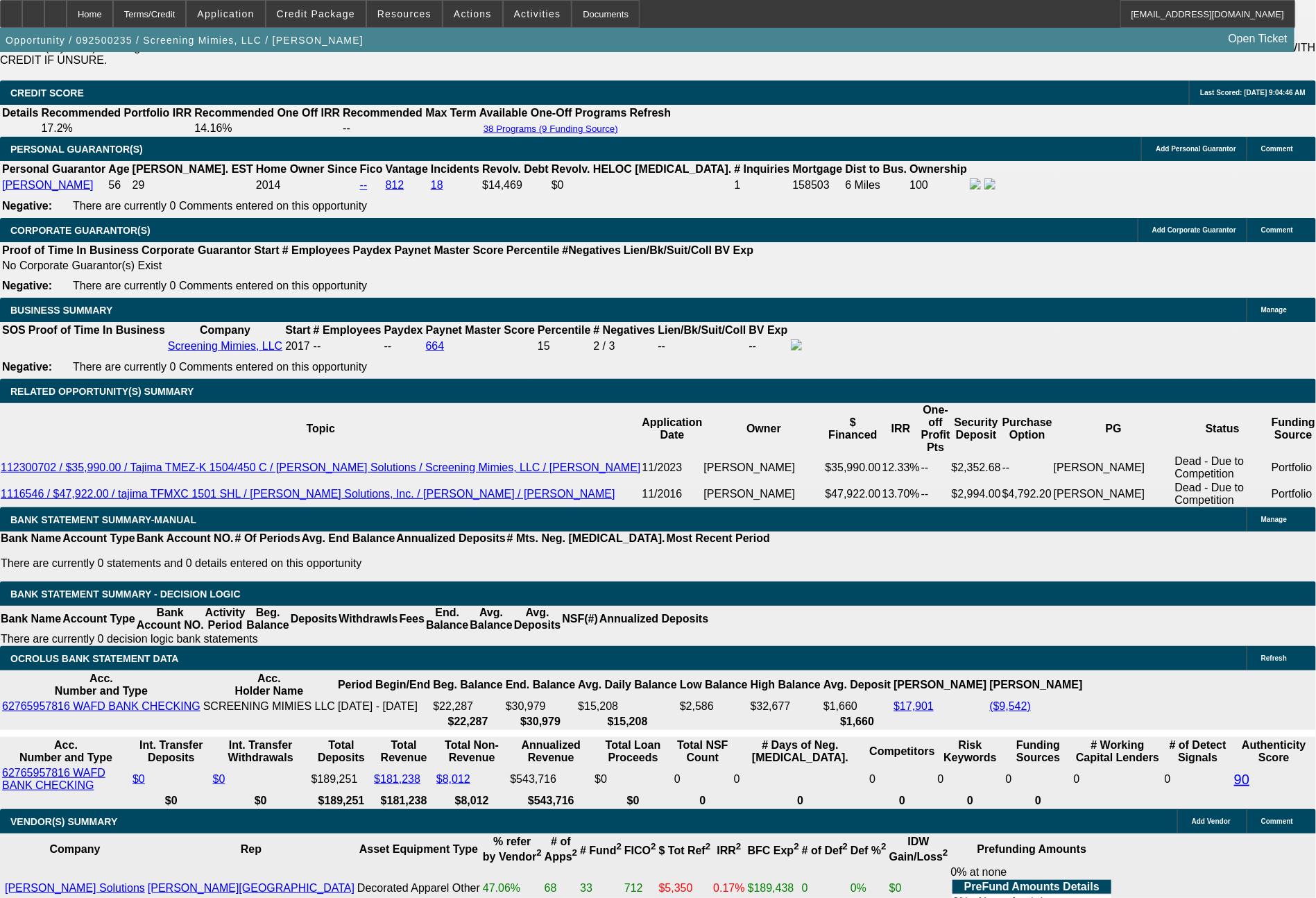
drag, startPoint x: 381, startPoint y: 492, endPoint x: 456, endPoint y: 490, distance: 75.0
type input "1"
type input "$2.00"
type input "UNKNOWN"
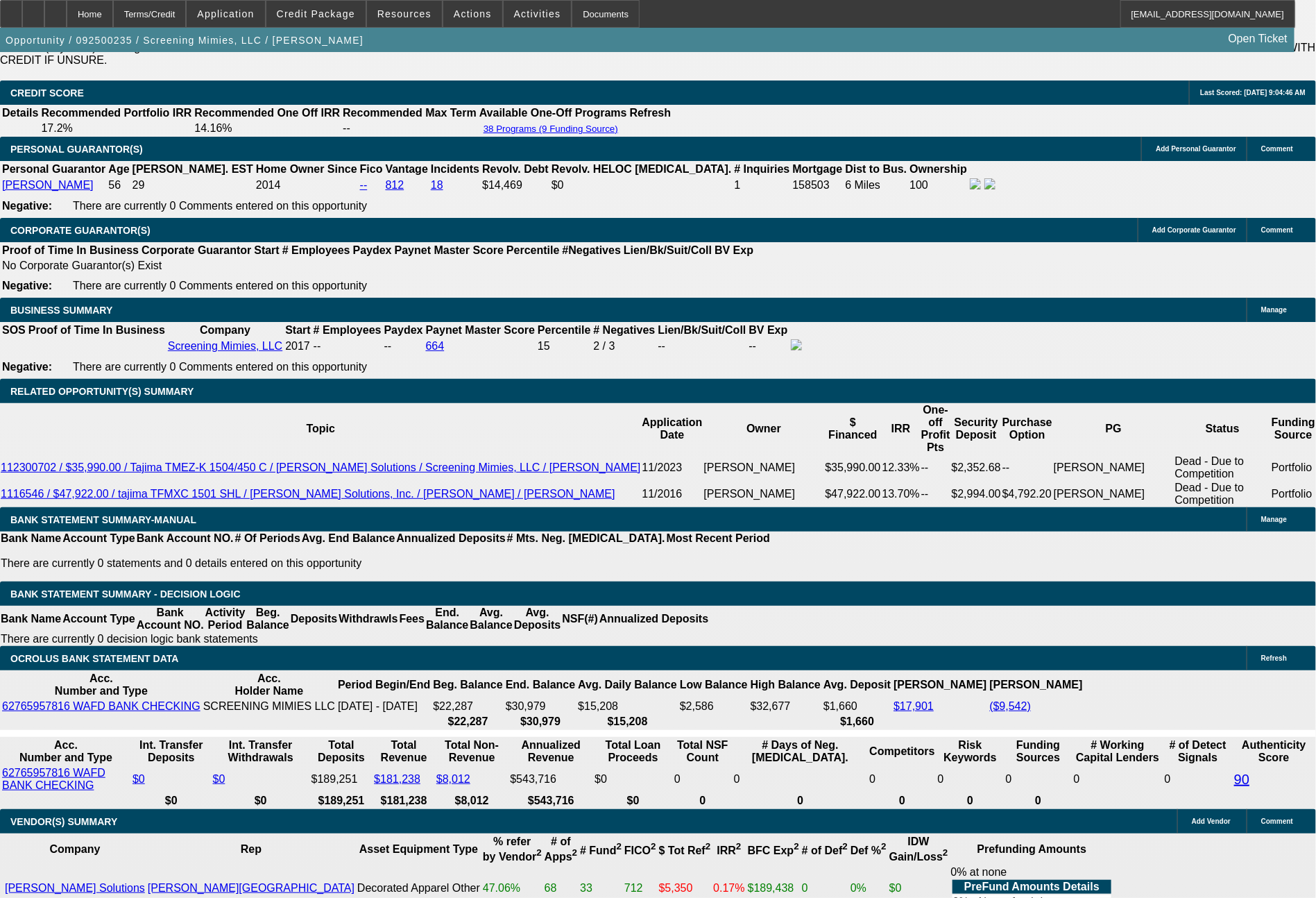
type input "1097"
type input "$2,194.00"
type input "14.3"
type input "1097.86"
type input "$2,195.72"
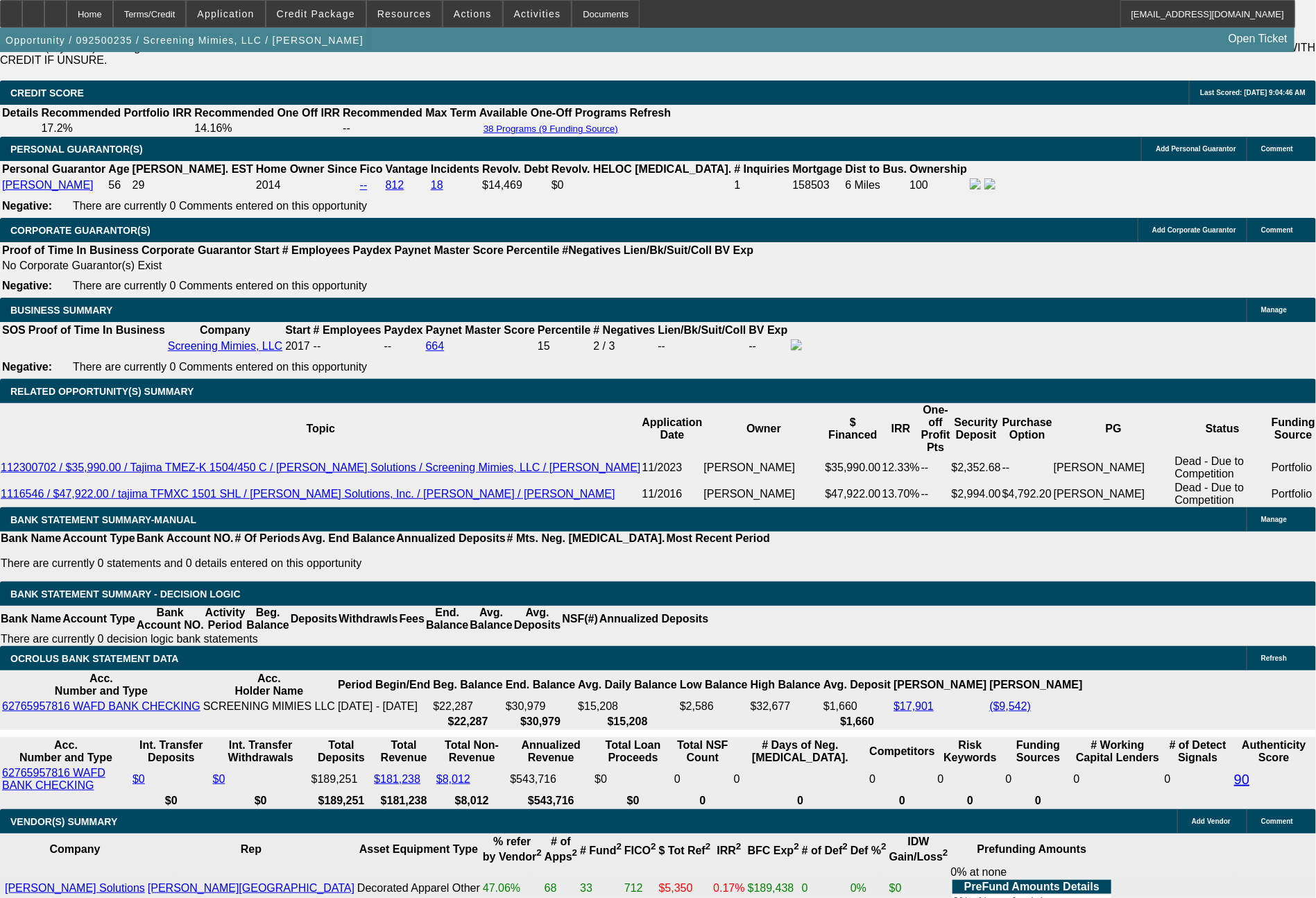
type input "14.4"
type input "$1,097.86"
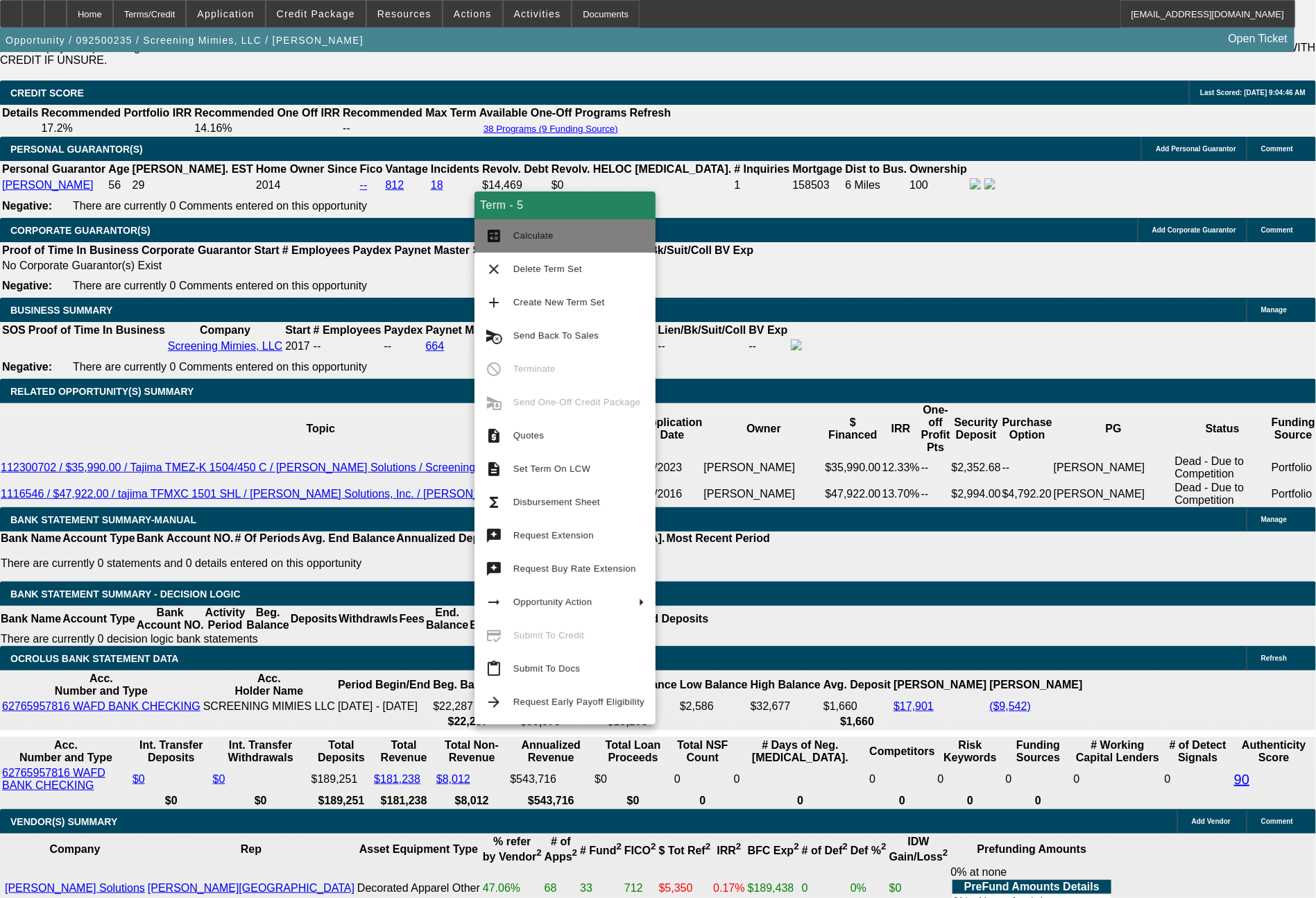
click at [562, 245] on button "calculate Calculate" at bounding box center [565, 236] width 181 height 33
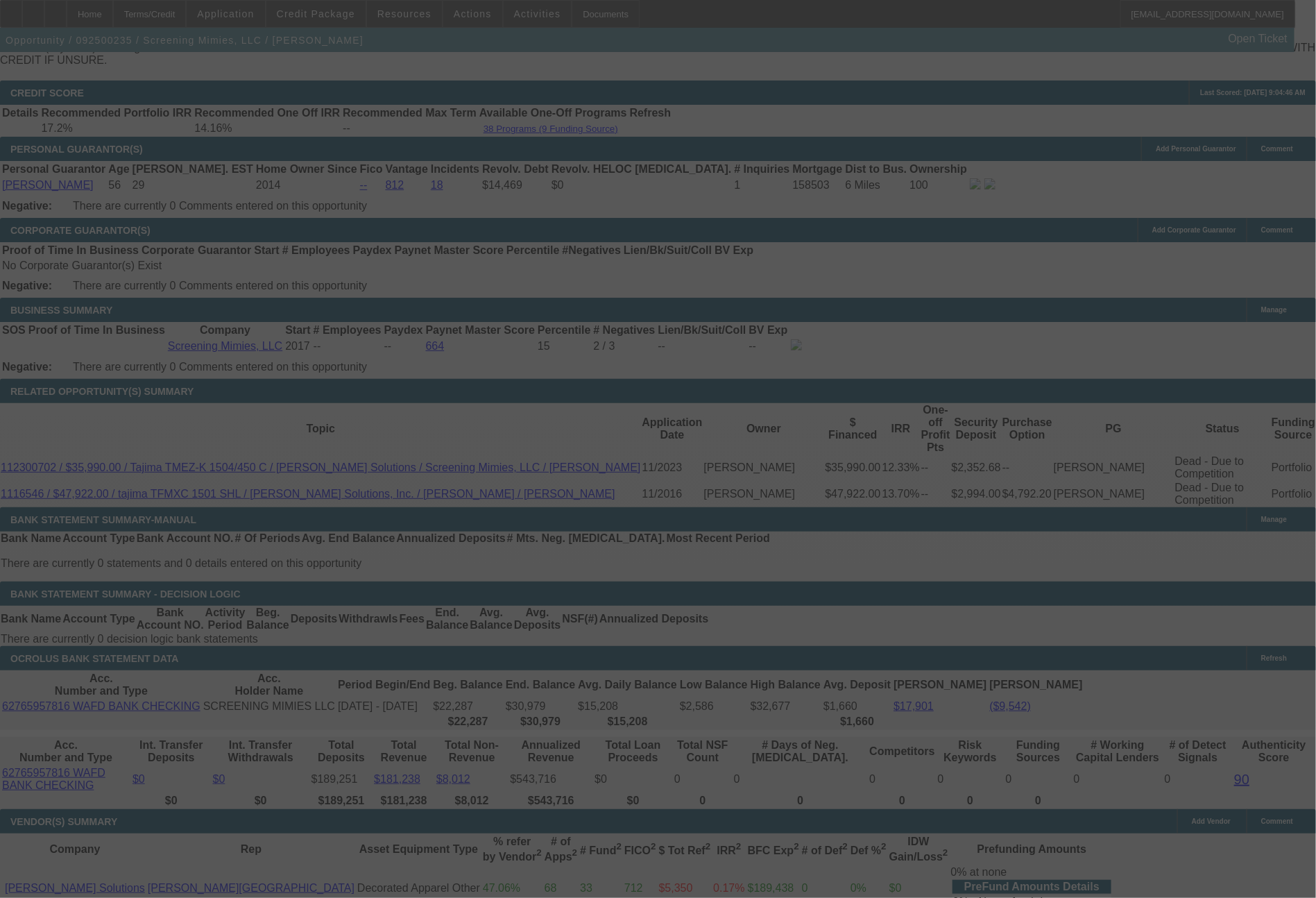
select select "0"
select select "2"
select select "0"
select select "6"
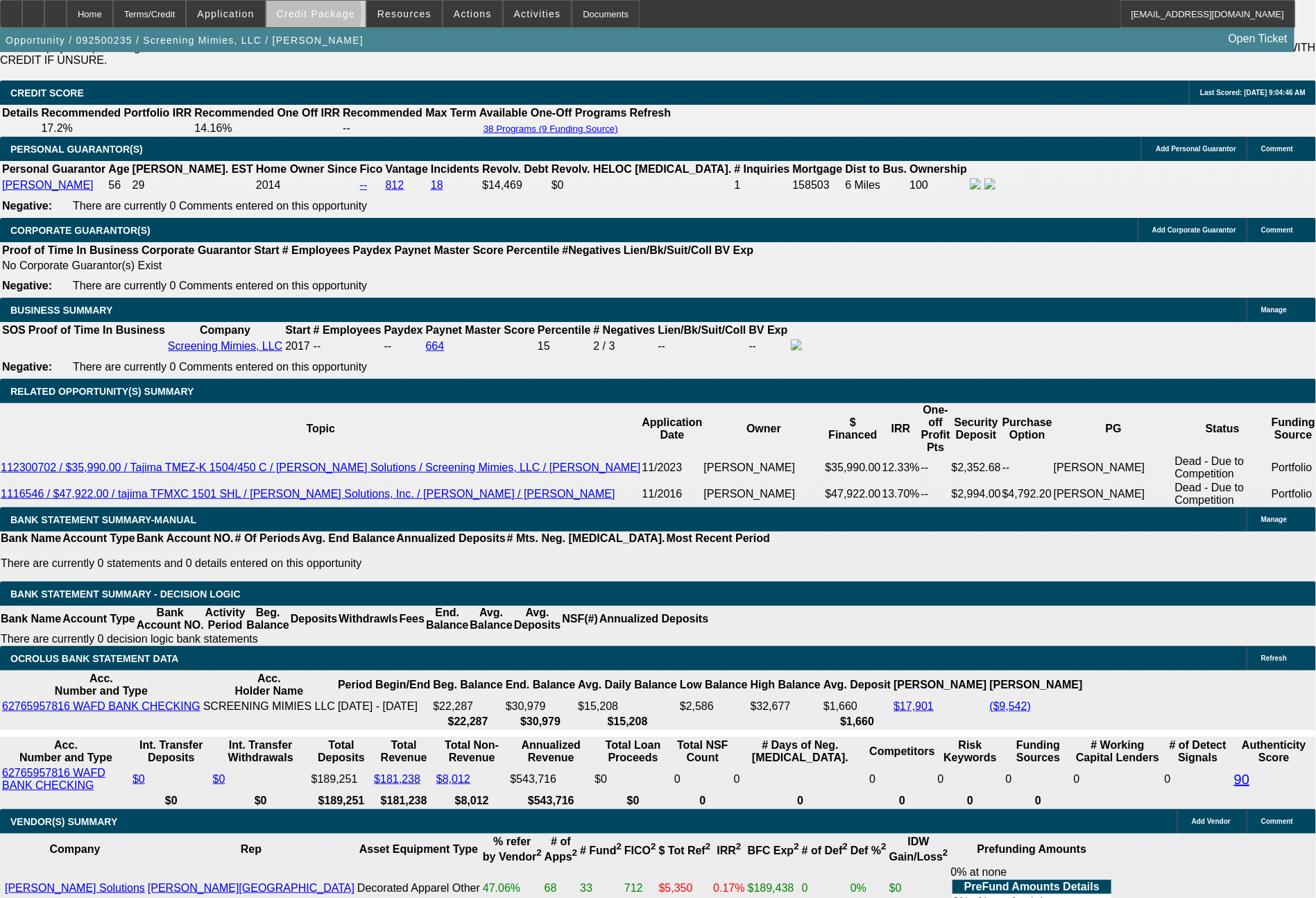
click at [339, 17] on span "Credit Package" at bounding box center [316, 14] width 78 height 11
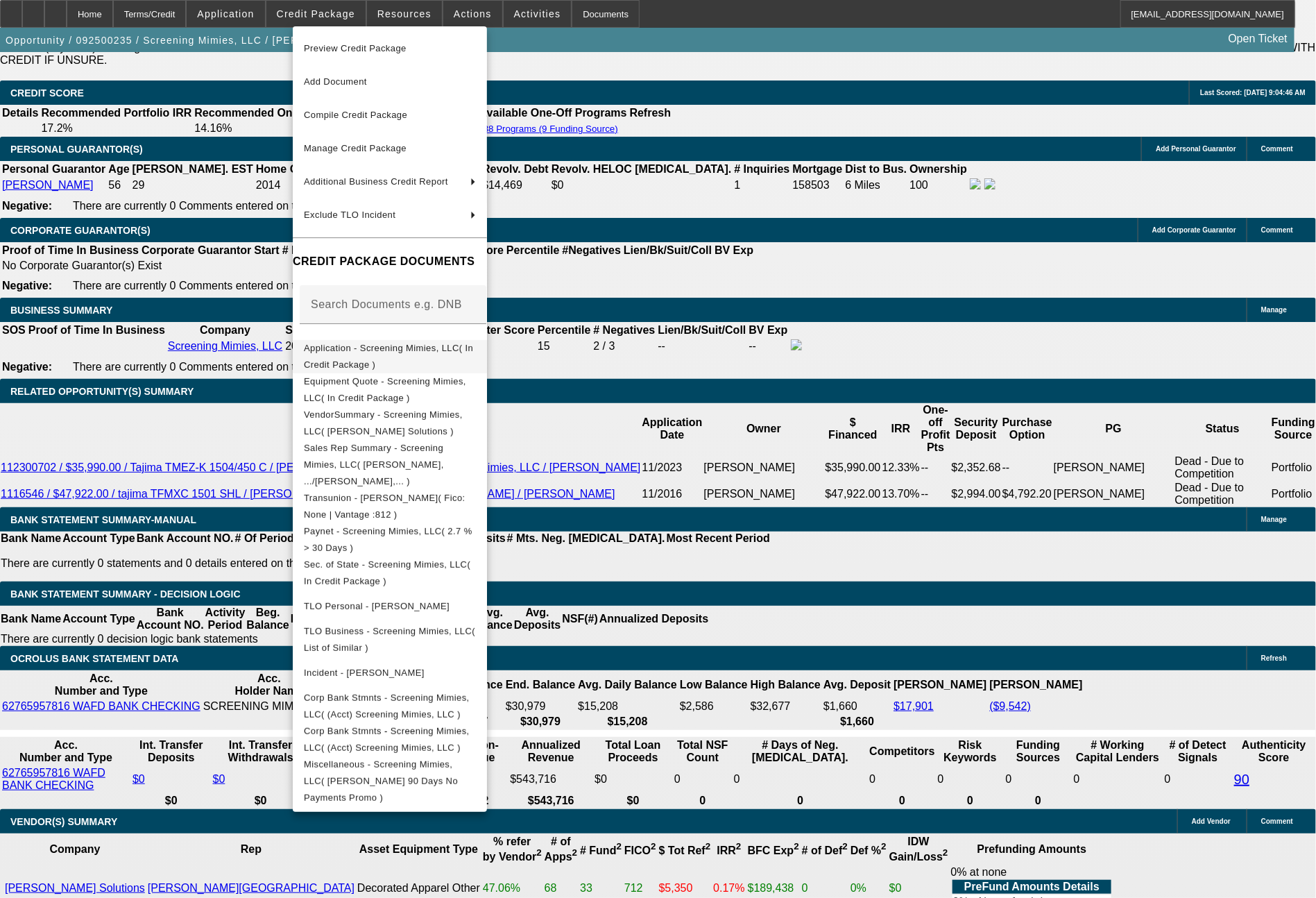
click at [402, 342] on button "Application - Screening Mimies, LLC( In Credit Package )" at bounding box center [390, 357] width 194 height 33
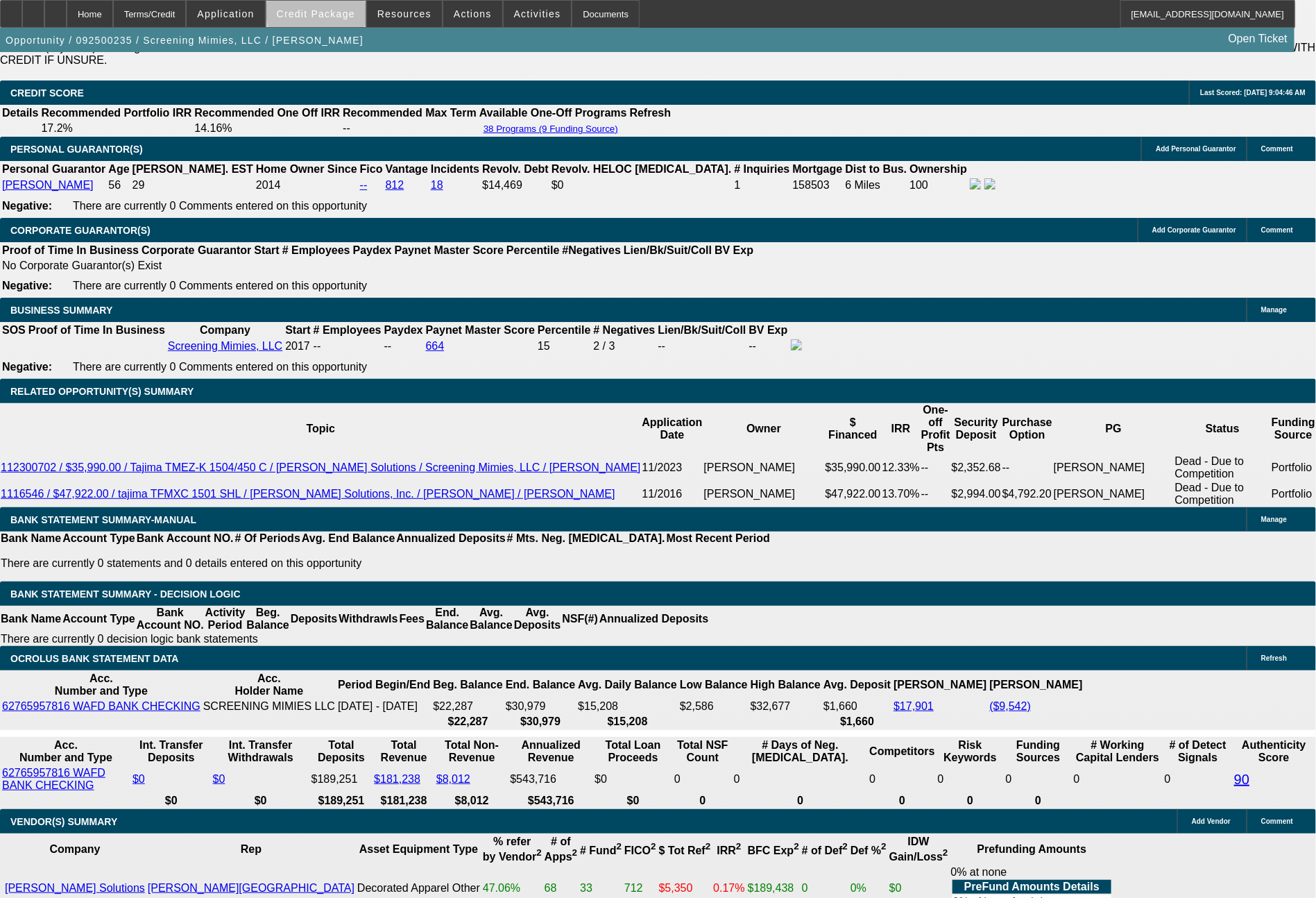
click at [355, 9] on span "Credit Package" at bounding box center [316, 14] width 78 height 11
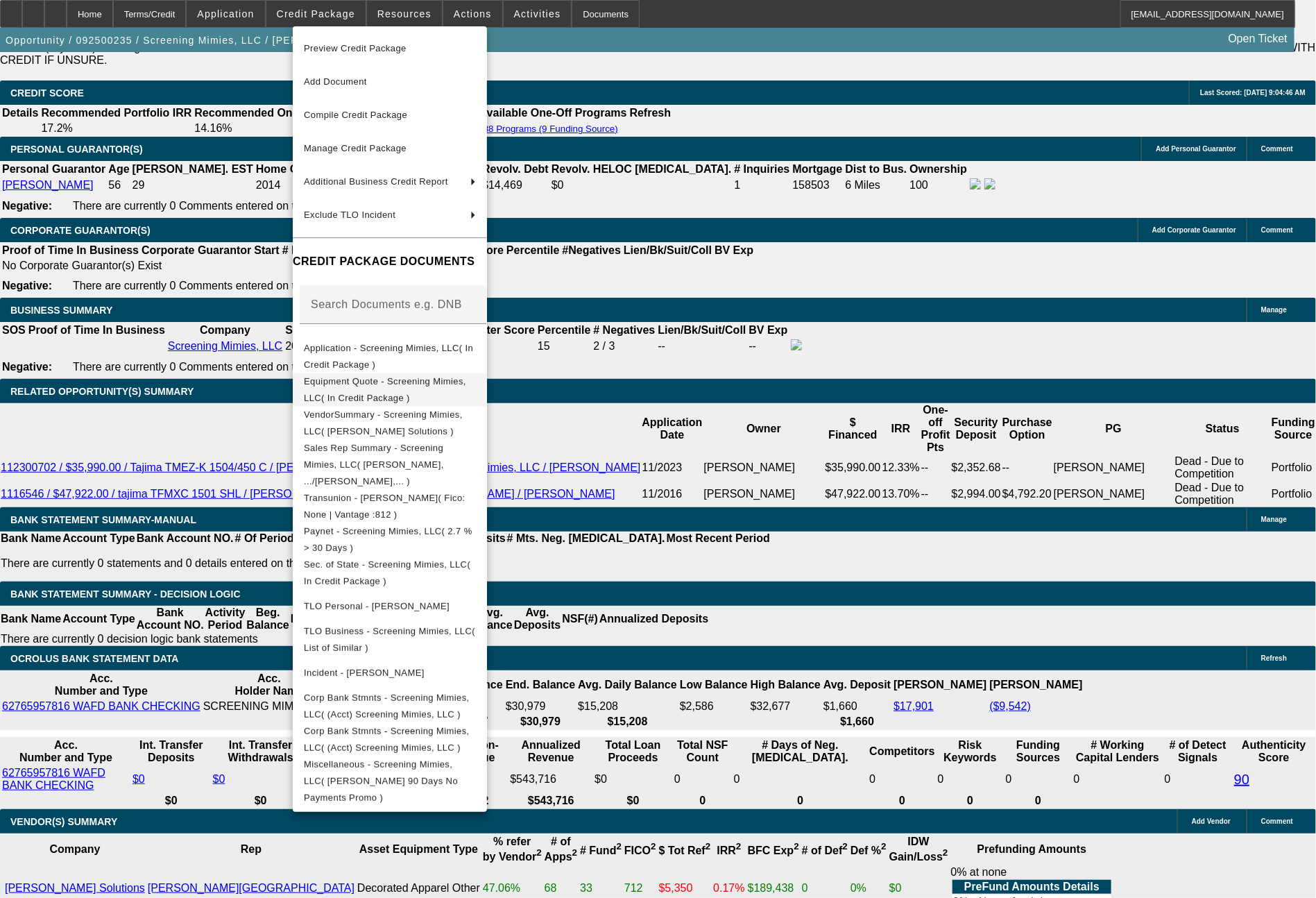
click at [418, 378] on span "Equipment Quote - Screening Mimies, LLC( In Credit Package )" at bounding box center [390, 391] width 172 height 33
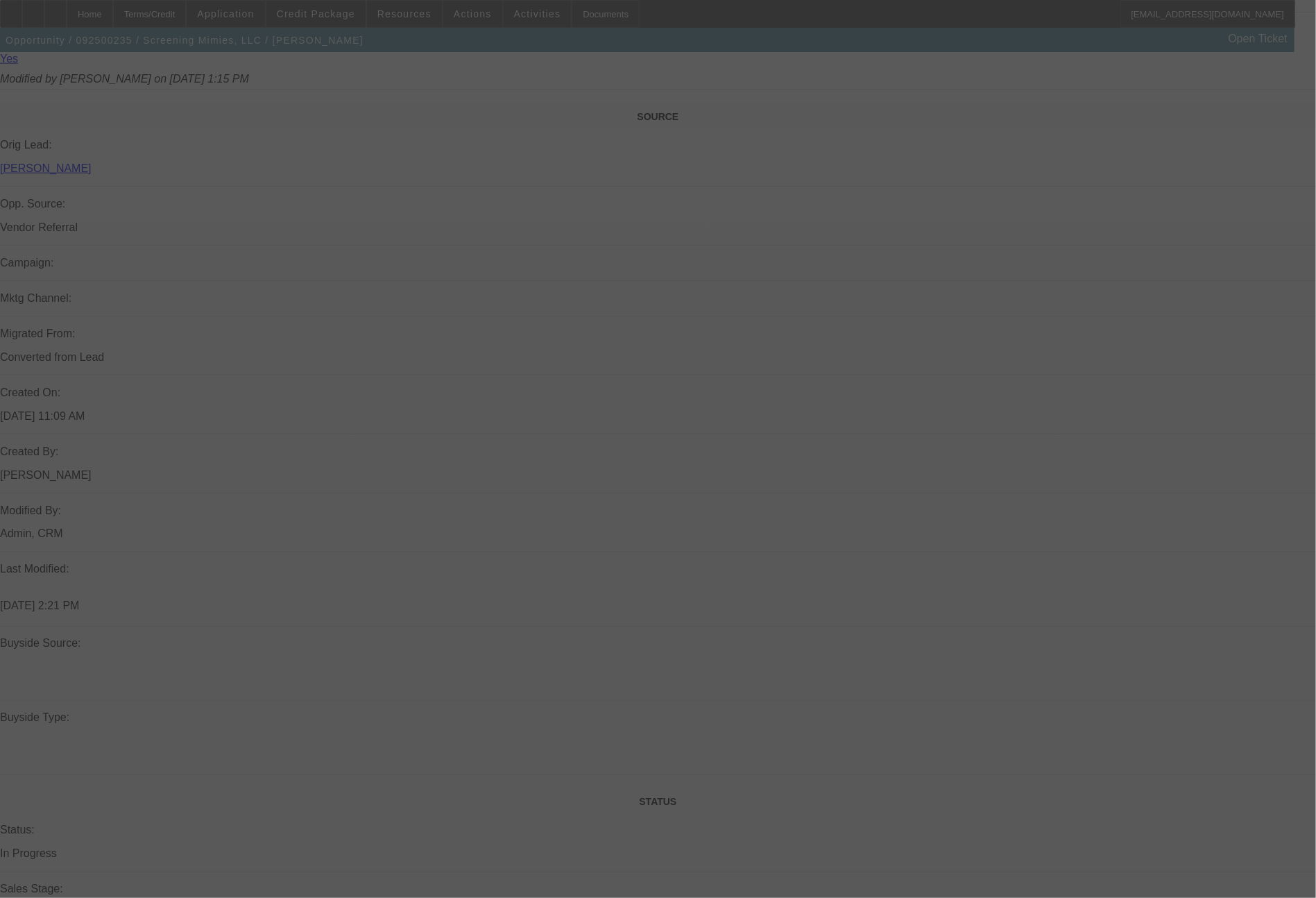
scroll to position [1572, 0]
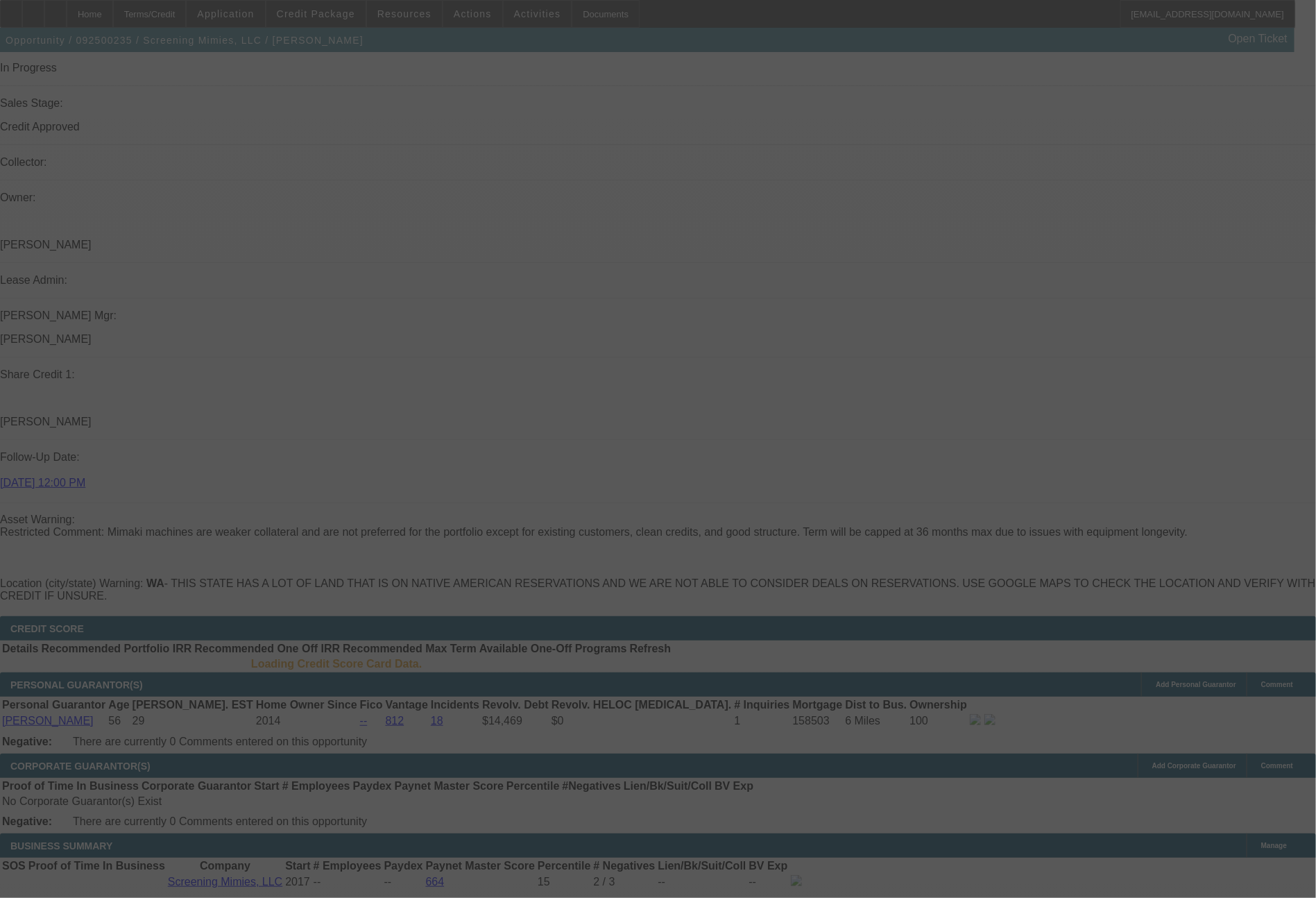
select select "0"
select select "2"
select select "0"
select select "6"
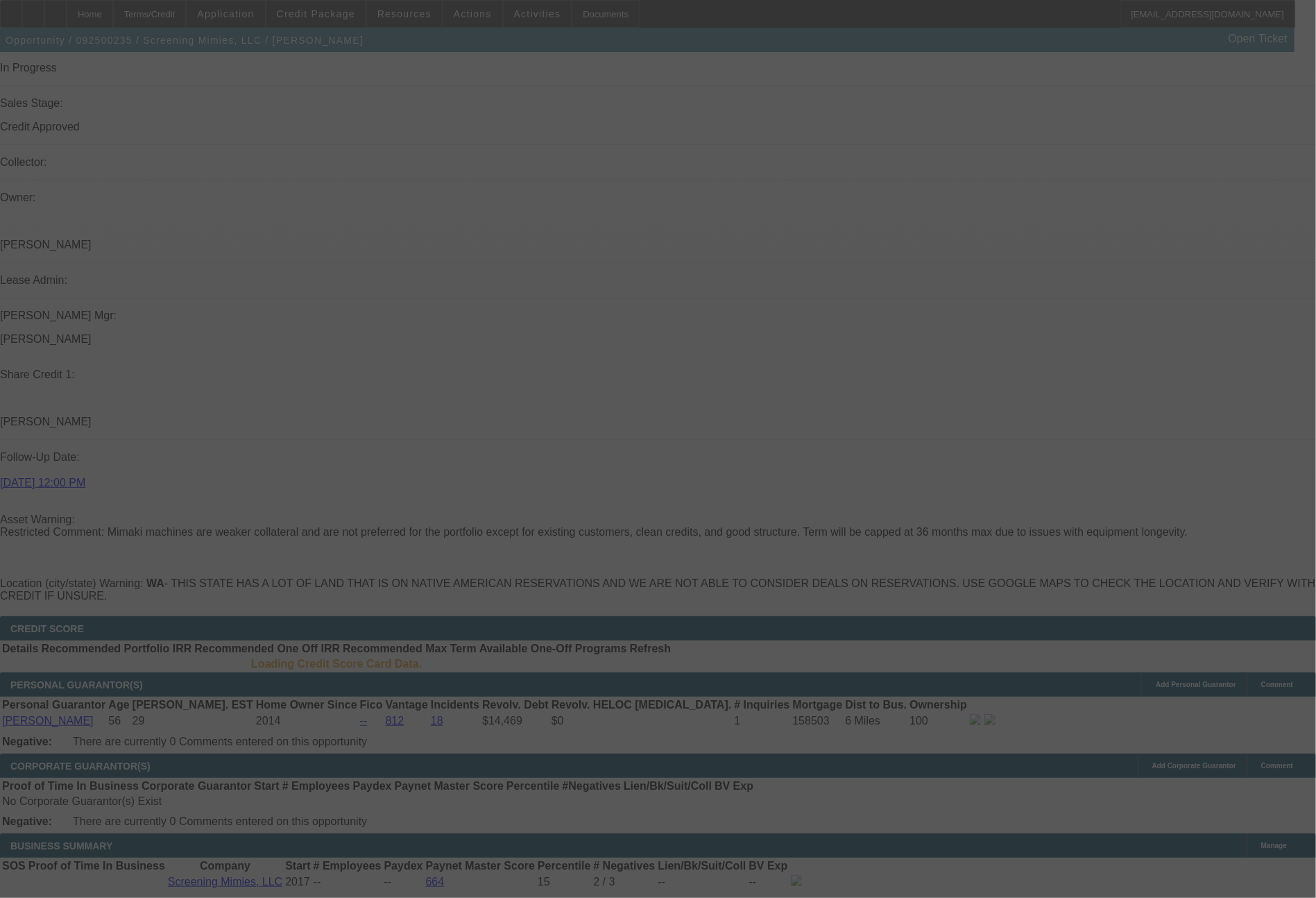
select select "0"
select select "2"
select select "0"
select select "6"
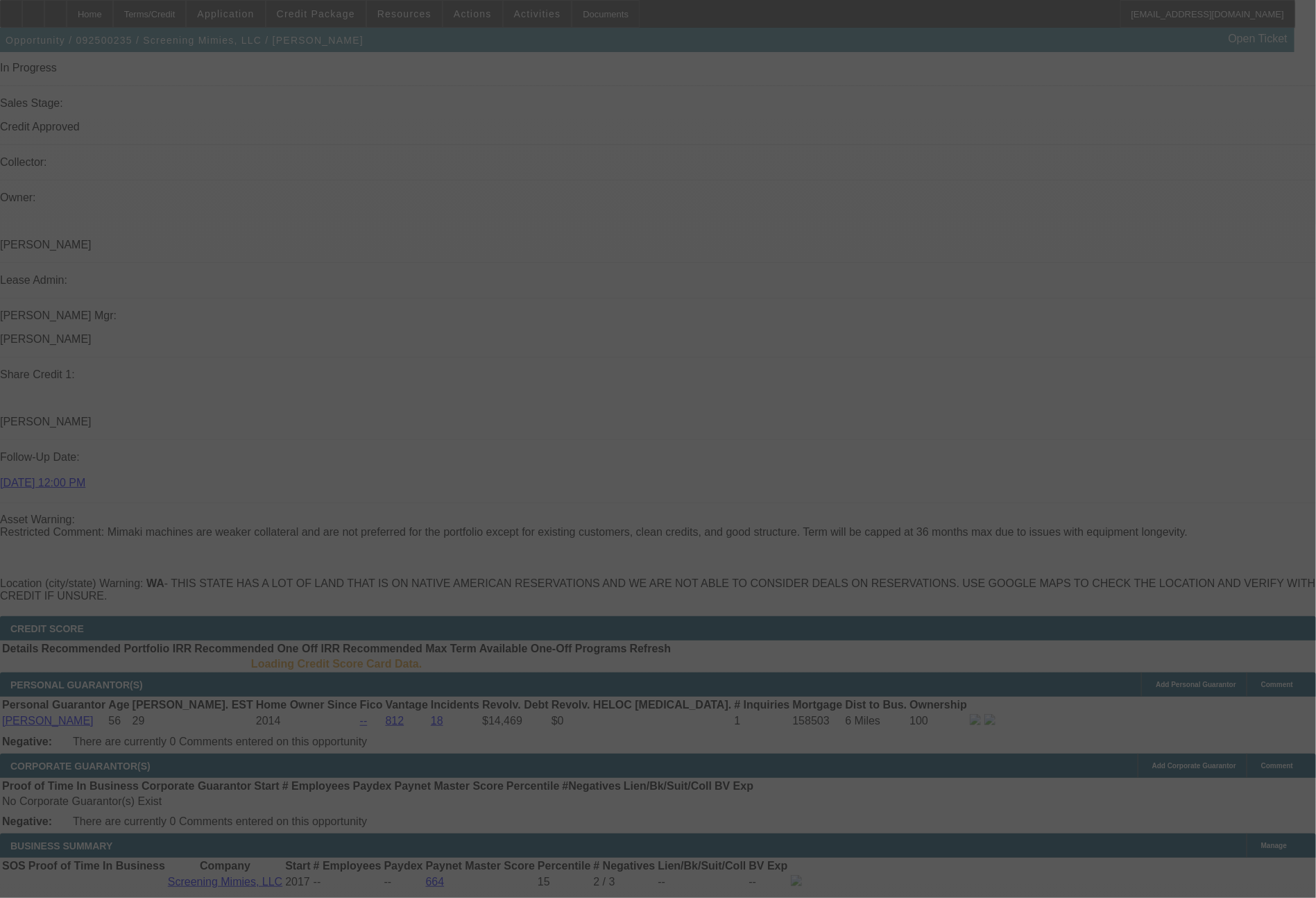
select select "0"
select select "2"
select select "0"
select select "6"
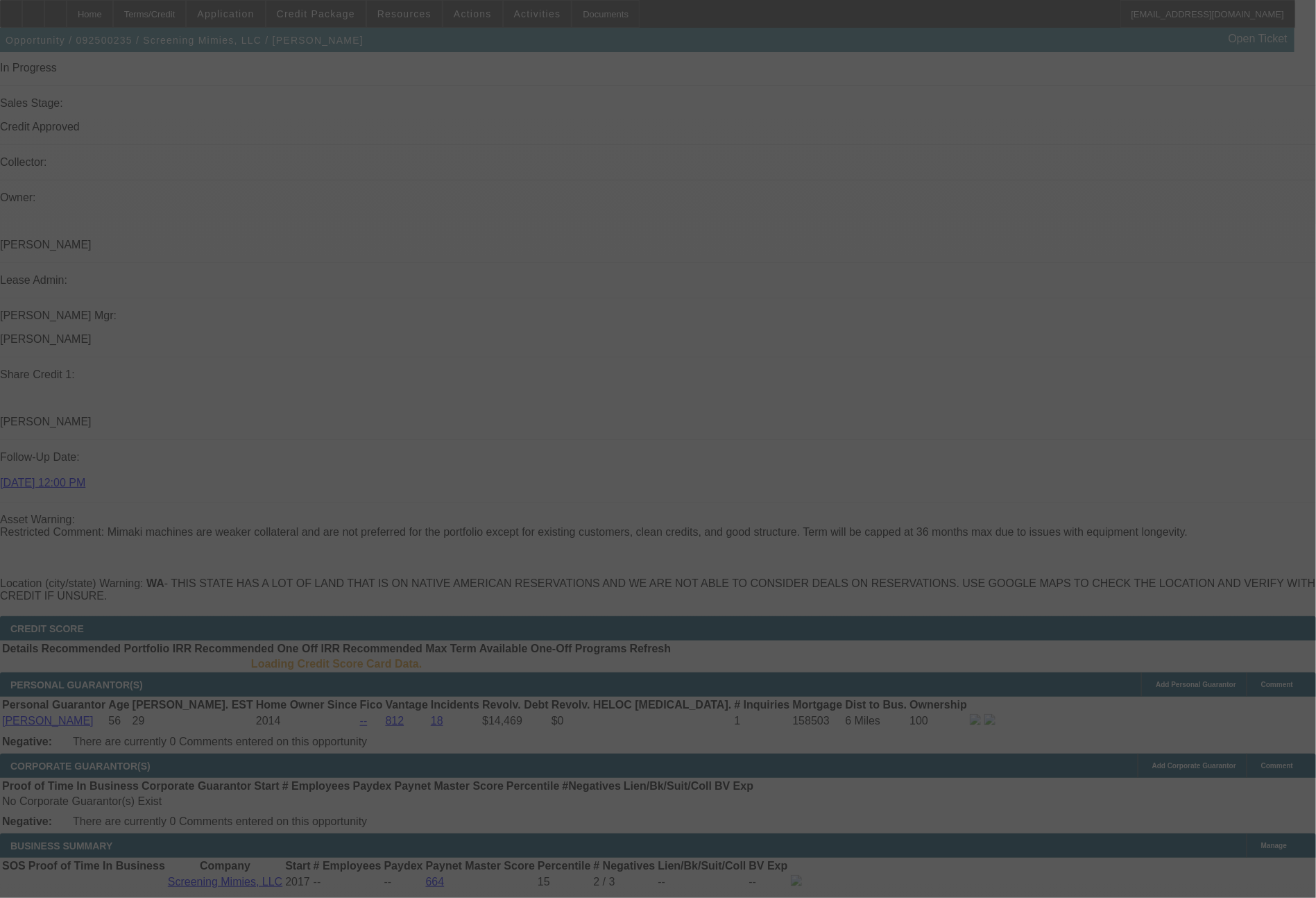
select select "0"
select select "2"
select select "0"
select select "6"
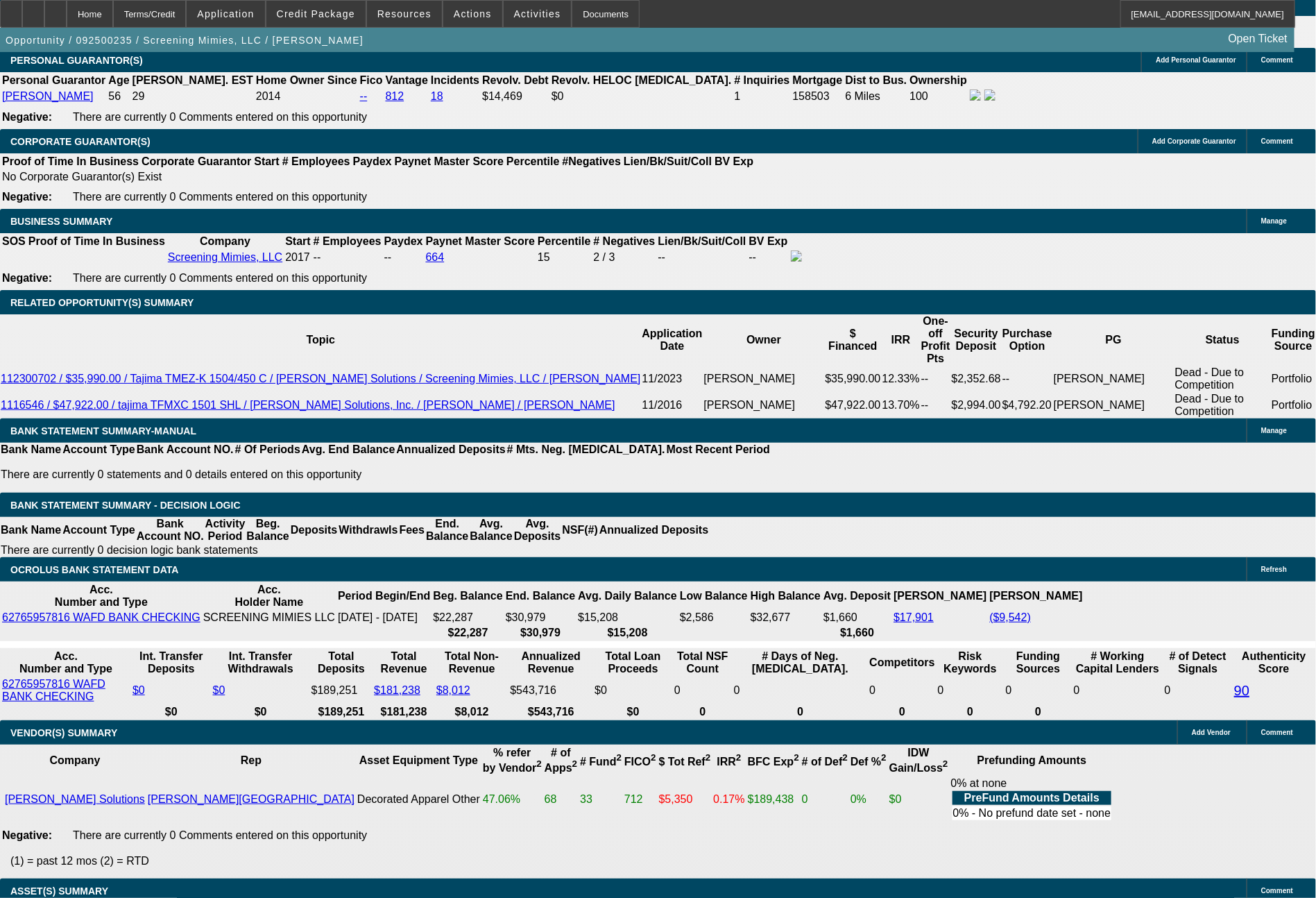
scroll to position [2190, 0]
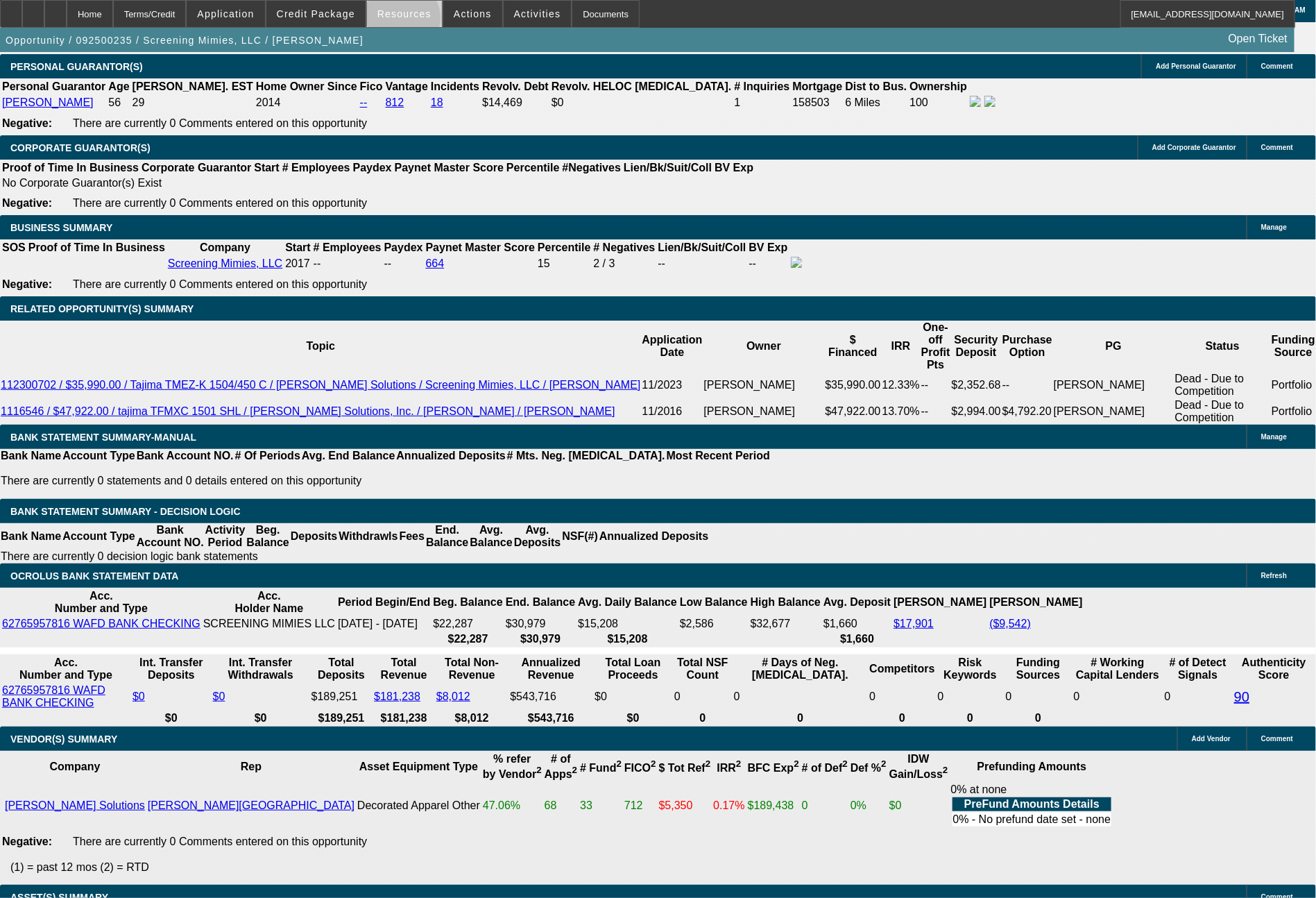
click at [412, 21] on span at bounding box center [404, 14] width 75 height 33
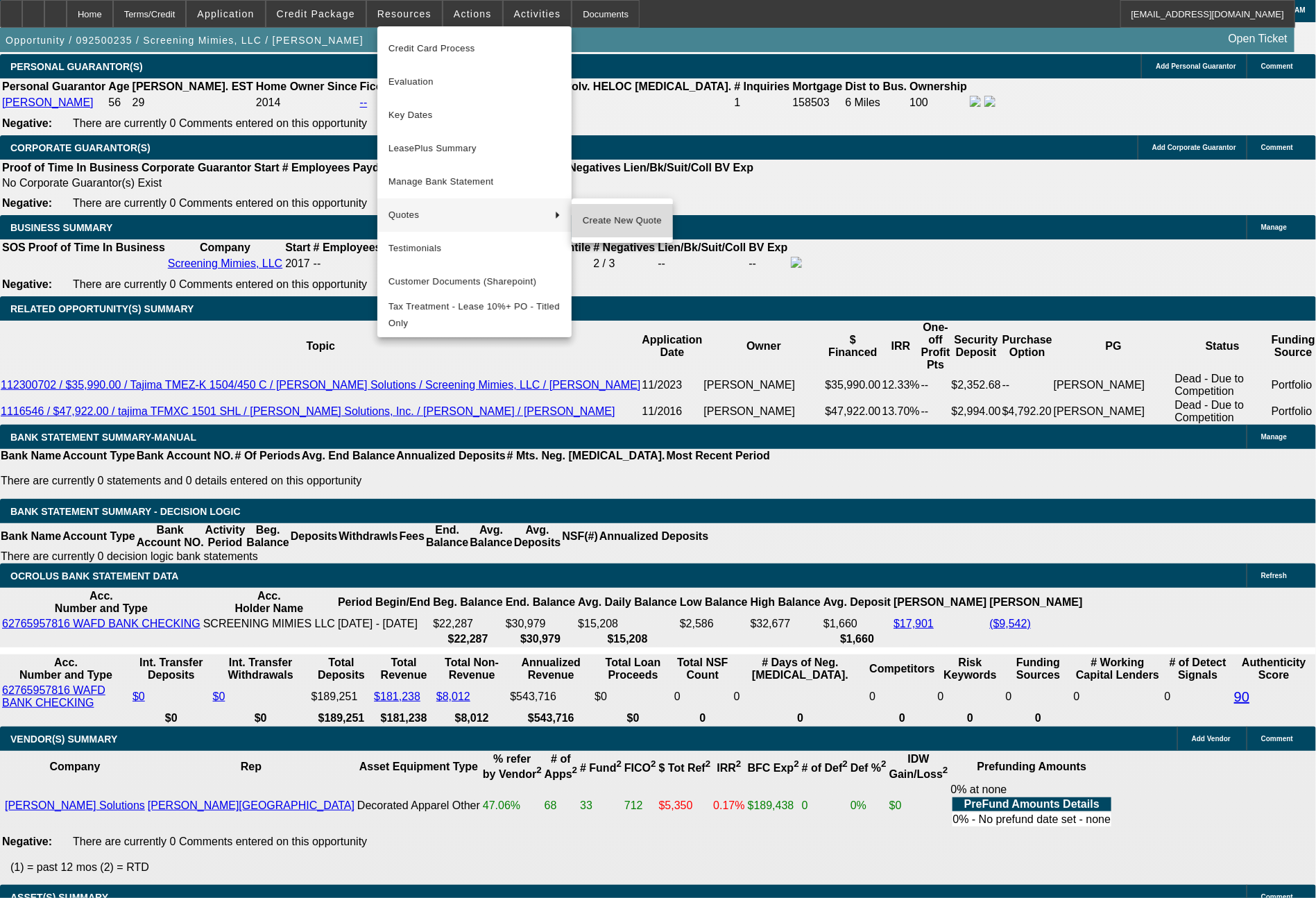
click at [604, 220] on span "Create New Quote" at bounding box center [622, 221] width 79 height 17
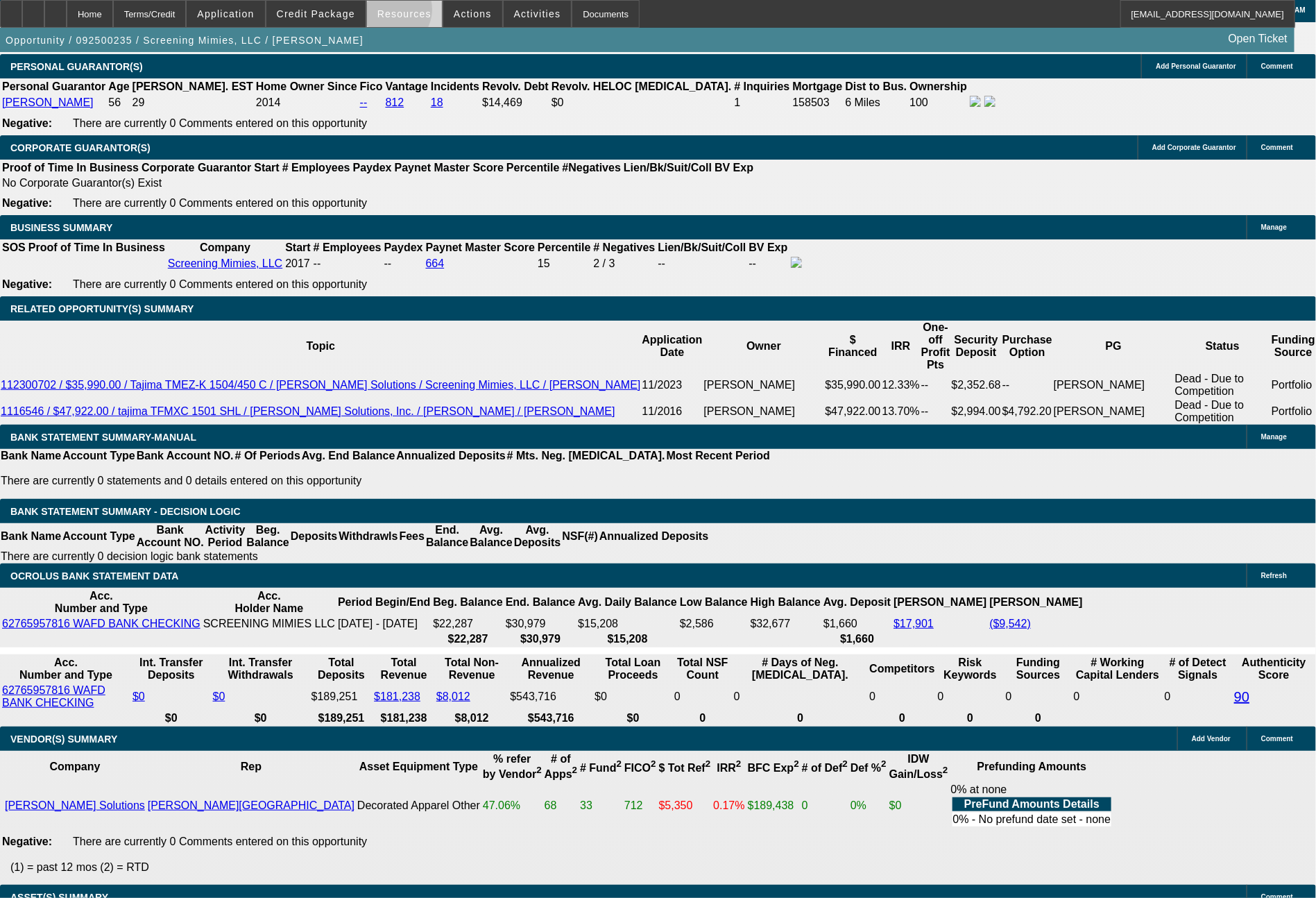
click at [400, 13] on span "Resources" at bounding box center [404, 14] width 54 height 11
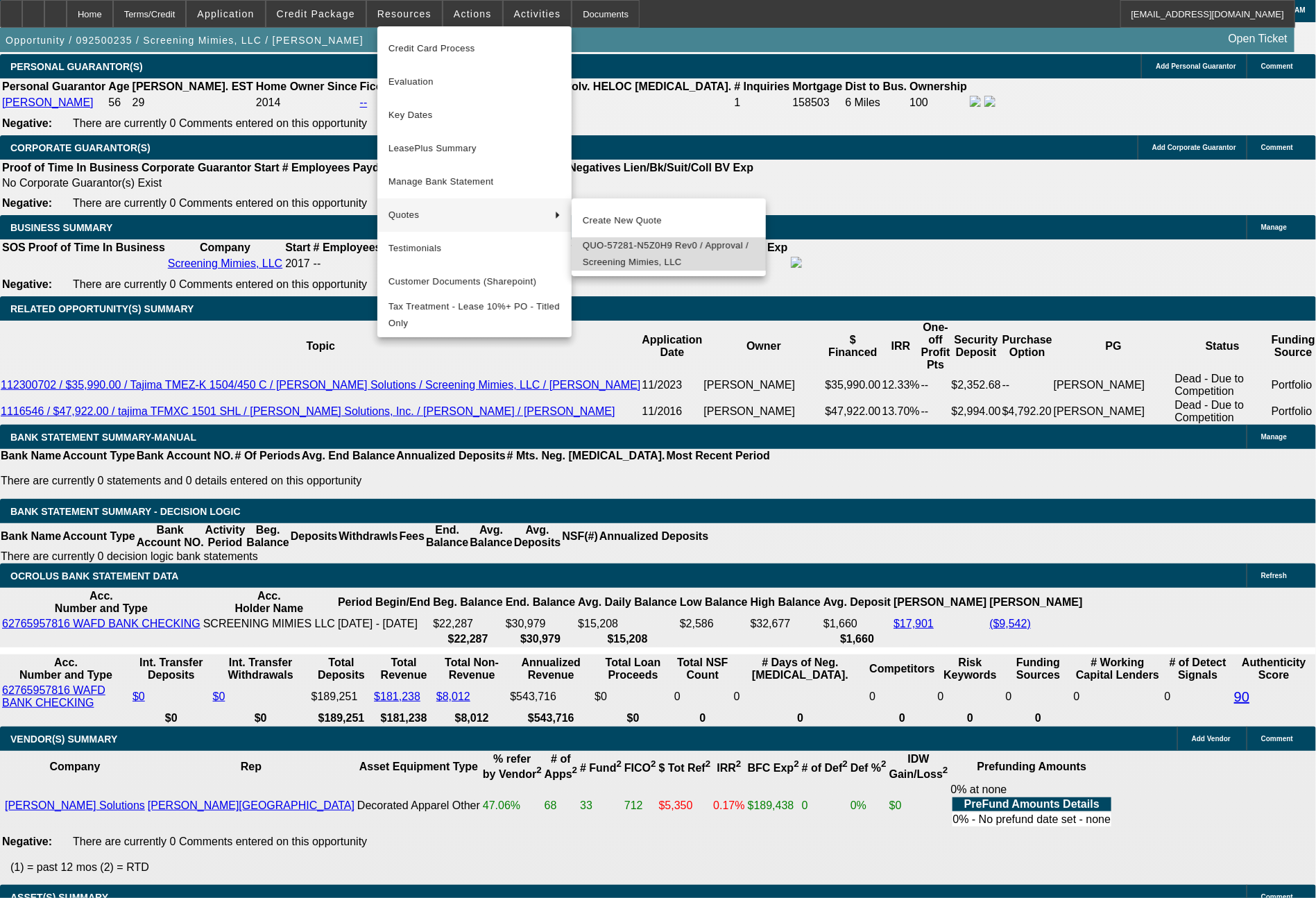
click at [614, 242] on span "QUO-57281-N5Z0H9 Rev0 / Approval / Screening Mimies, LLC" at bounding box center [668, 254] width 172 height 33
